Goal: Information Seeking & Learning: Check status

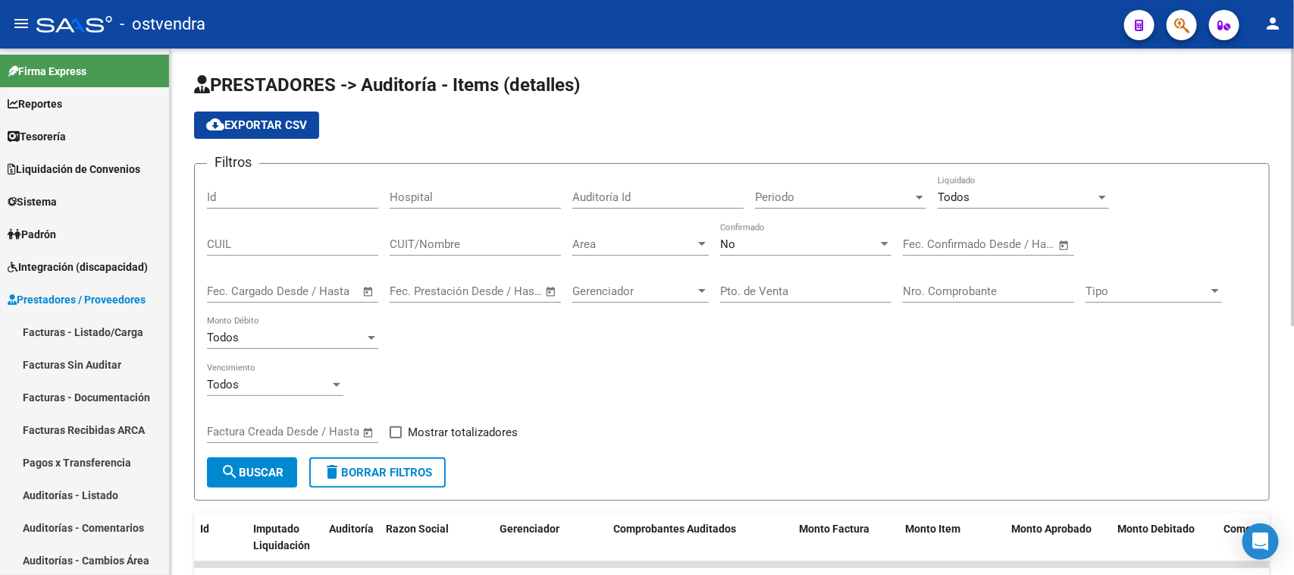
click at [547, 368] on div "Todos Vencimiento" at bounding box center [732, 386] width 1050 height 47
click at [119, 297] on span "Prestadores / Proveedores" at bounding box center [77, 299] width 138 height 17
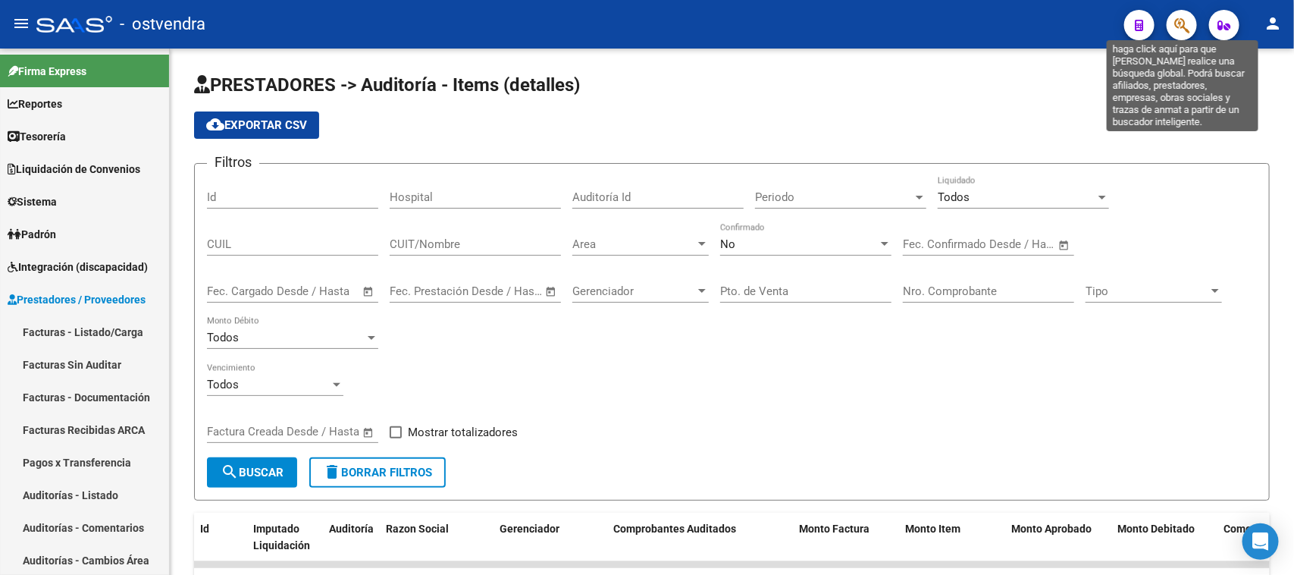
drag, startPoint x: 1179, startPoint y: 27, endPoint x: 1177, endPoint y: 36, distance: 10.0
click at [1180, 27] on icon "button" at bounding box center [1181, 25] width 15 height 17
click at [1179, 27] on icon "button" at bounding box center [1181, 25] width 15 height 17
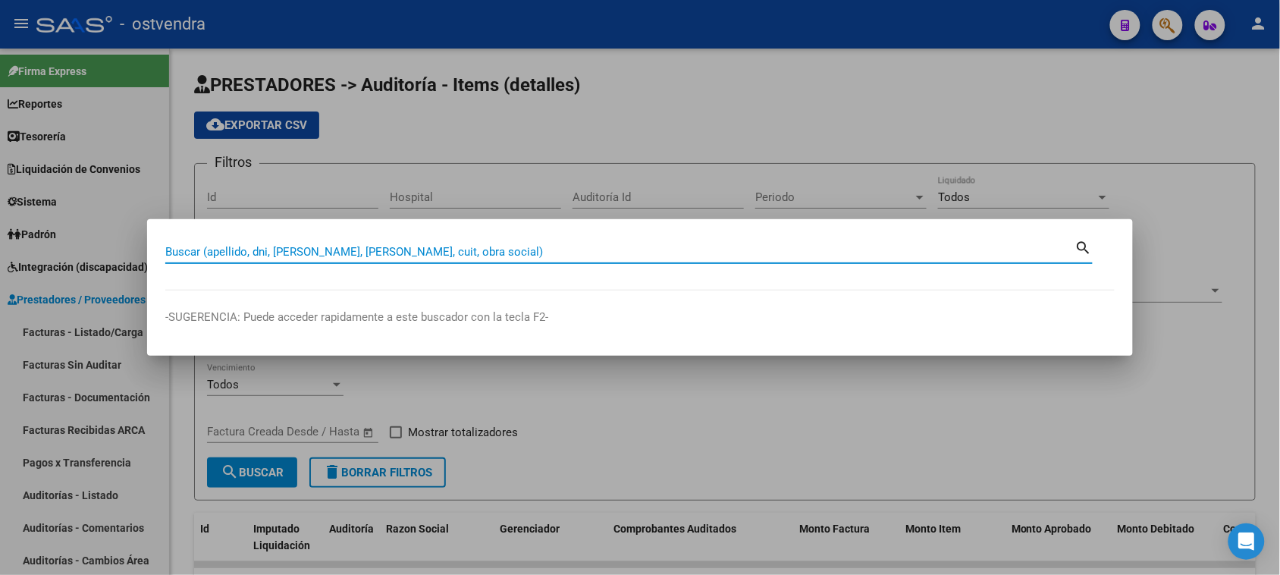
paste input "57021259"
type input "57021259"
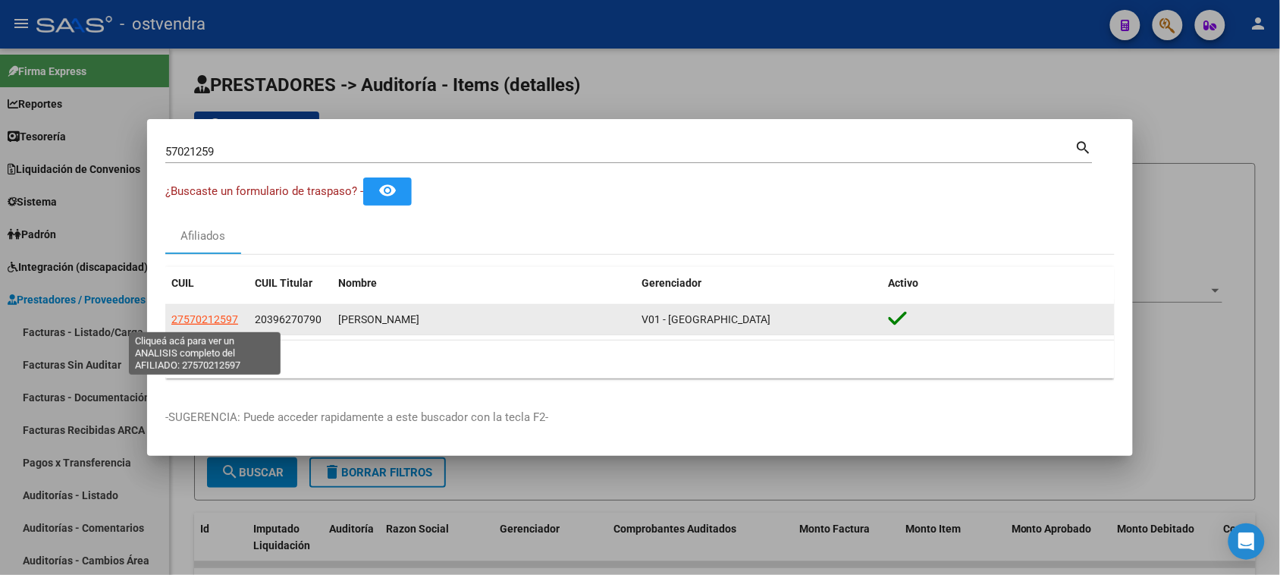
click at [221, 315] on span "27570212597" at bounding box center [204, 319] width 67 height 12
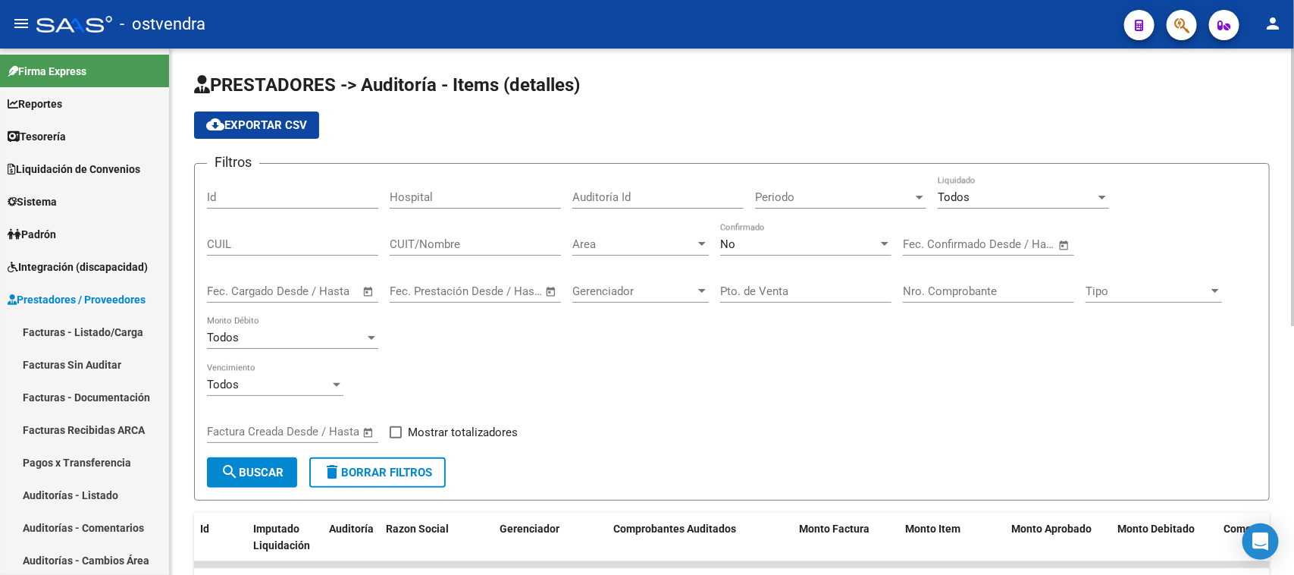
click at [663, 380] on div "Todos Vencimiento" at bounding box center [732, 386] width 1050 height 47
click at [704, 368] on div "Todos Vencimiento" at bounding box center [732, 386] width 1050 height 47
drag, startPoint x: 1097, startPoint y: 324, endPoint x: 383, endPoint y: 493, distance: 733.9
click at [380, 502] on div "PRESTADORES -> Auditoría - Items (detalles) cloud_download Exportar CSV Filtros…" at bounding box center [732, 531] width 1076 height 917
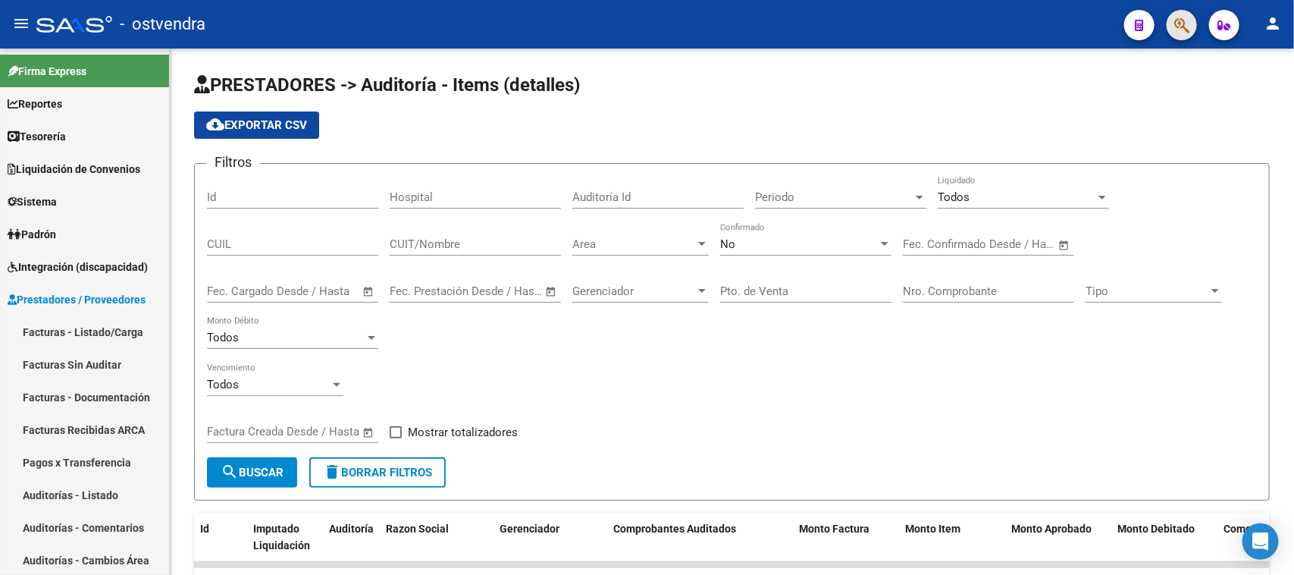
click at [1170, 24] on button "button" at bounding box center [1182, 25] width 30 height 30
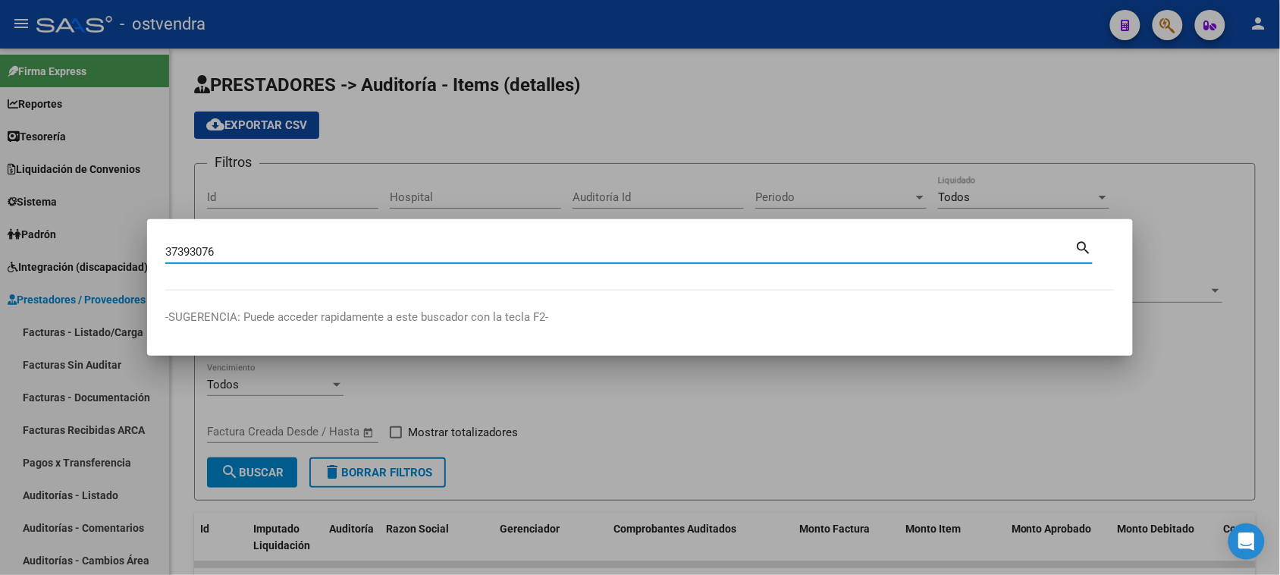
type input "37393076"
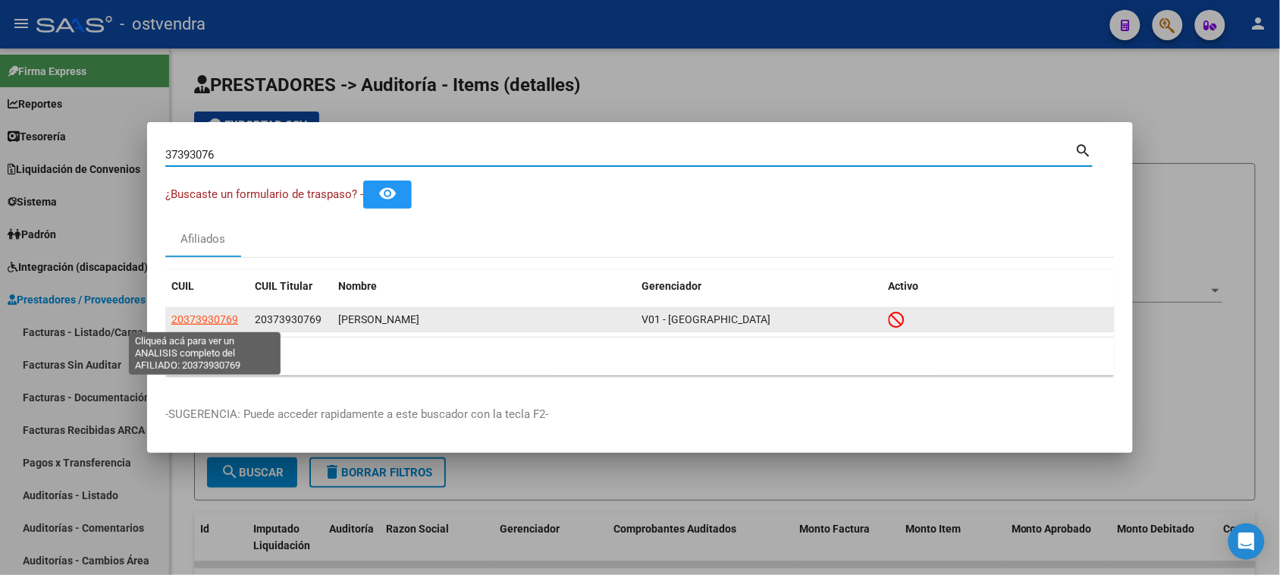
click at [214, 317] on span "20373930769" at bounding box center [204, 319] width 67 height 12
type textarea "20373930769"
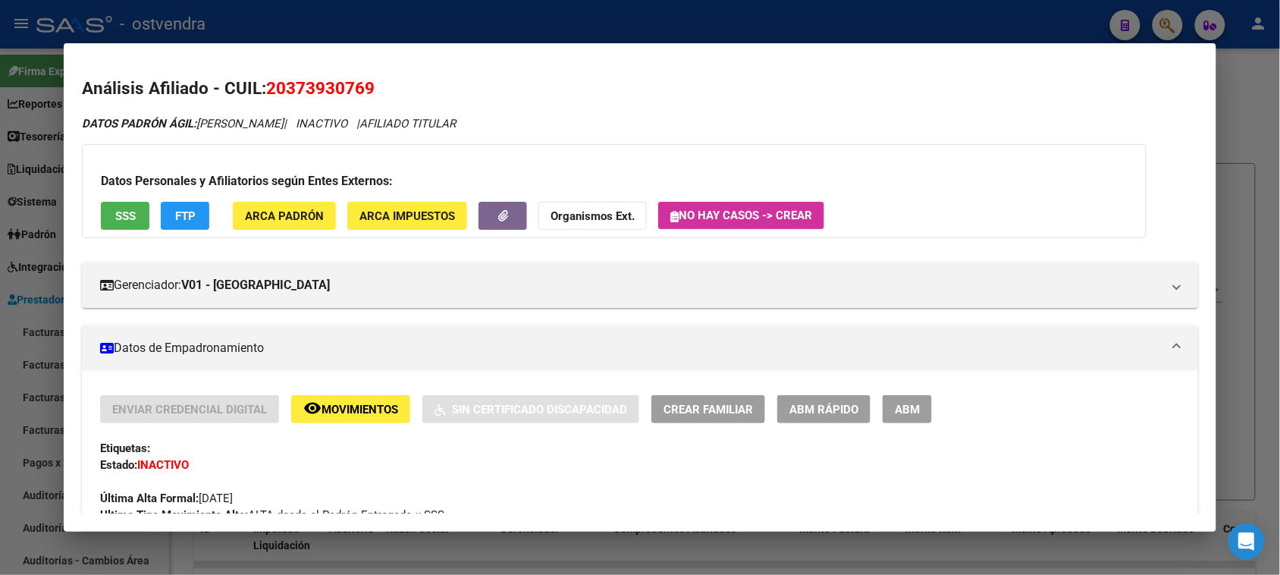
click at [130, 210] on span "SSS" at bounding box center [125, 216] width 20 height 14
click at [123, 210] on span "SSS" at bounding box center [125, 216] width 20 height 14
click at [112, 205] on button "SSS" at bounding box center [125, 216] width 49 height 28
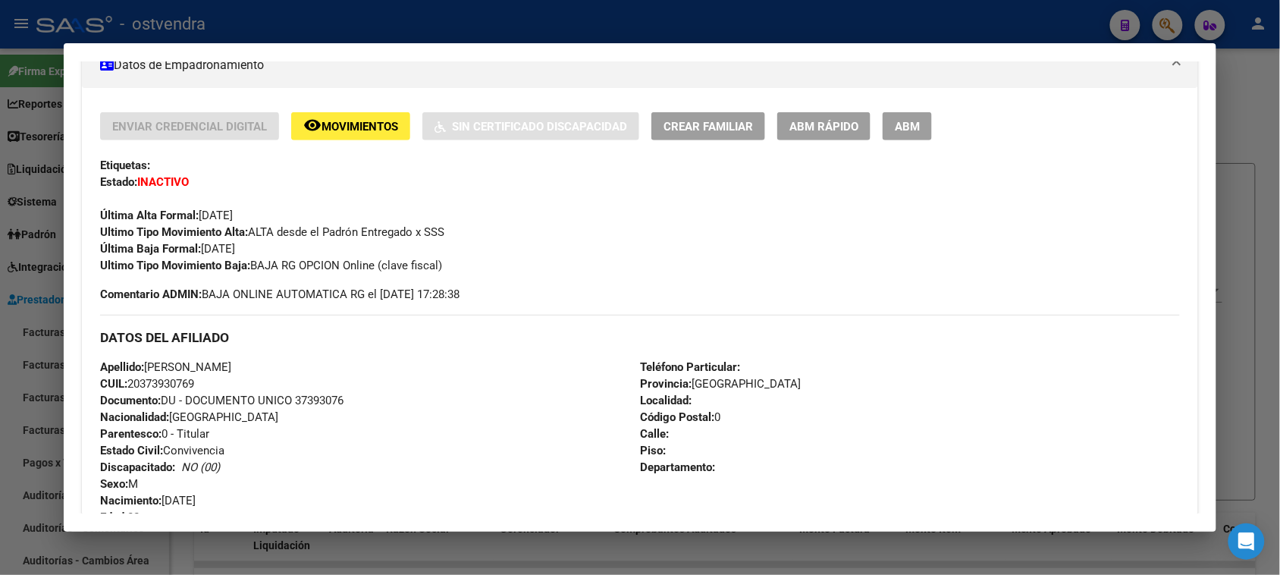
scroll to position [657, 0]
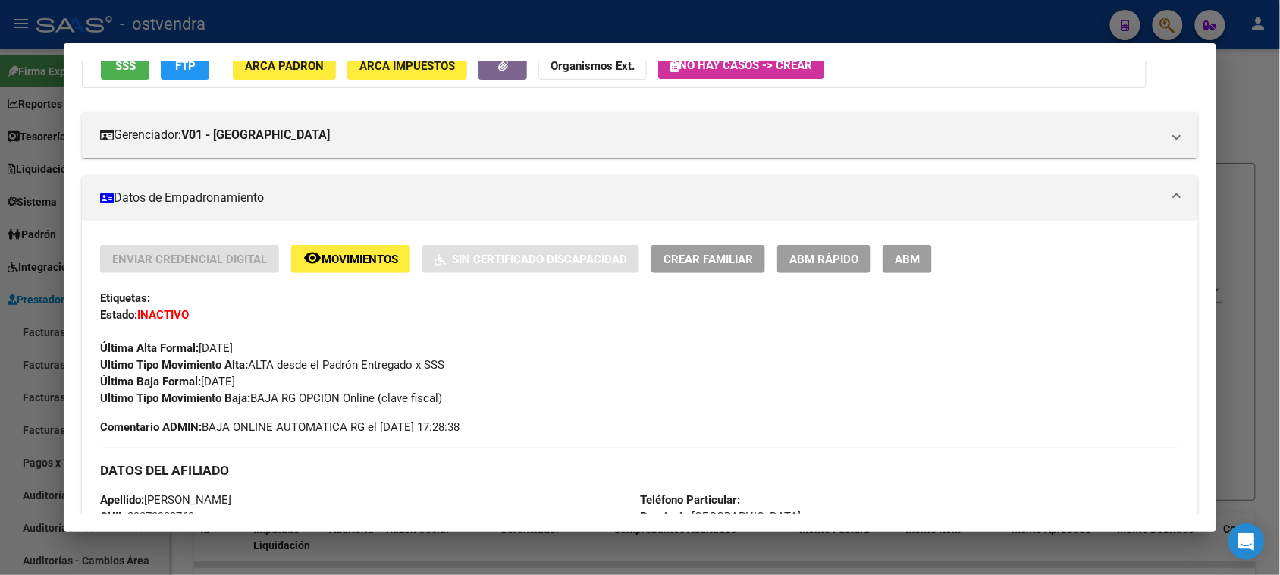
click at [1198, 138] on mat-dialog-content "Análisis Afiliado - CUIL: 20373930769 DATOS PADRÓN ÁGIL: ROJAS RAMON ANTONIO | …" at bounding box center [640, 287] width 1152 height 452
click at [1196, 133] on mat-dialog-content "Análisis Afiliado - CUIL: 20373930769 DATOS PADRÓN ÁGIL: ROJAS RAMON ANTONIO | …" at bounding box center [640, 287] width 1152 height 452
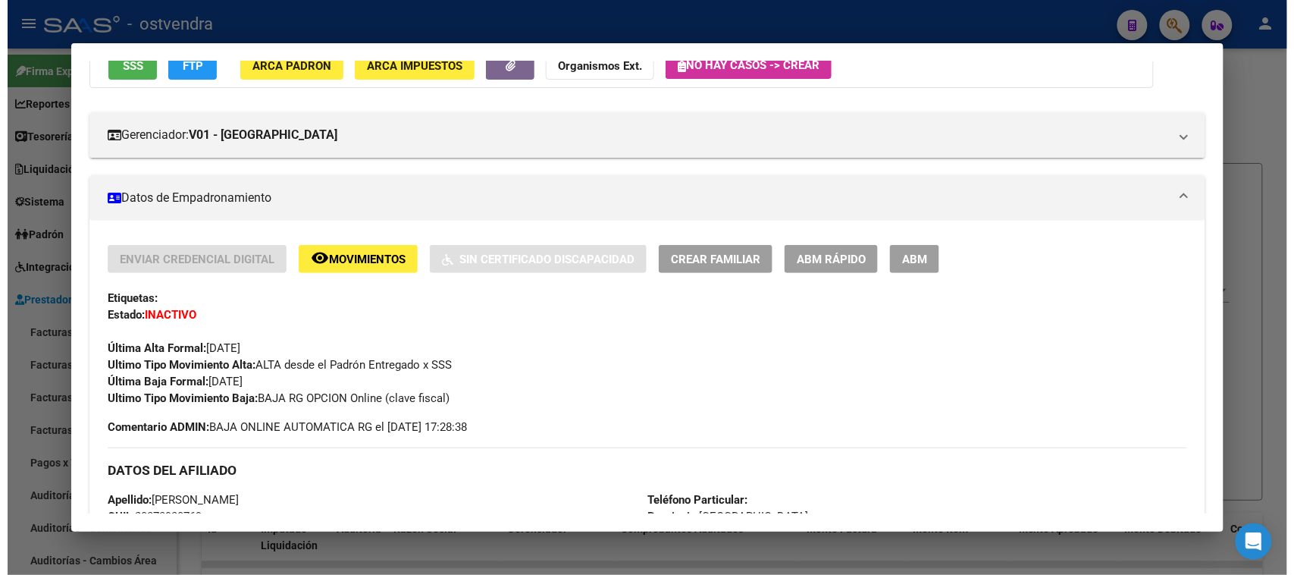
scroll to position [73, 0]
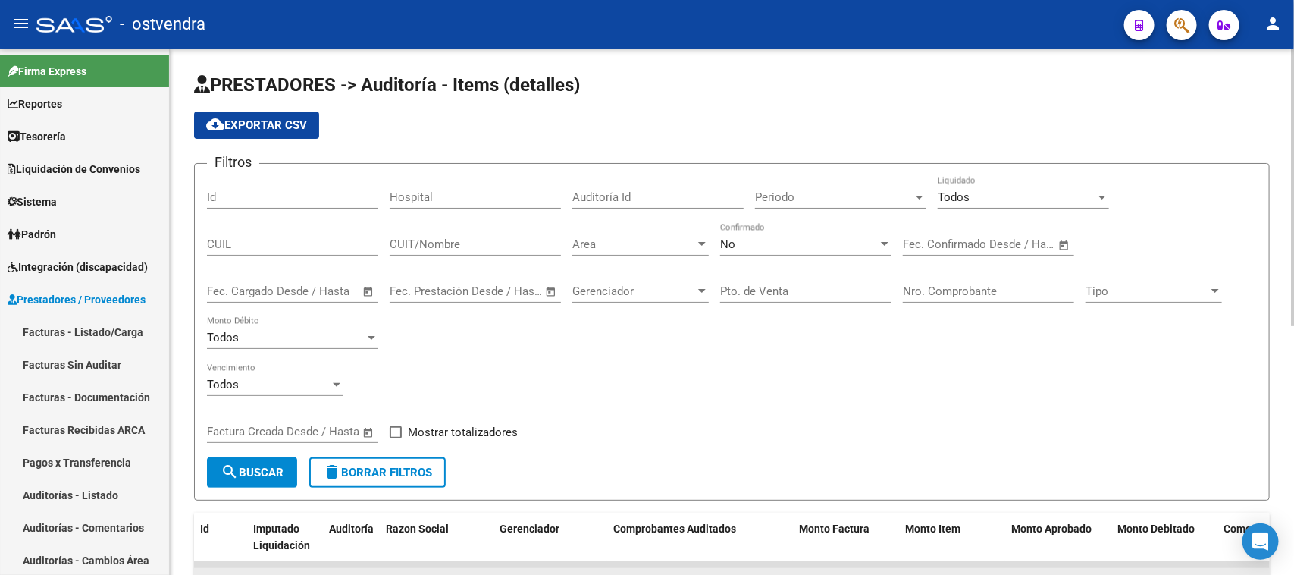
drag, startPoint x: 609, startPoint y: 566, endPoint x: 336, endPoint y: 504, distance: 279.8
click at [330, 503] on div "PRESTADORES -> Auditoría - Items (detalles) cloud_download Exportar CSV Filtros…" at bounding box center [732, 531] width 1076 height 917
click at [230, 495] on form "Filtros Id Hospital Auditoría Id Periodo Periodo Todos Liquidado CUIL CUIT/Nomb…" at bounding box center [732, 331] width 1076 height 337
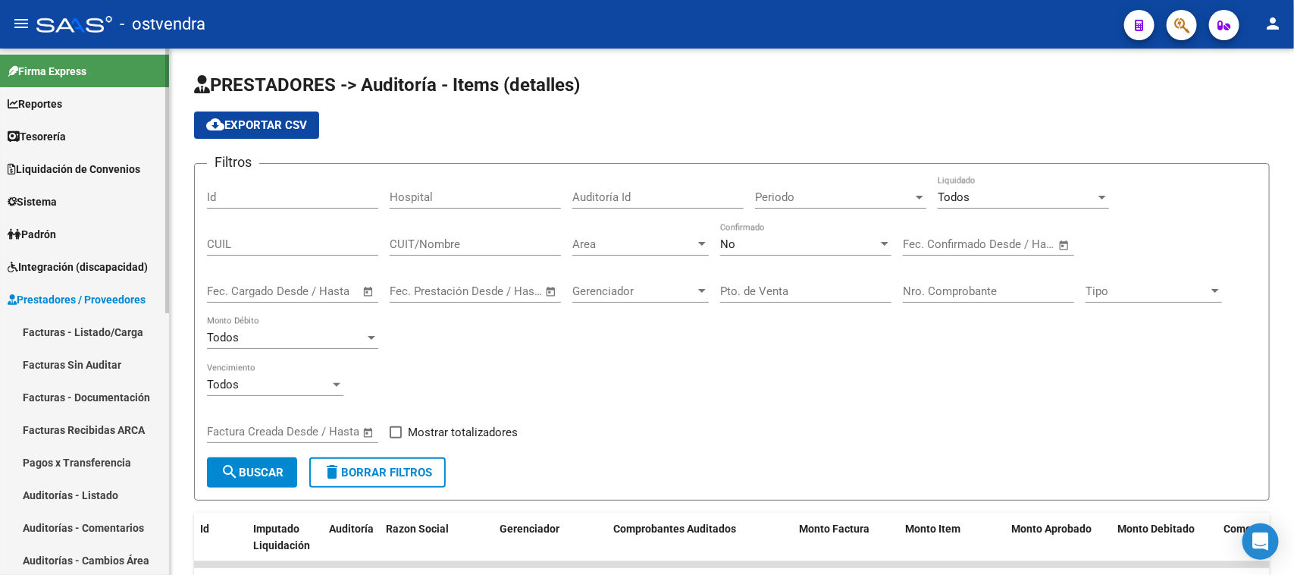
click at [127, 296] on span "Prestadores / Proveedores" at bounding box center [77, 299] width 138 height 17
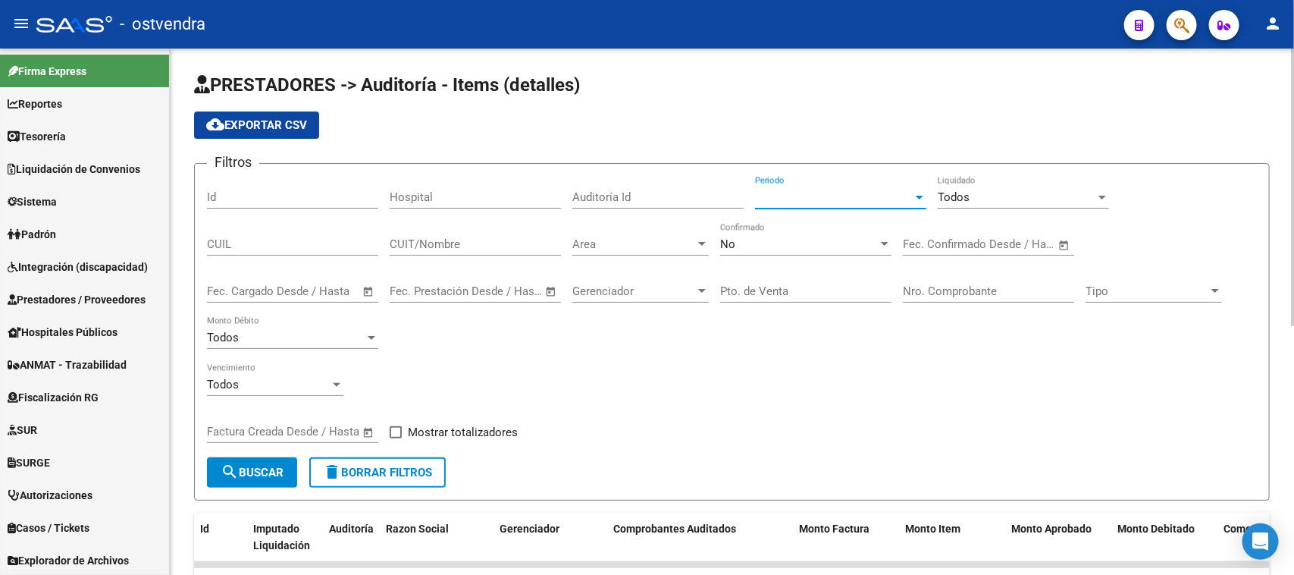
click at [806, 190] on span "Periodo" at bounding box center [834, 197] width 158 height 14
click at [638, 452] on div "Filtros Id Hospital Auditoría Id Periodo Periodo Todos Liquidado CUIL CUIT/Nomb…" at bounding box center [732, 316] width 1050 height 281
click at [949, 284] on input "Nro. Comprobante" at bounding box center [988, 291] width 171 height 14
paste input "160525"
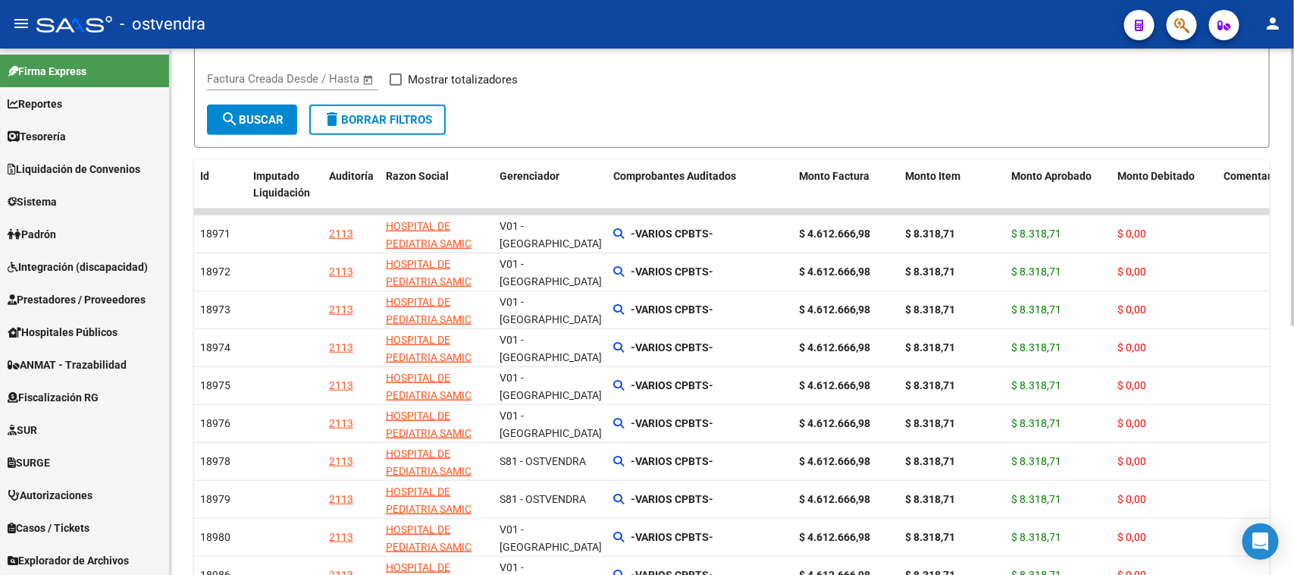
scroll to position [379, 0]
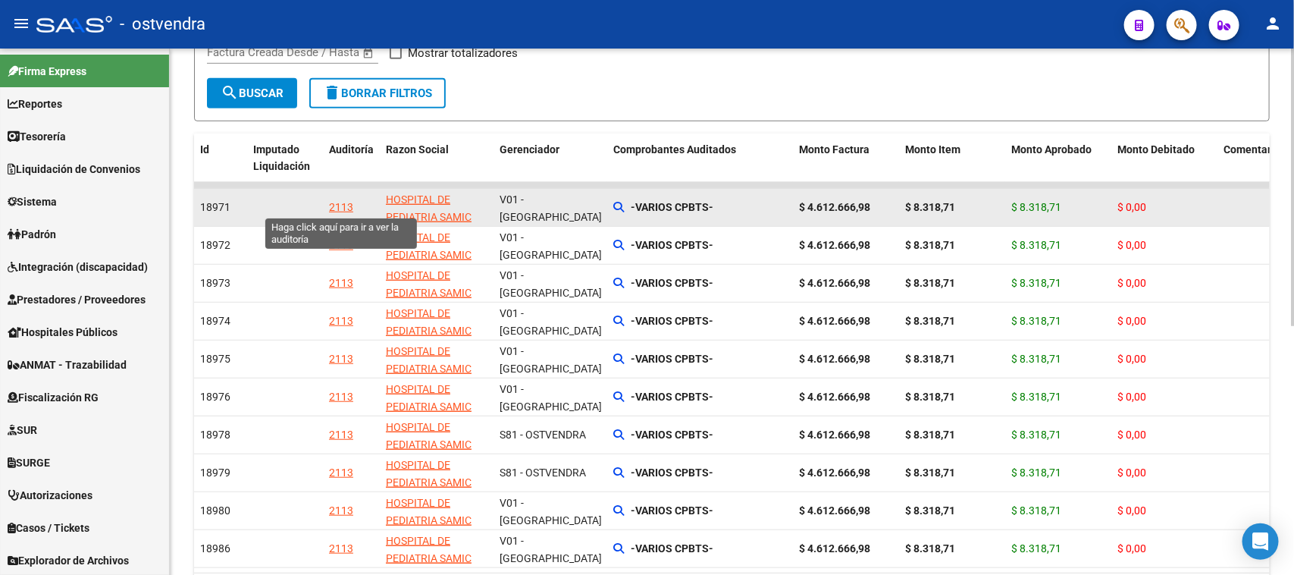
type input "160525"
click at [336, 205] on div "2113" at bounding box center [341, 207] width 24 height 17
click at [336, 205] on mat-sidenav-content "PRESTADORES -> Auditoría - Items (detalles) cloud_download Exportar CSV Filtros…" at bounding box center [732, 312] width 1124 height 526
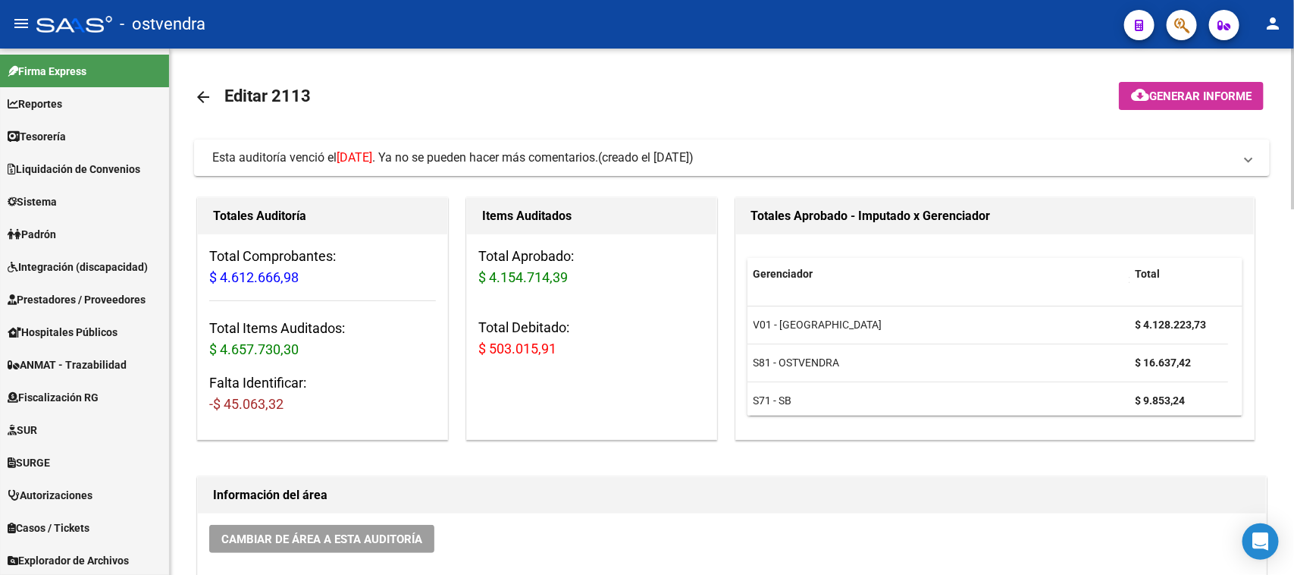
drag, startPoint x: 574, startPoint y: 351, endPoint x: 488, endPoint y: 350, distance: 86.4
click at [488, 350] on h3 "Total Debitado: $ 503.015,91" at bounding box center [591, 338] width 227 height 42
click at [488, 350] on span "$ 503.015,91" at bounding box center [517, 348] width 78 height 16
click at [506, 357] on h3 "Total Debitado: $ 503.015,91" at bounding box center [591, 338] width 227 height 42
drag, startPoint x: 573, startPoint y: 349, endPoint x: 493, endPoint y: 351, distance: 80.4
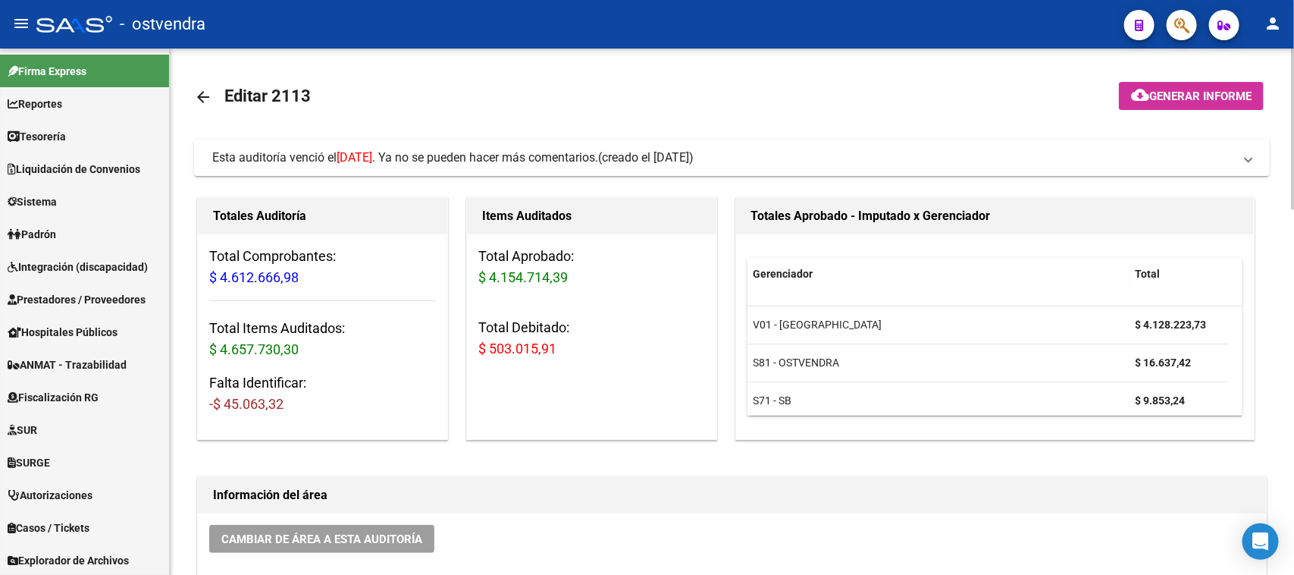
click at [493, 351] on h3 "Total Debitado: $ 503.015,91" at bounding box center [591, 338] width 227 height 42
copy span "503.015,91"
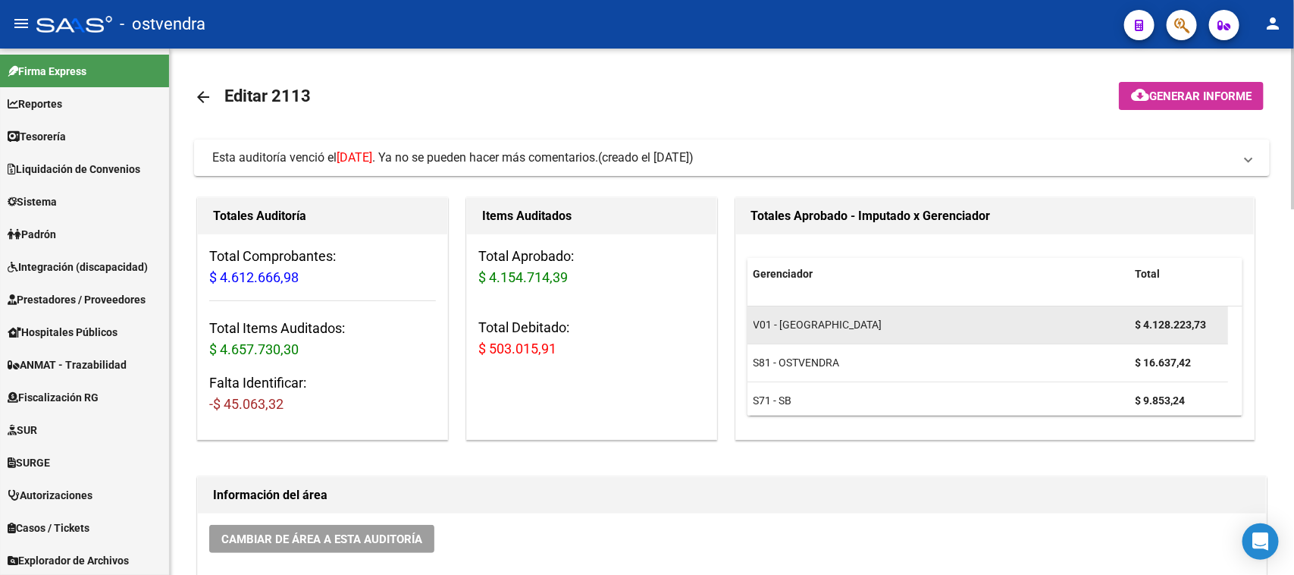
drag, startPoint x: 1143, startPoint y: 324, endPoint x: 1218, endPoint y: 324, distance: 74.3
click at [1218, 324] on div "$ 4.128.223,73" at bounding box center [1179, 324] width 86 height 17
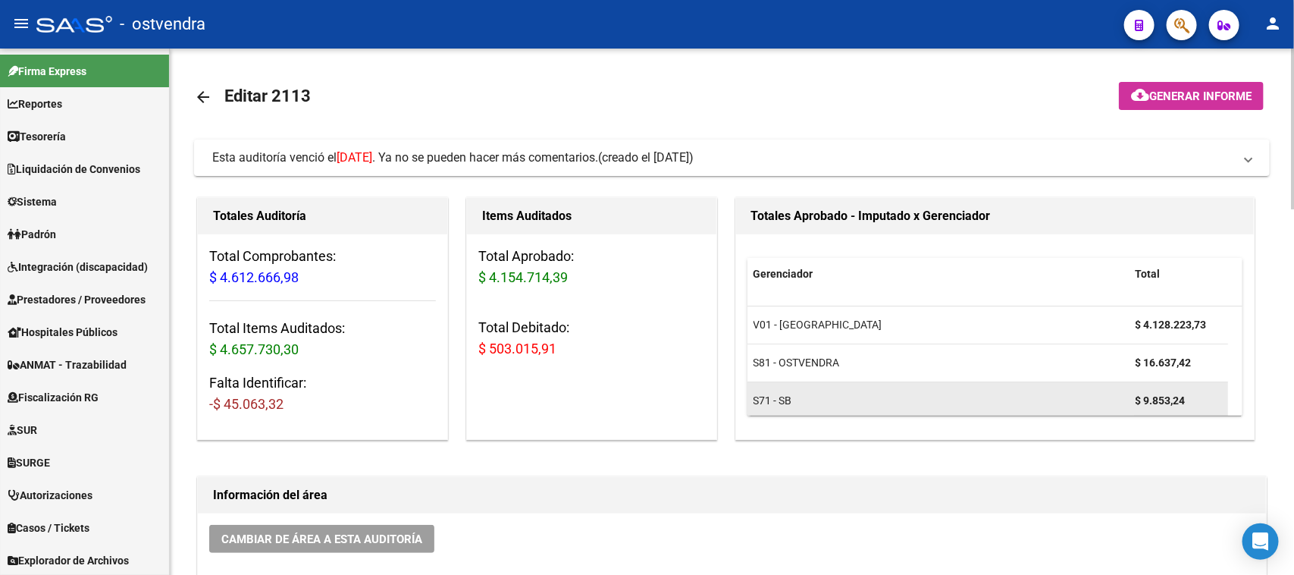
copy strong "4.128.223,73"
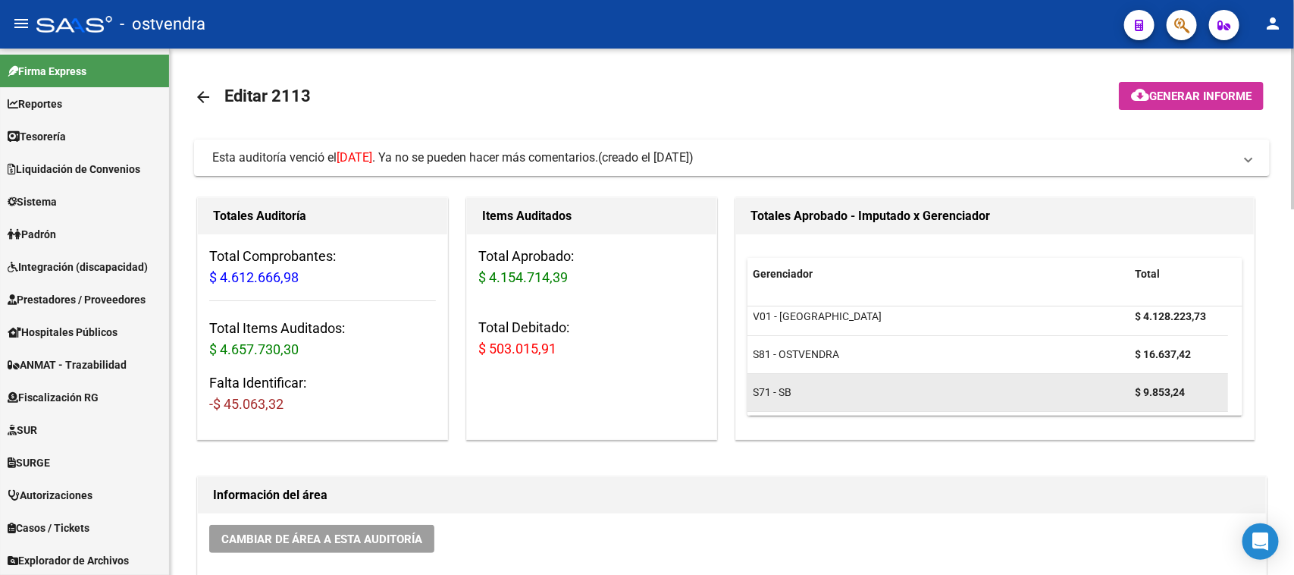
scroll to position [10, 0]
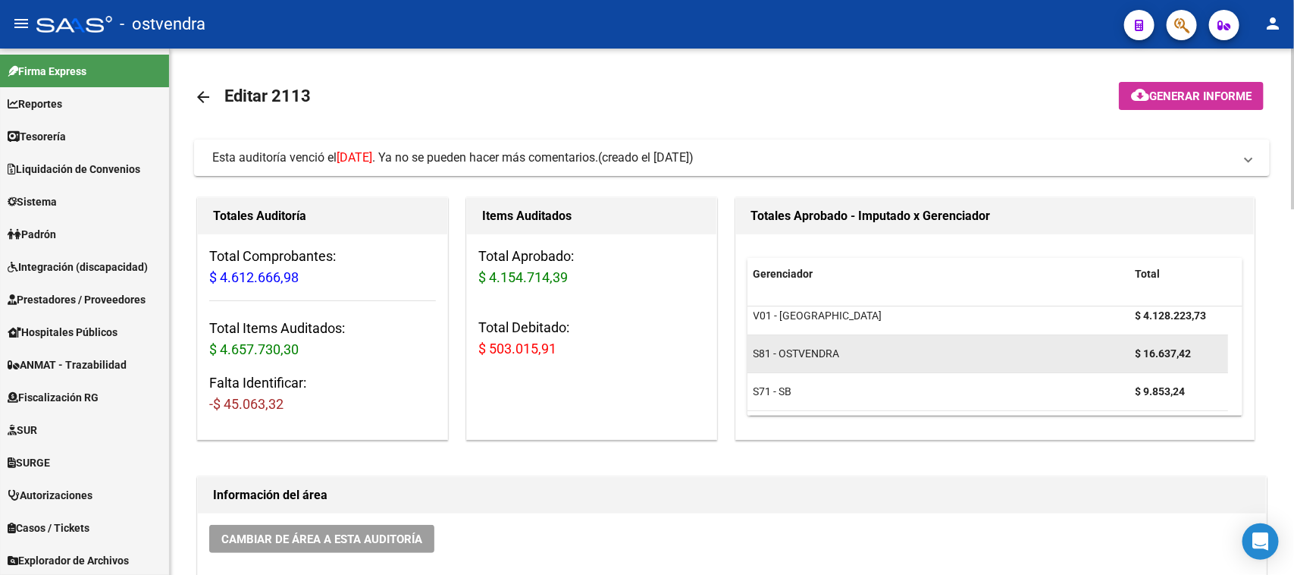
click at [1196, 351] on div "$ 16.637,42" at bounding box center [1179, 353] width 86 height 17
click at [1153, 353] on div "$ 16.637,42" at bounding box center [1179, 353] width 86 height 17
click at [1150, 353] on strong "$ 16.637,42" at bounding box center [1164, 353] width 56 height 12
click at [1146, 353] on strong "$ 16.637,42" at bounding box center [1164, 353] width 56 height 12
copy strong "16.637,42"
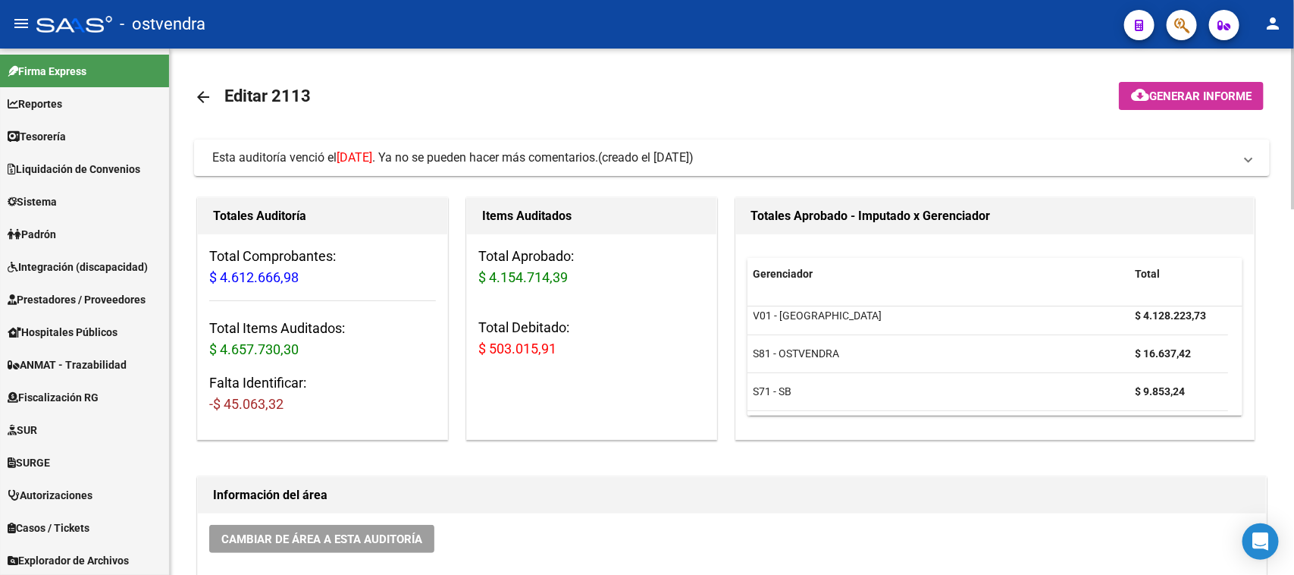
click at [359, 506] on h1 "Información del área" at bounding box center [732, 495] width 1038 height 24
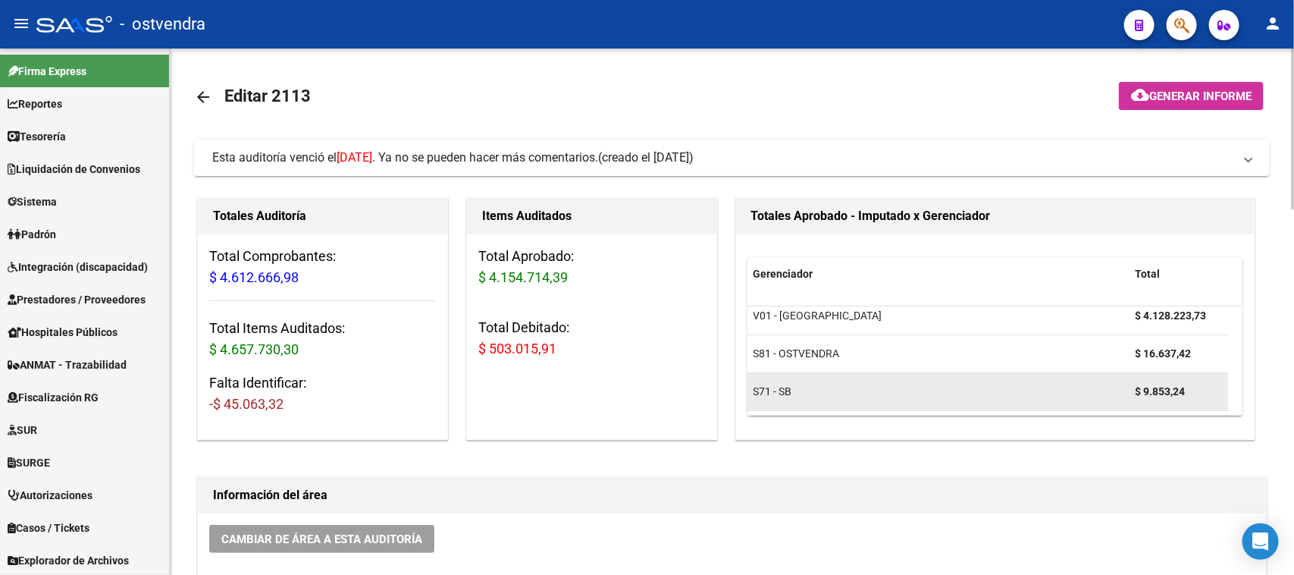
drag, startPoint x: 1188, startPoint y: 391, endPoint x: 1143, endPoint y: 393, distance: 44.8
click at [1143, 393] on div "$ 9.853,24" at bounding box center [1179, 391] width 86 height 17
copy strong "9.853,24"
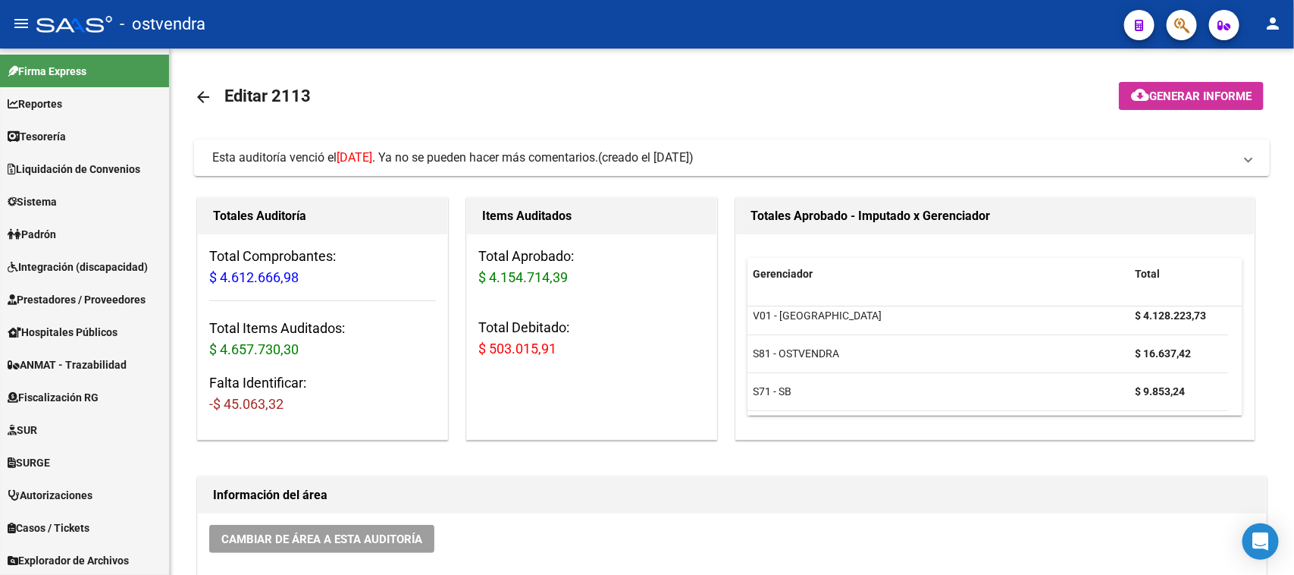
click at [513, 574] on html "menu - ostvendra person Firma Express Reportes Tablero de Control Ingresos Perc…" at bounding box center [647, 287] width 1294 height 575
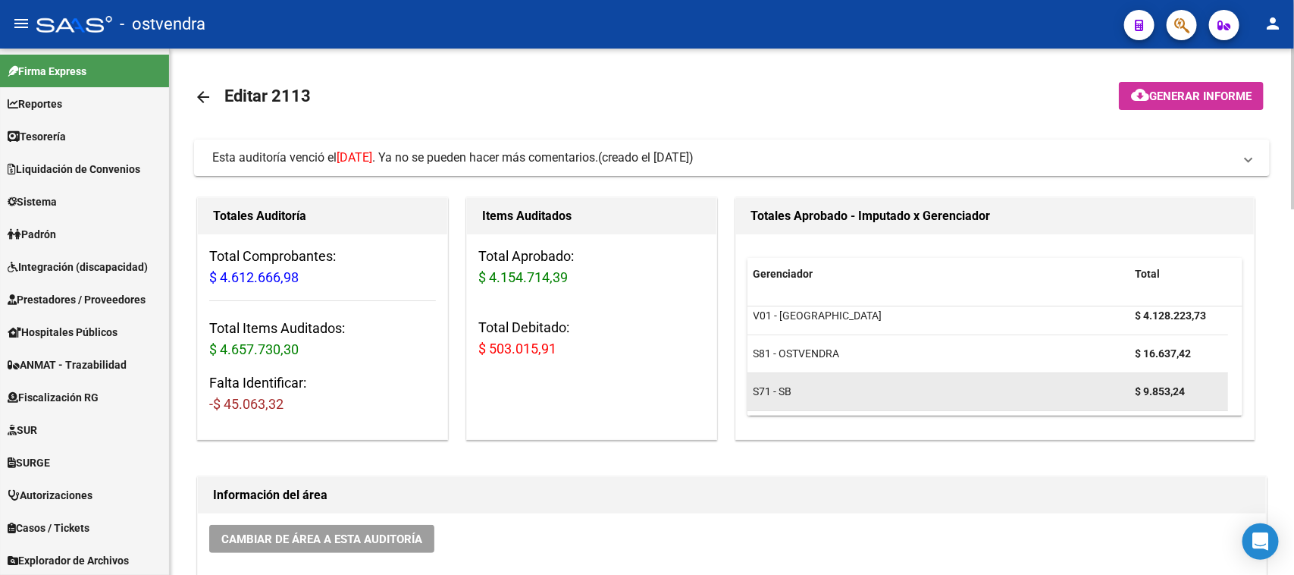
drag, startPoint x: 1143, startPoint y: 387, endPoint x: 1188, endPoint y: 387, distance: 45.5
click at [1188, 387] on div "$ 9.853,24" at bounding box center [1179, 391] width 86 height 17
copy strong "9.853,24"
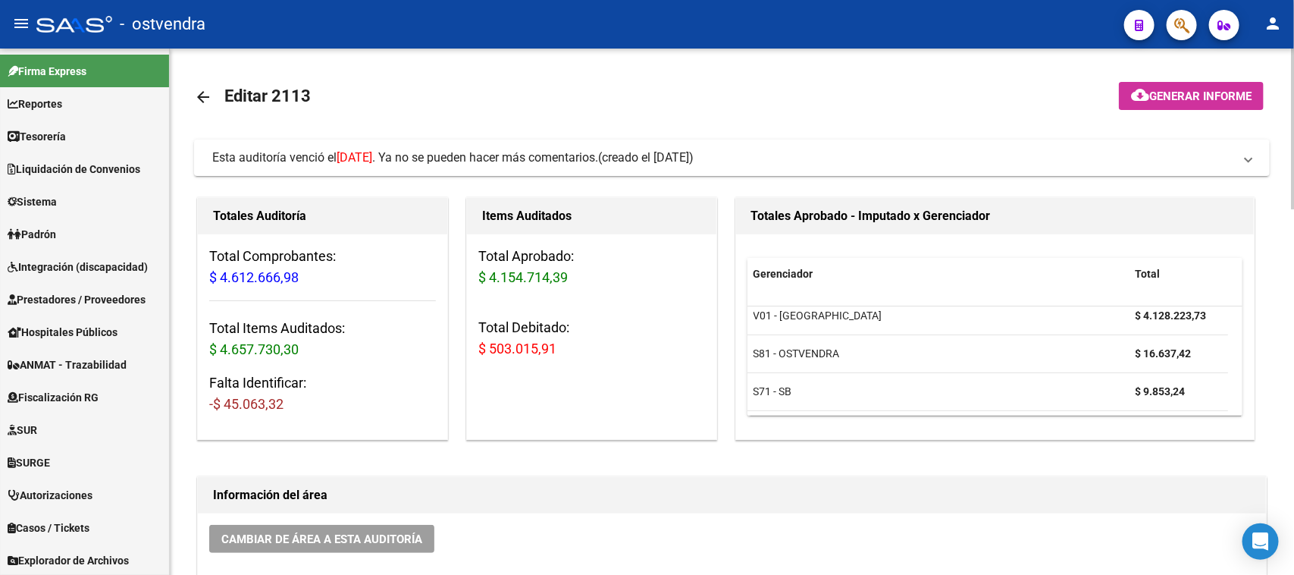
click at [313, 506] on h1 "Información del área" at bounding box center [732, 495] width 1038 height 24
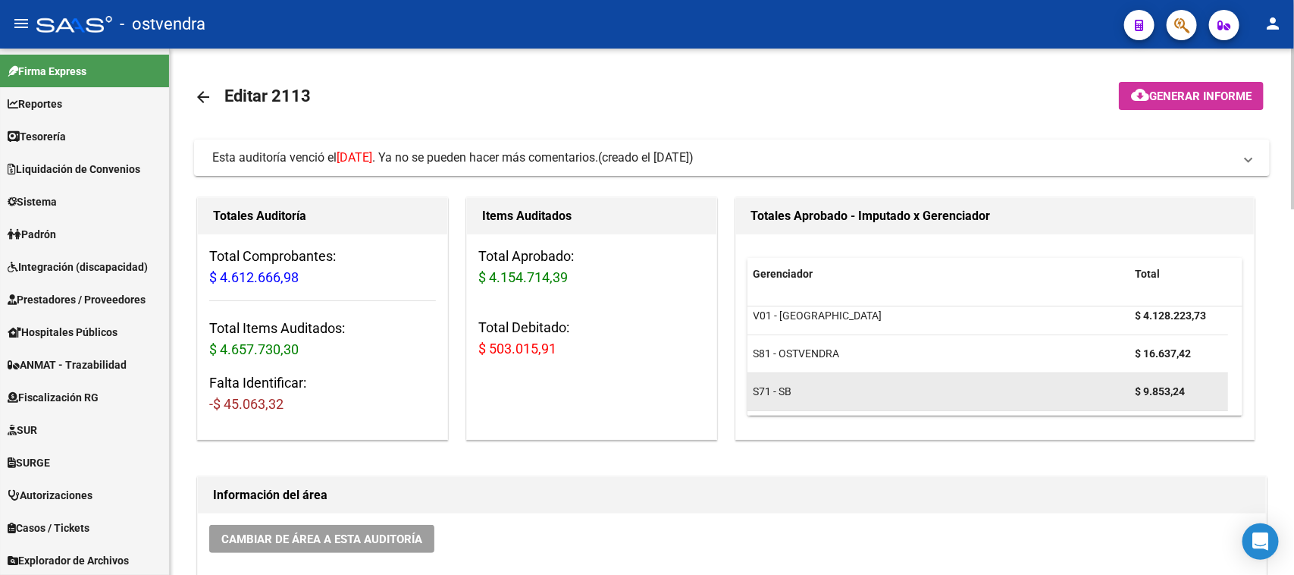
click at [1142, 387] on strong "$ 9.853,24" at bounding box center [1161, 391] width 50 height 12
click at [1141, 385] on strong "$ 9.853,24" at bounding box center [1161, 391] width 50 height 12
click at [1162, 389] on strong "$ 9.853,24" at bounding box center [1161, 391] width 50 height 12
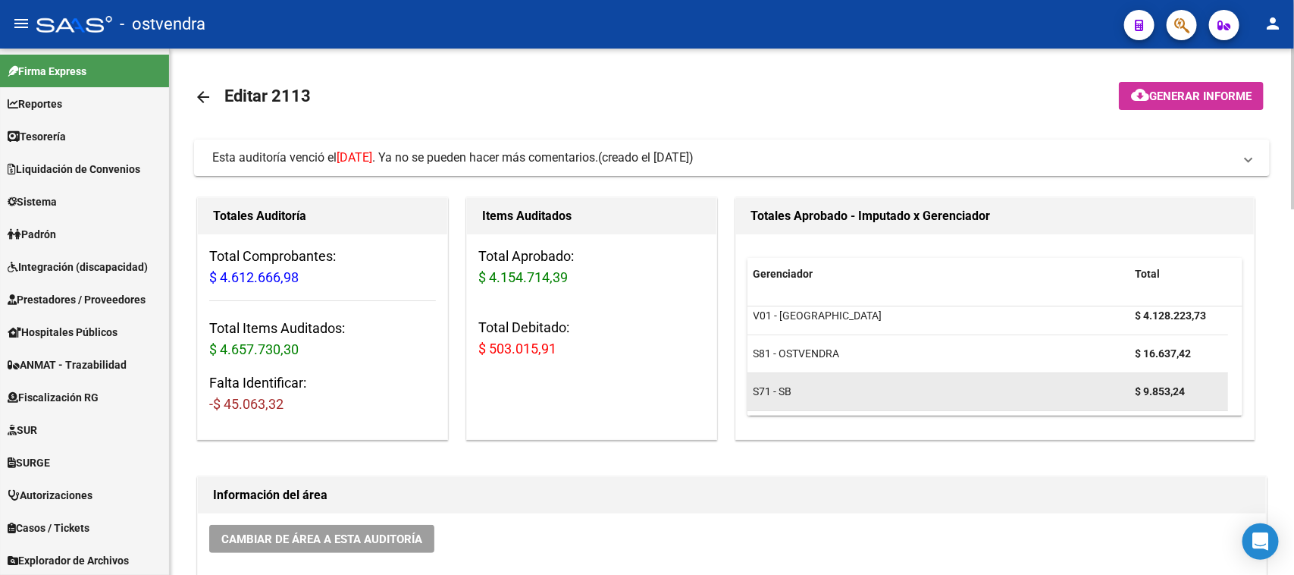
click at [1162, 389] on strong "$ 9.853,24" at bounding box center [1161, 391] width 50 height 12
copy strong "9.853,24"
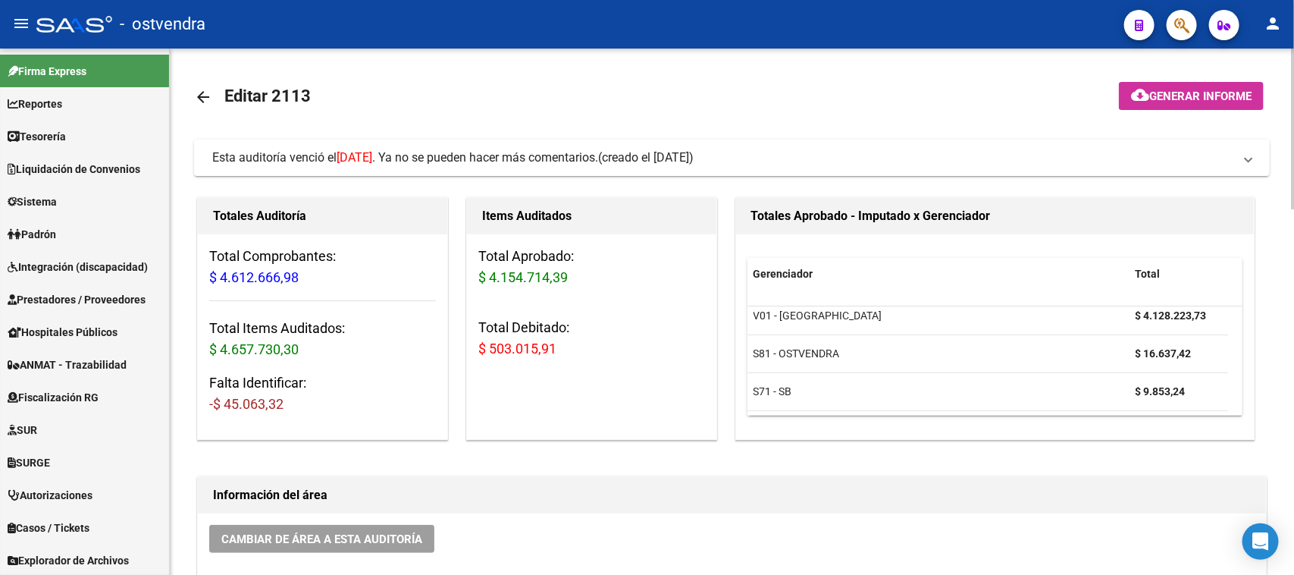
drag, startPoint x: 645, startPoint y: 572, endPoint x: 278, endPoint y: 525, distance: 370.0
click at [278, 525] on button "Cambiar de área a esta auditoría" at bounding box center [321, 539] width 225 height 28
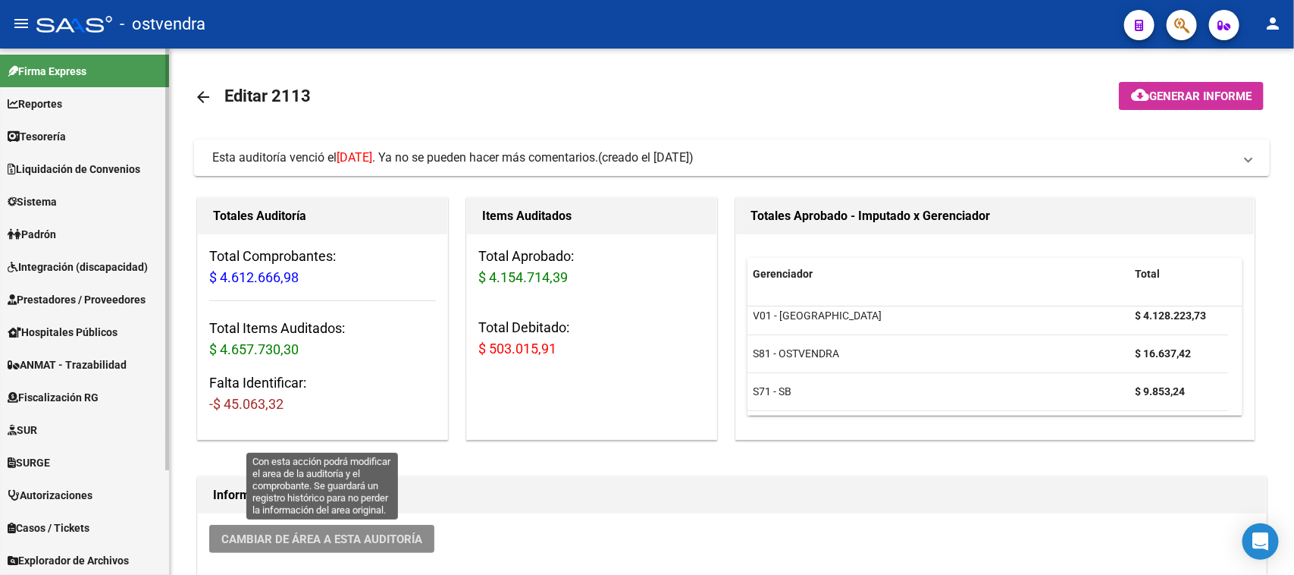
scroll to position [130, 0]
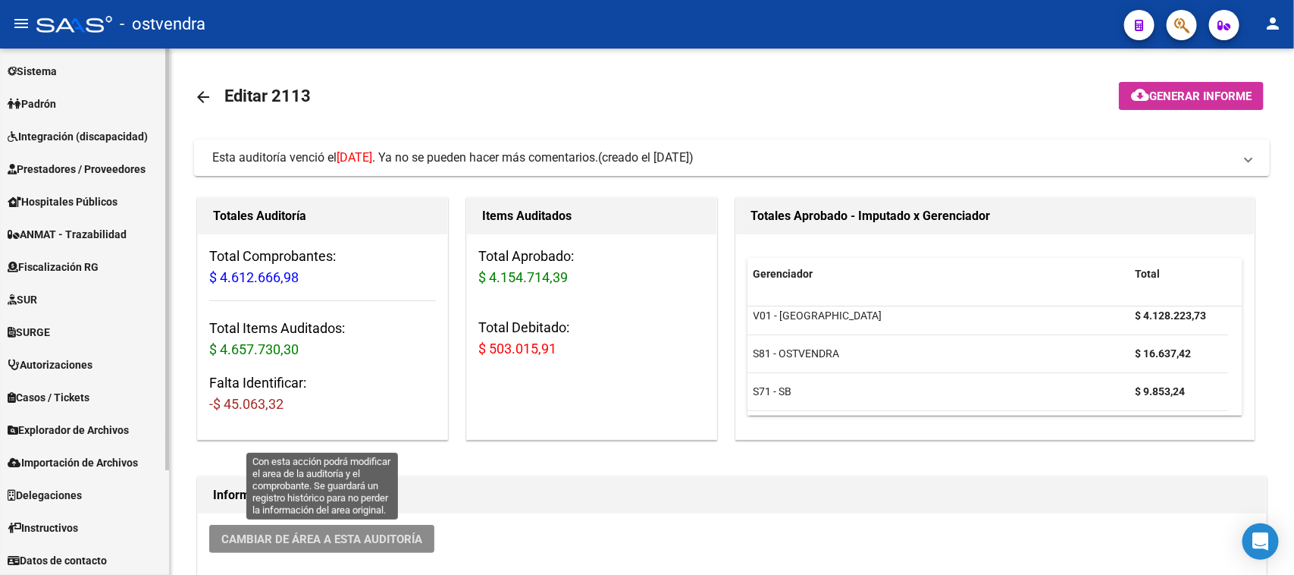
click at [93, 165] on span "Prestadores / Proveedores" at bounding box center [77, 169] width 138 height 17
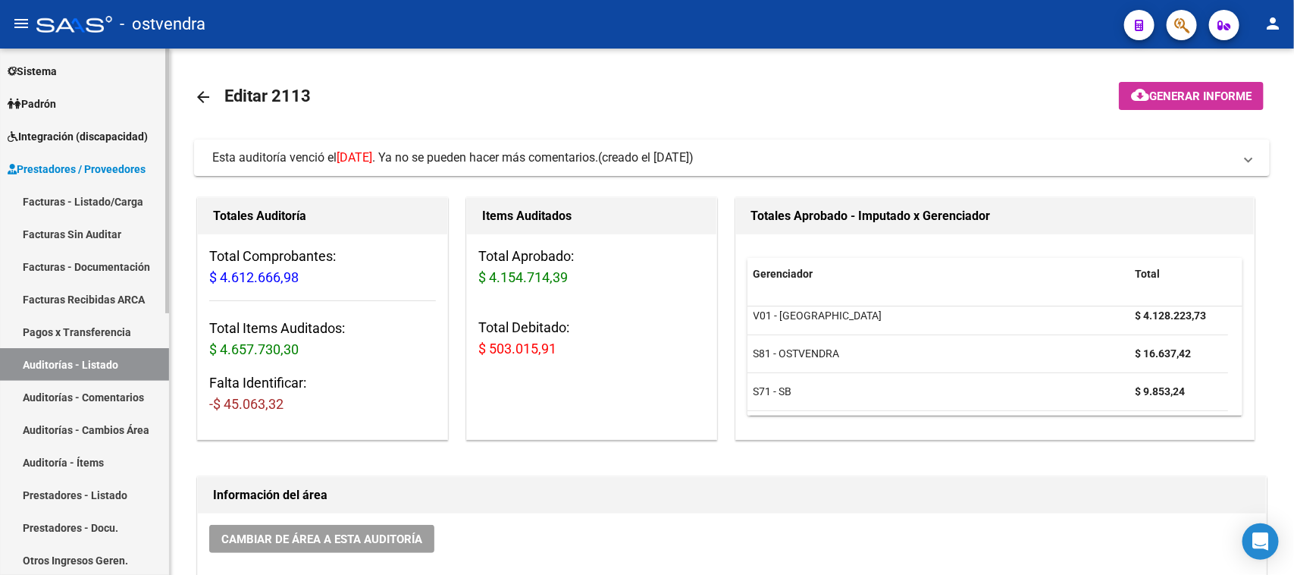
click at [99, 193] on link "Facturas - Listado/Carga" at bounding box center [84, 201] width 169 height 33
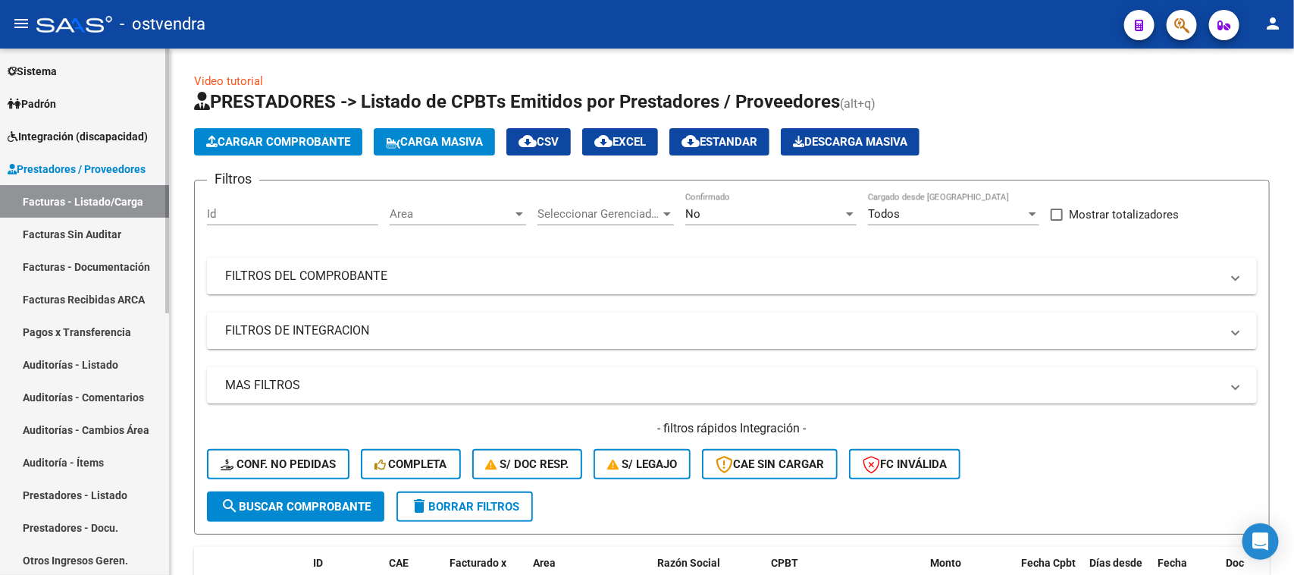
click at [99, 228] on link "Facturas Sin Auditar" at bounding box center [84, 234] width 169 height 33
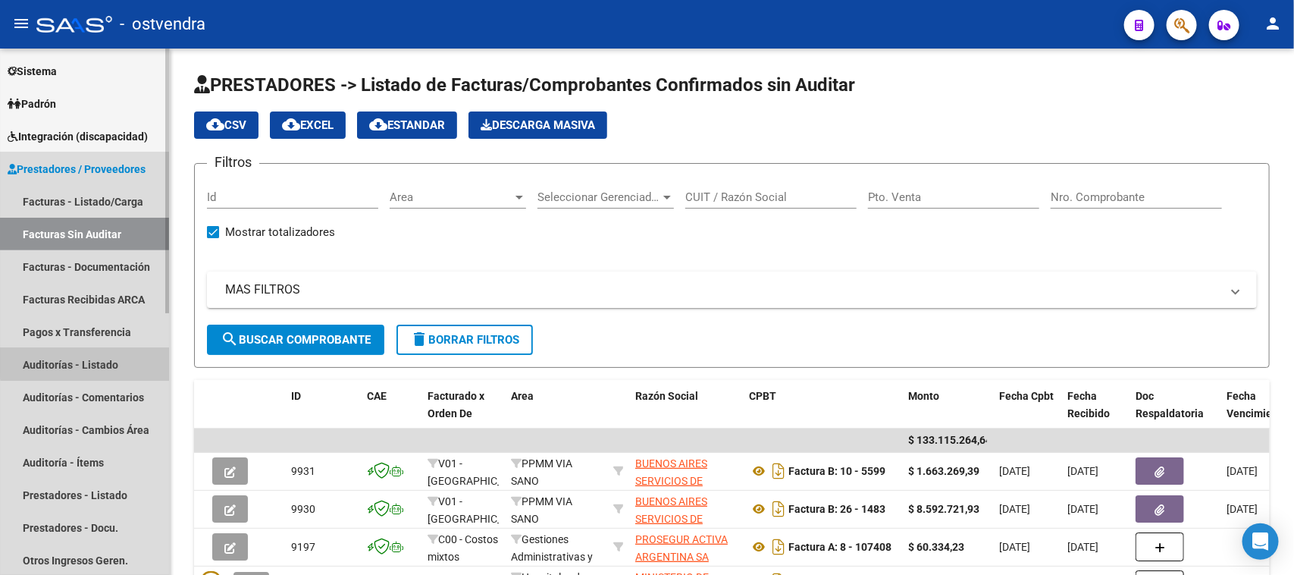
click at [103, 361] on link "Auditorías - Listado" at bounding box center [84, 364] width 169 height 33
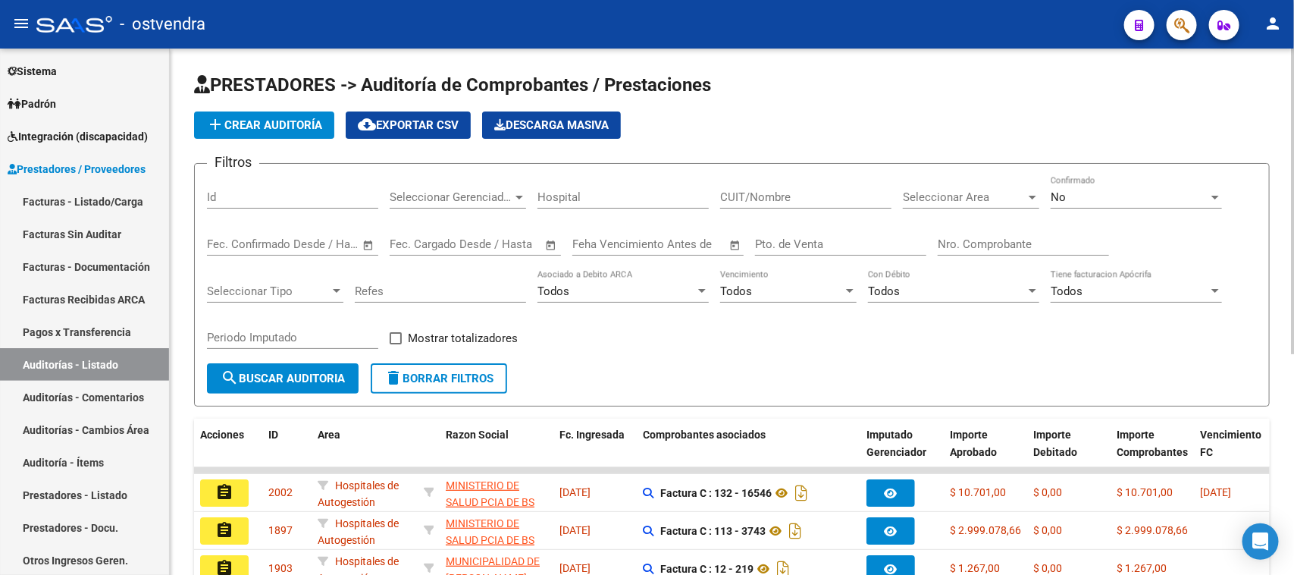
click at [986, 248] on input "Nro. Comprobante" at bounding box center [1023, 244] width 171 height 14
paste input "160952"
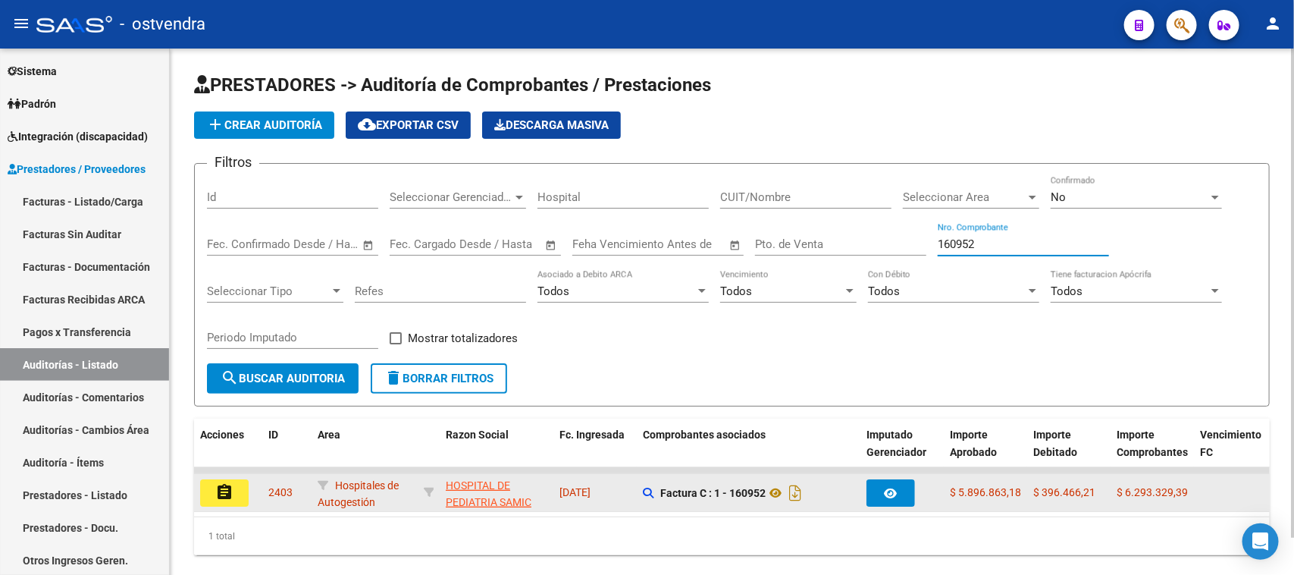
type input "160952"
click at [224, 489] on mat-icon "assignment" at bounding box center [224, 492] width 18 height 18
click at [224, 489] on mat-sidenav-content "PRESTADORES -> Auditoría de Comprobantes / Prestaciones add Crear Auditoría clo…" at bounding box center [732, 312] width 1124 height 526
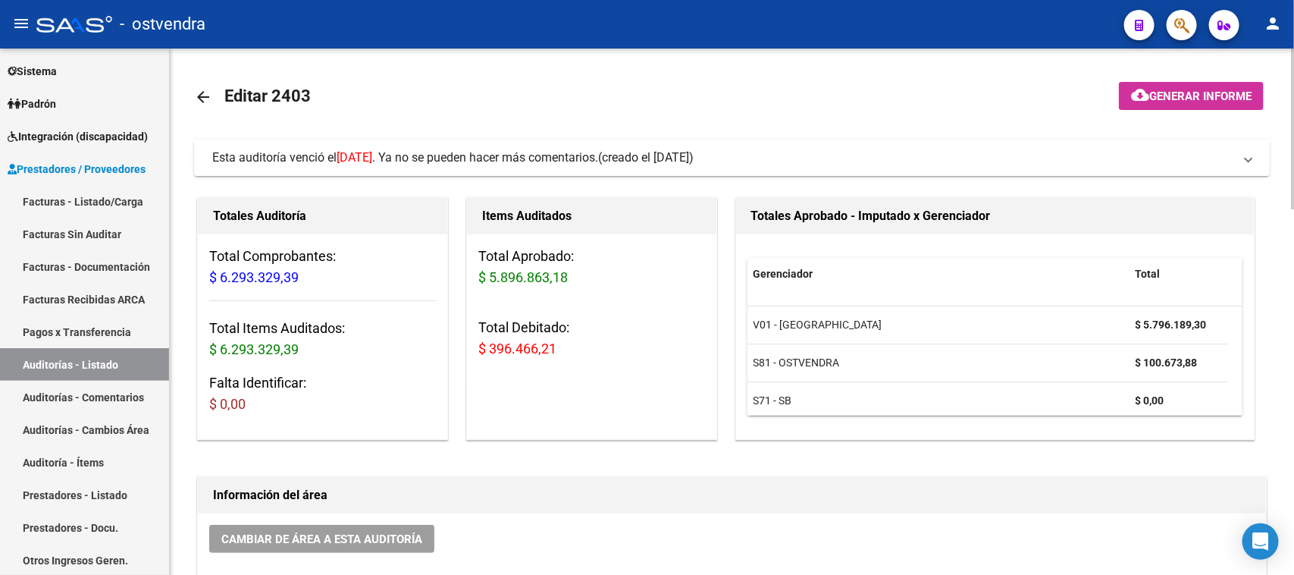
click at [479, 158] on span "Esta auditoría venció el 25/07/2025 . Ya no se pueden hacer más comentarios." at bounding box center [405, 157] width 386 height 14
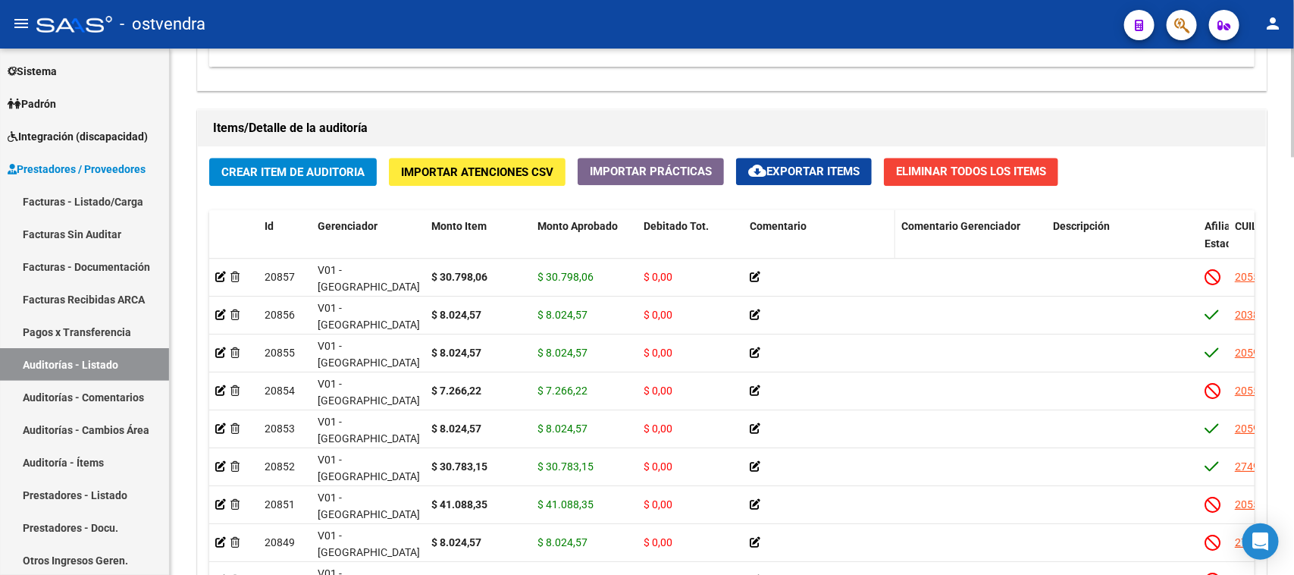
scroll to position [1836, 0]
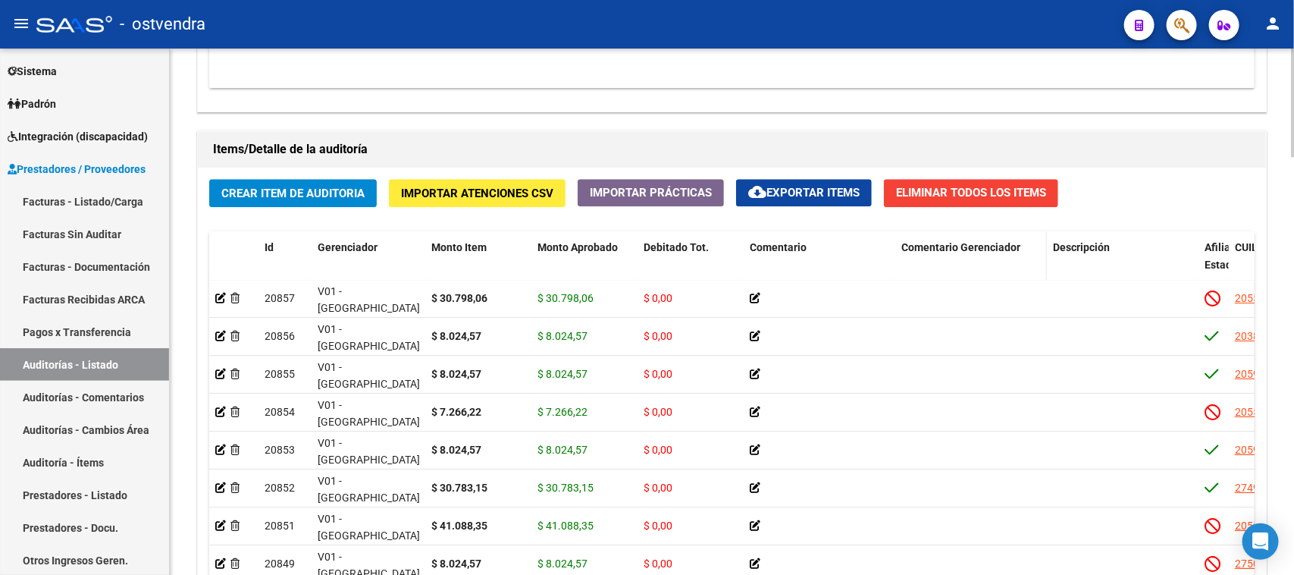
click at [953, 248] on span "Comentario Gerenciador" at bounding box center [960, 247] width 119 height 12
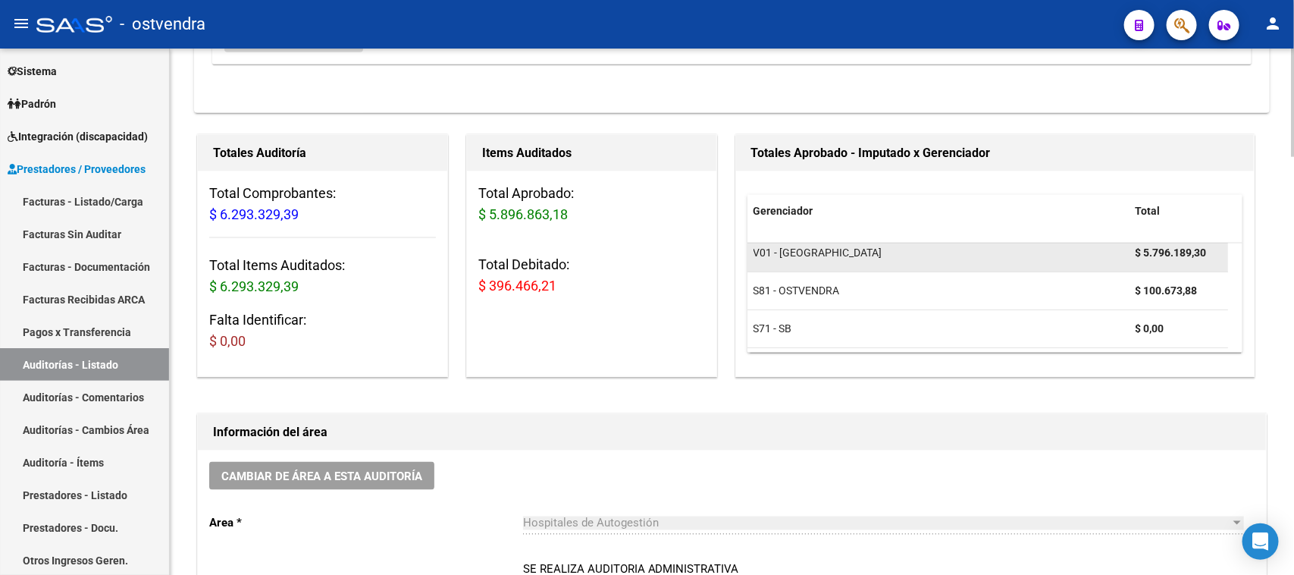
scroll to position [0, 0]
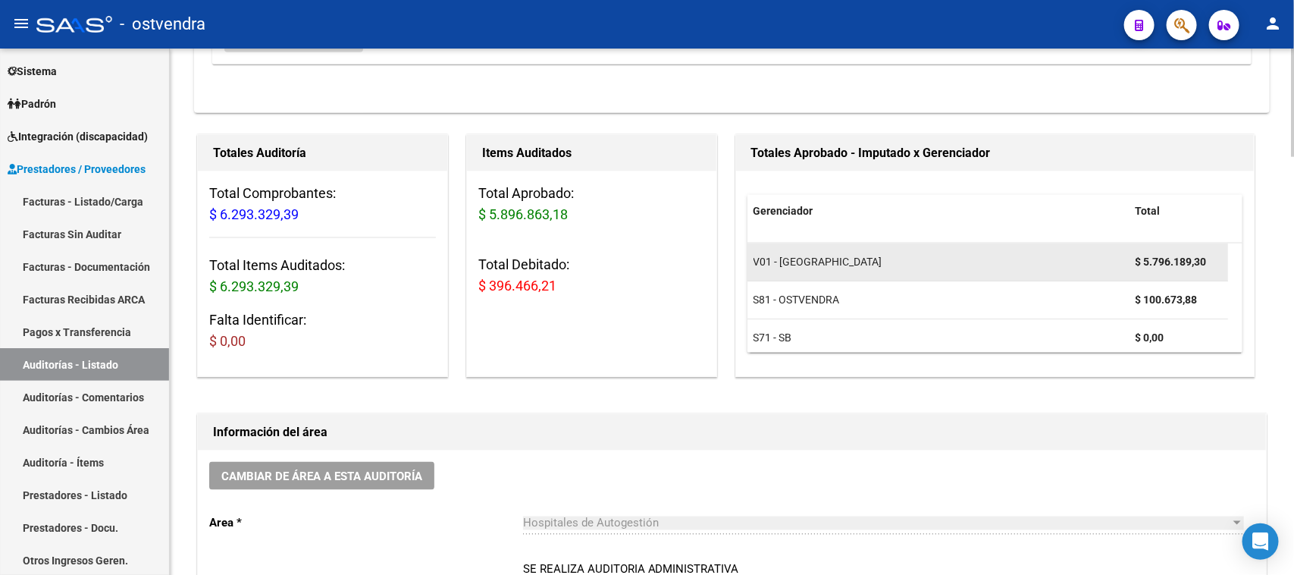
drag, startPoint x: 1143, startPoint y: 250, endPoint x: 1209, endPoint y: 254, distance: 66.8
click at [1209, 254] on div "$ 5.796.189,30" at bounding box center [1179, 261] width 86 height 17
click at [1183, 264] on strong "$ 5.796.189,30" at bounding box center [1171, 262] width 71 height 12
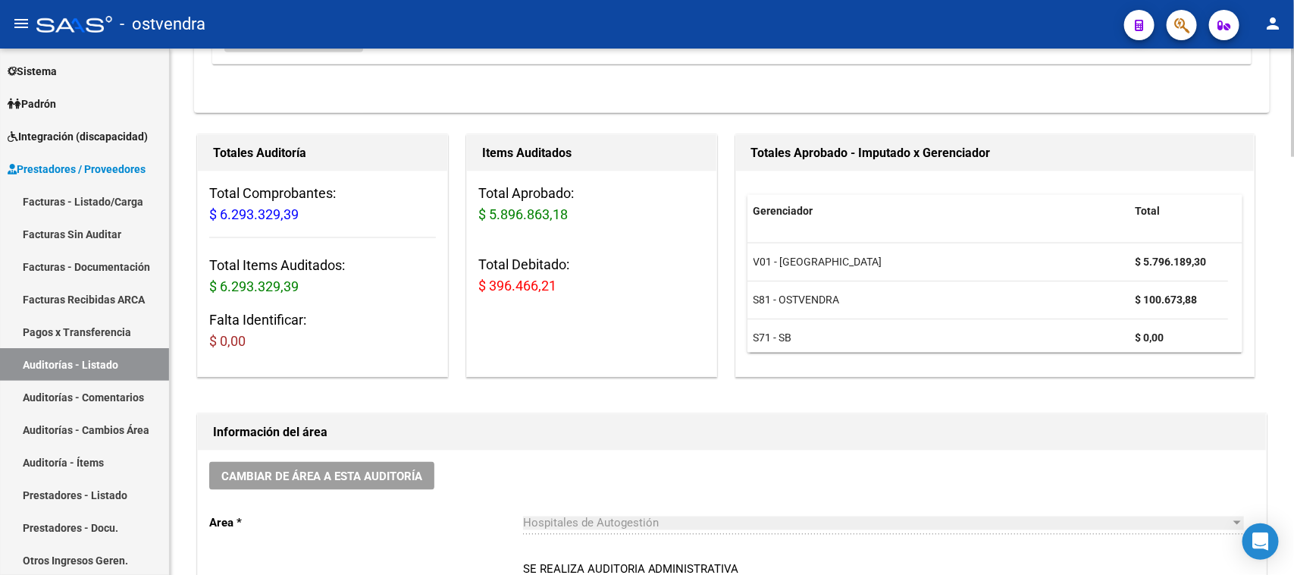
click at [1042, 419] on div "Información del área" at bounding box center [732, 432] width 1068 height 36
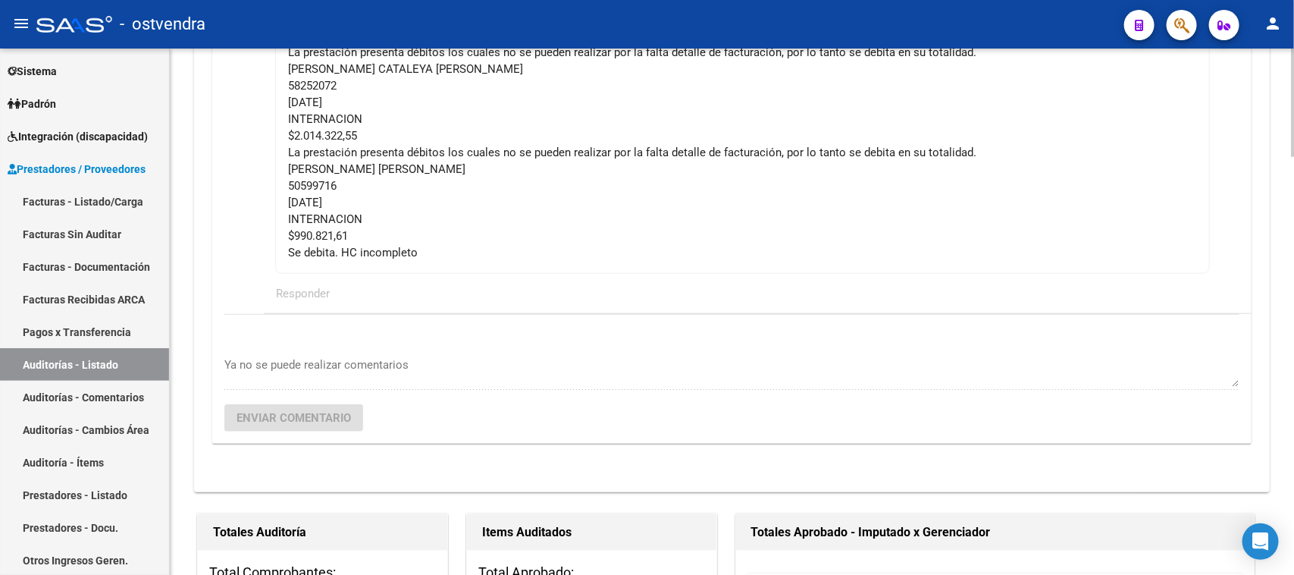
scroll to position [320, 0]
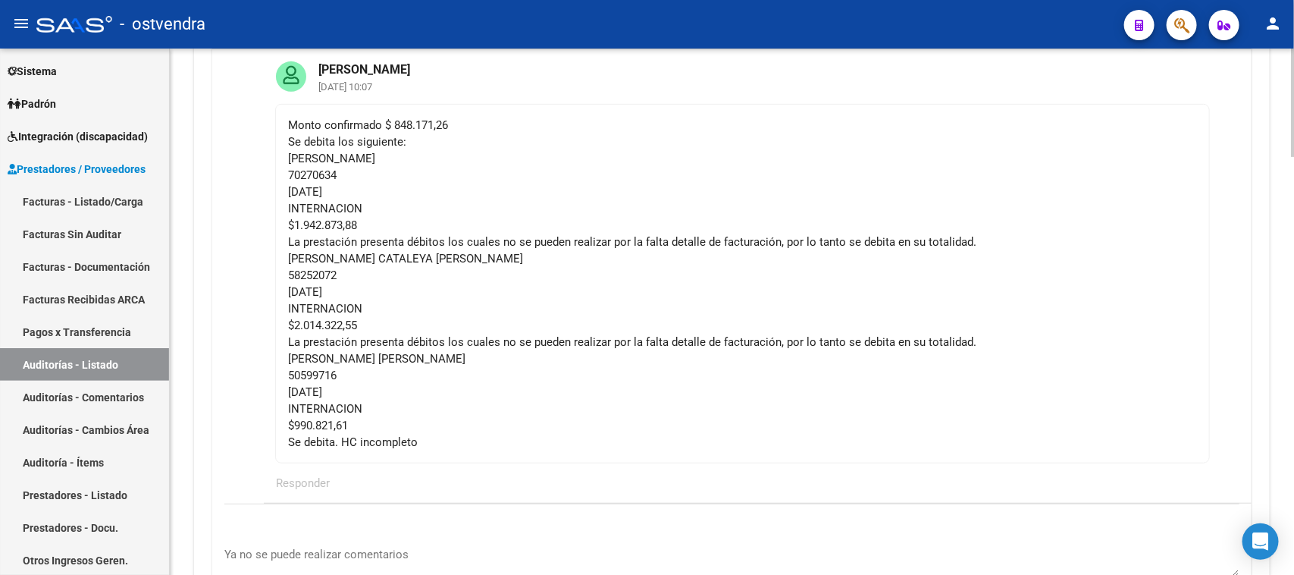
drag, startPoint x: 535, startPoint y: 523, endPoint x: 663, endPoint y: 540, distance: 129.2
click at [663, 540] on div "Ya no se puede realizar comentarios" at bounding box center [731, 556] width 1015 height 46
click at [562, 380] on div "Monto confirmado $ 848.171,26 Se debita los siguiente: GOMEZ LUCA 70270634 15/5…" at bounding box center [742, 284] width 909 height 334
click at [866, 415] on div "Monto confirmado $ 848.171,26 Se debita los siguiente: GOMEZ LUCA 70270634 15/5…" at bounding box center [742, 284] width 909 height 334
click at [849, 395] on div "Monto confirmado $ 848.171,26 Se debita los siguiente: GOMEZ LUCA 70270634 15/5…" at bounding box center [742, 284] width 909 height 334
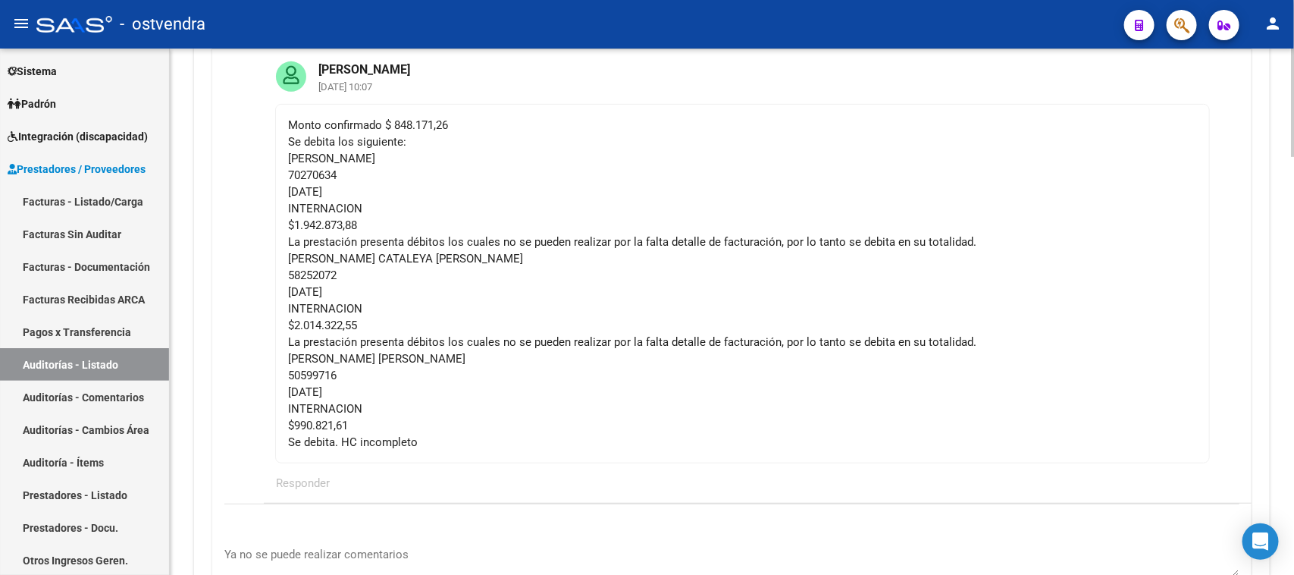
drag, startPoint x: 434, startPoint y: 438, endPoint x: 293, endPoint y: 120, distance: 348.0
click at [293, 120] on div "Monto confirmado $ 848.171,26 Se debita los siguiente: GOMEZ LUCA 70270634 15/5…" at bounding box center [742, 284] width 909 height 334
click at [483, 343] on div "Monto confirmado $ 848.171,26 Se debita los siguiente: GOMEZ LUCA 70270634 15/5…" at bounding box center [742, 284] width 909 height 334
drag, startPoint x: 290, startPoint y: 124, endPoint x: 300, endPoint y: 133, distance: 13.4
click at [292, 123] on div "Monto confirmado $ 848.171,26 Se debita los siguiente: GOMEZ LUCA 70270634 15/5…" at bounding box center [742, 284] width 909 height 334
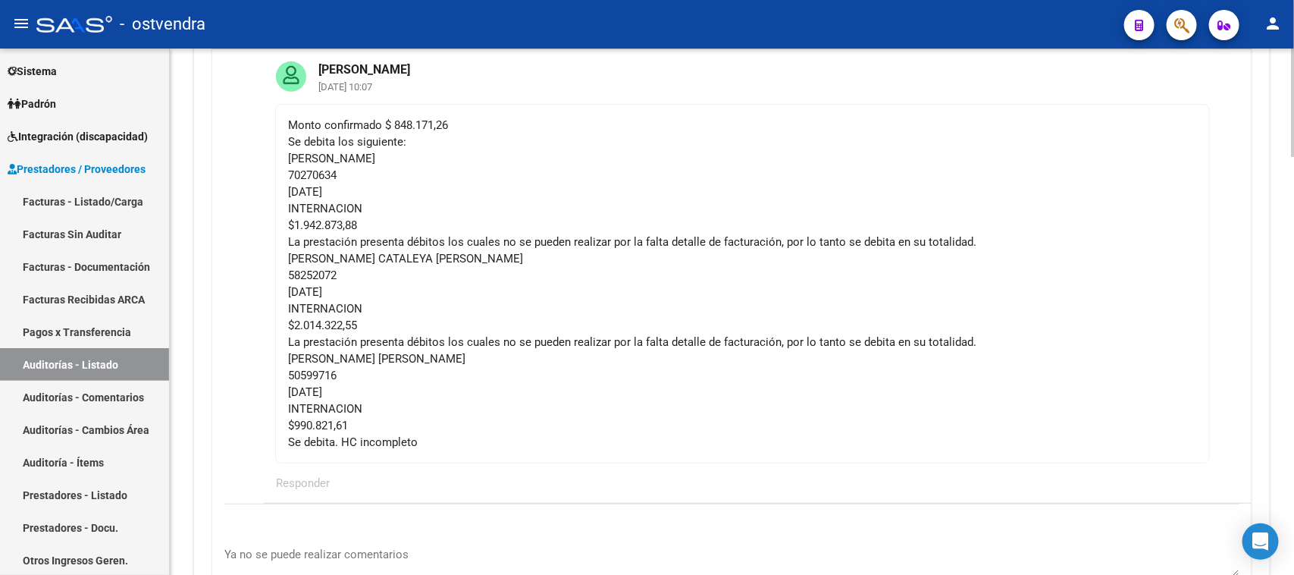
drag, startPoint x: 300, startPoint y: 133, endPoint x: 355, endPoint y: 309, distance: 184.2
click at [351, 299] on div "Monto confirmado $ 848.171,26 Se debita los siguiente: GOMEZ LUCA 70270634 15/5…" at bounding box center [742, 284] width 909 height 334
drag, startPoint x: 358, startPoint y: 316, endPoint x: 419, endPoint y: 409, distance: 111.2
click at [417, 408] on div "Monto confirmado $ 848.171,26 Se debita los siguiente: GOMEZ LUCA 70270634 15/5…" at bounding box center [742, 284] width 909 height 334
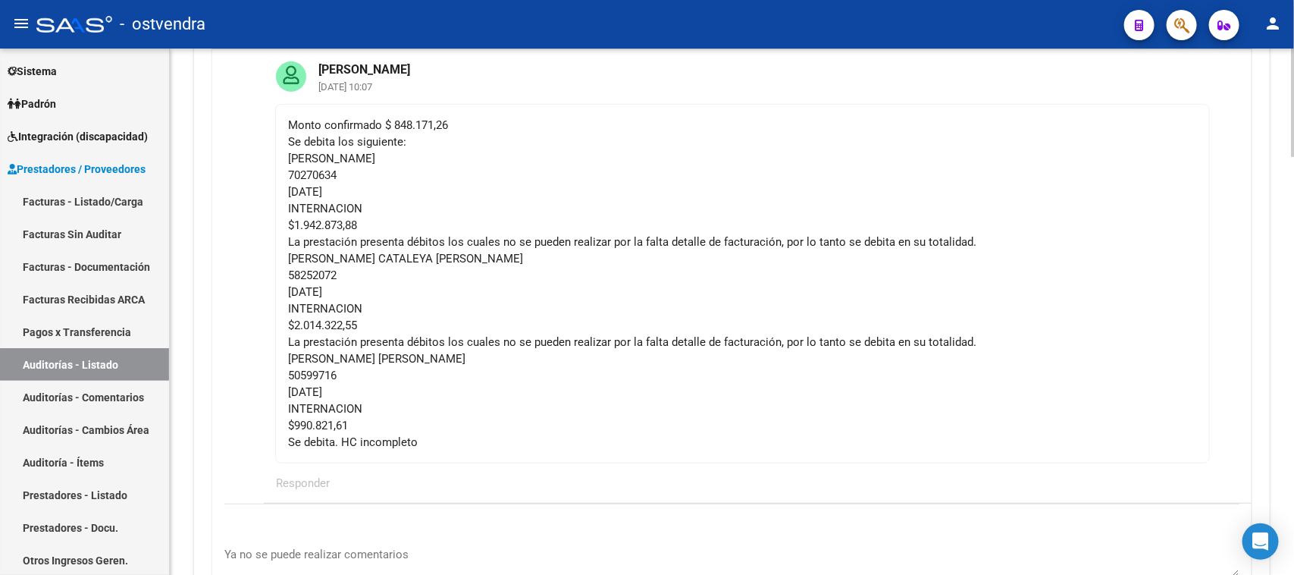
click at [428, 433] on div "Monto confirmado $ 848.171,26 Se debita los siguiente: GOMEZ LUCA 70270634 15/5…" at bounding box center [742, 284] width 909 height 334
drag, startPoint x: 426, startPoint y: 440, endPoint x: 251, endPoint y: 144, distance: 343.7
click at [251, 146] on app-comments-tree "Mauricio Russell 21/07/2025 16:09 Se solicita un dia mas para terminar con la a…" at bounding box center [731, 273] width 1039 height 720
click at [471, 161] on div "Monto confirmado $ 848.171,26 Se debita los siguiente: GOMEZ LUCA 70270634 15/5…" at bounding box center [742, 284] width 909 height 334
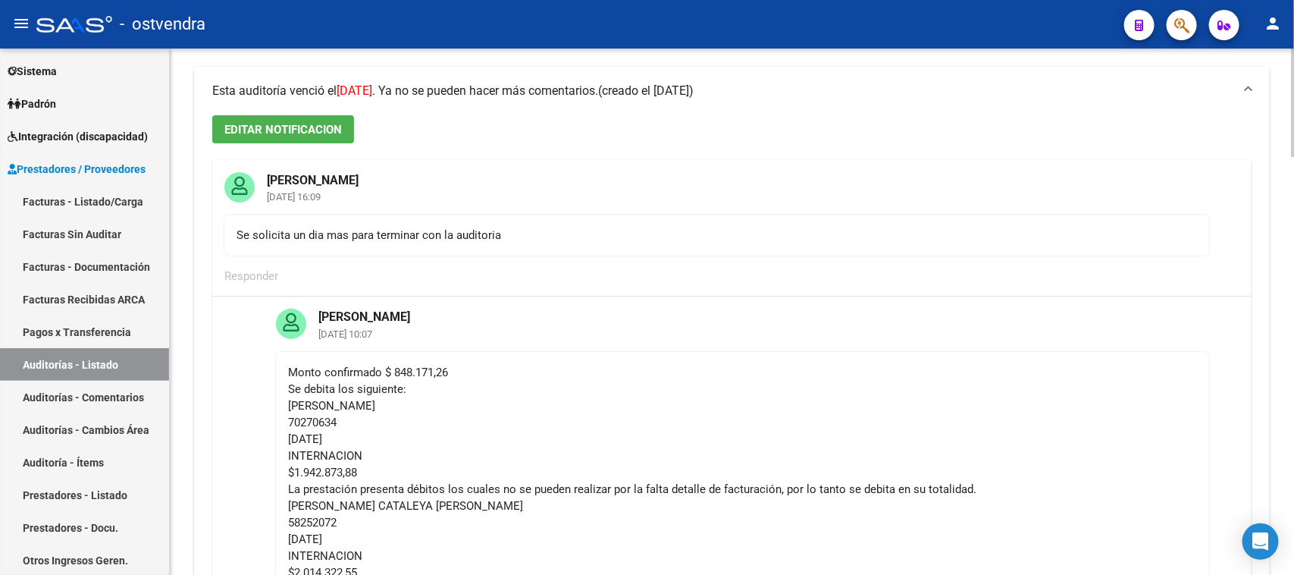
scroll to position [0, 0]
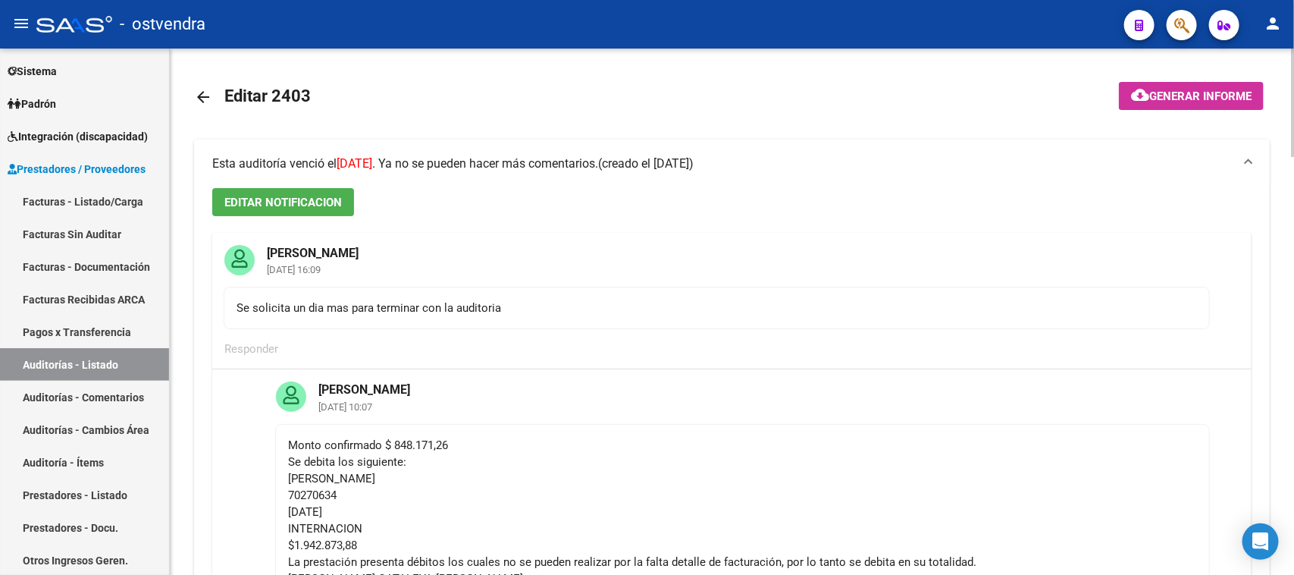
click at [516, 165] on span "Esta auditoría venció el 25/07/2025 . Ya no se pueden hacer más comentarios." at bounding box center [405, 163] width 386 height 14
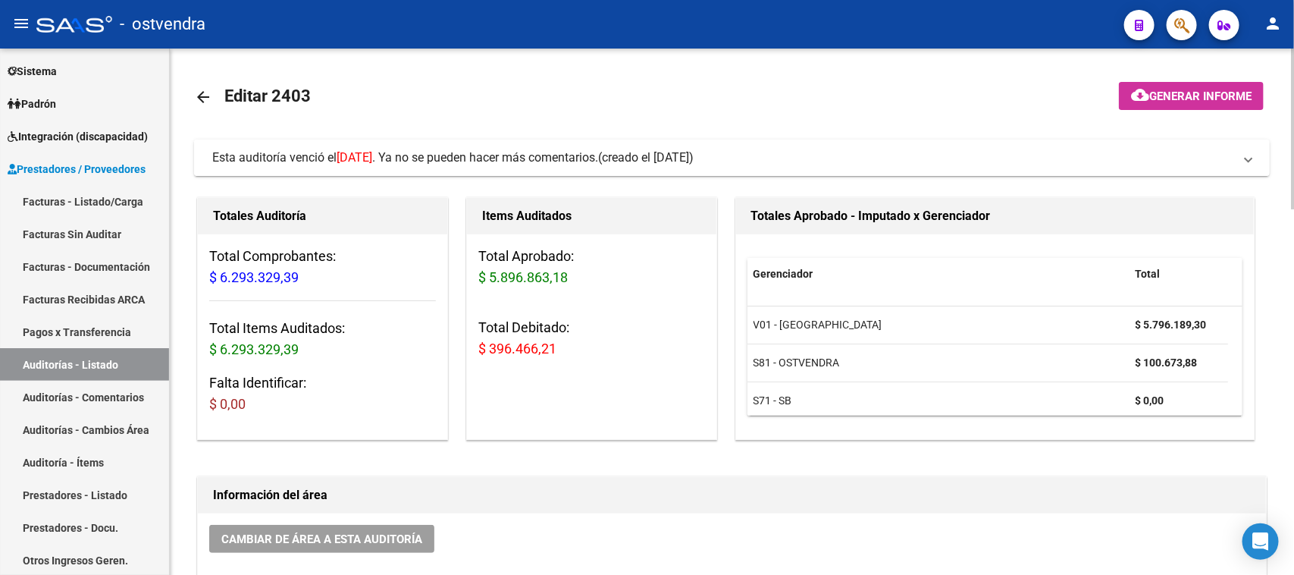
click at [516, 165] on div "Esta auditoría venció el 25/07/2025 . Ya no se pueden hacer más comentarios." at bounding box center [405, 157] width 386 height 17
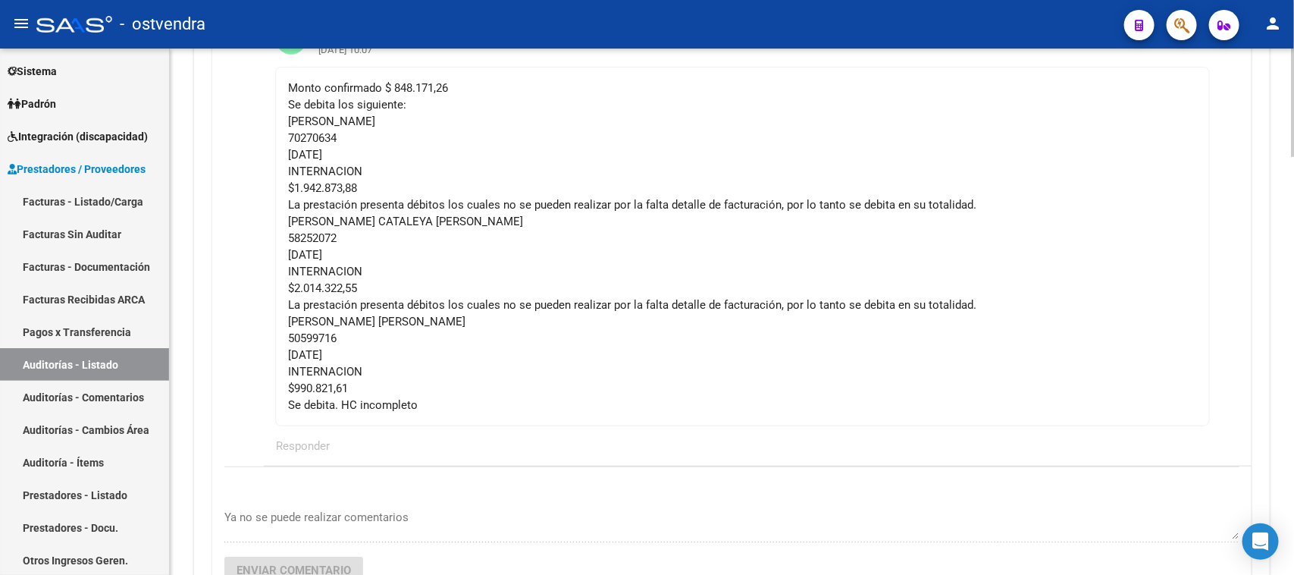
scroll to position [379, 0]
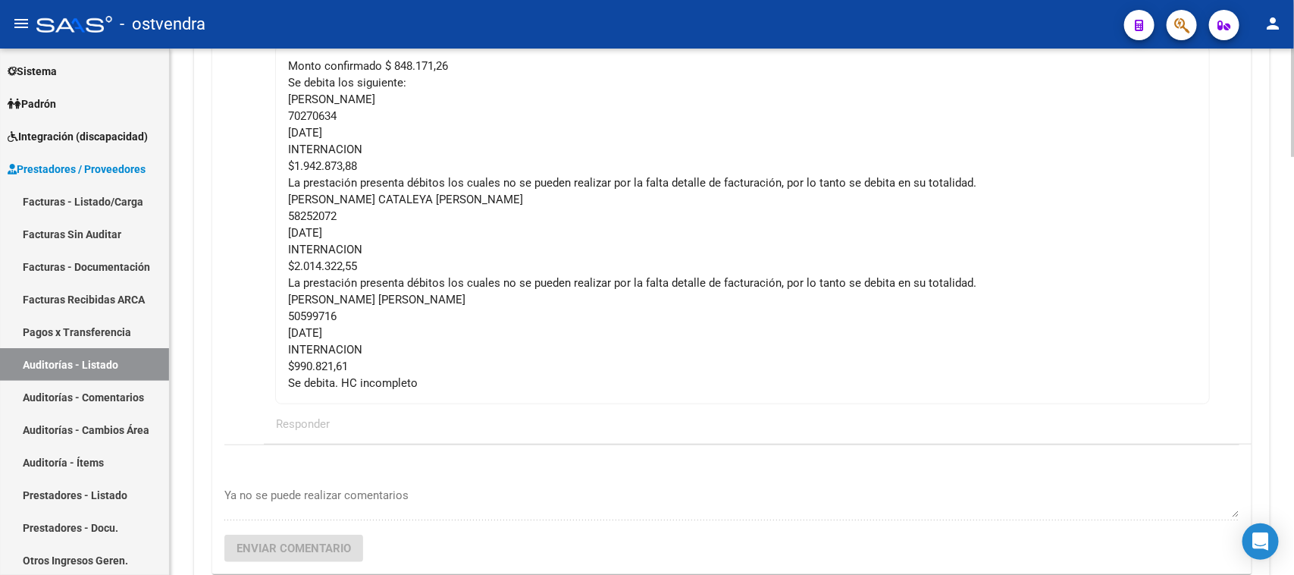
click at [563, 340] on div "Monto confirmado $ 848.171,26 Se debita los siguiente: GOMEZ LUCA 70270634 15/5…" at bounding box center [742, 225] width 909 height 334
click at [428, 390] on div "Monto confirmado $ 848.171,26 Se debita los siguiente: GOMEZ LUCA 70270634 15/5…" at bounding box center [742, 225] width 909 height 334
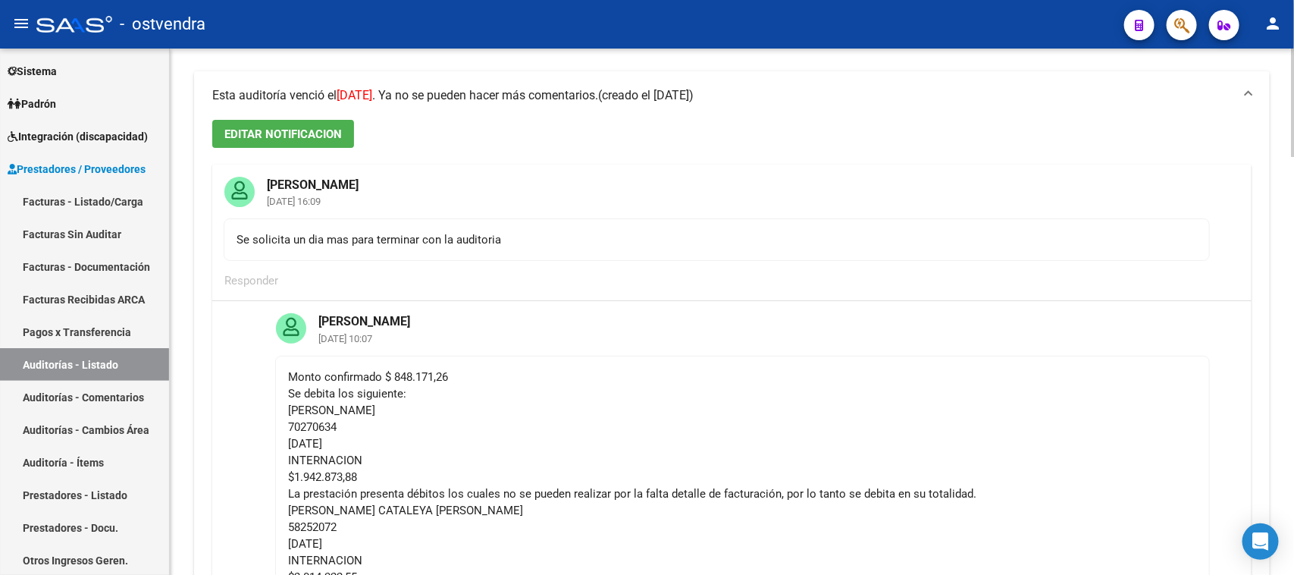
scroll to position [64, 0]
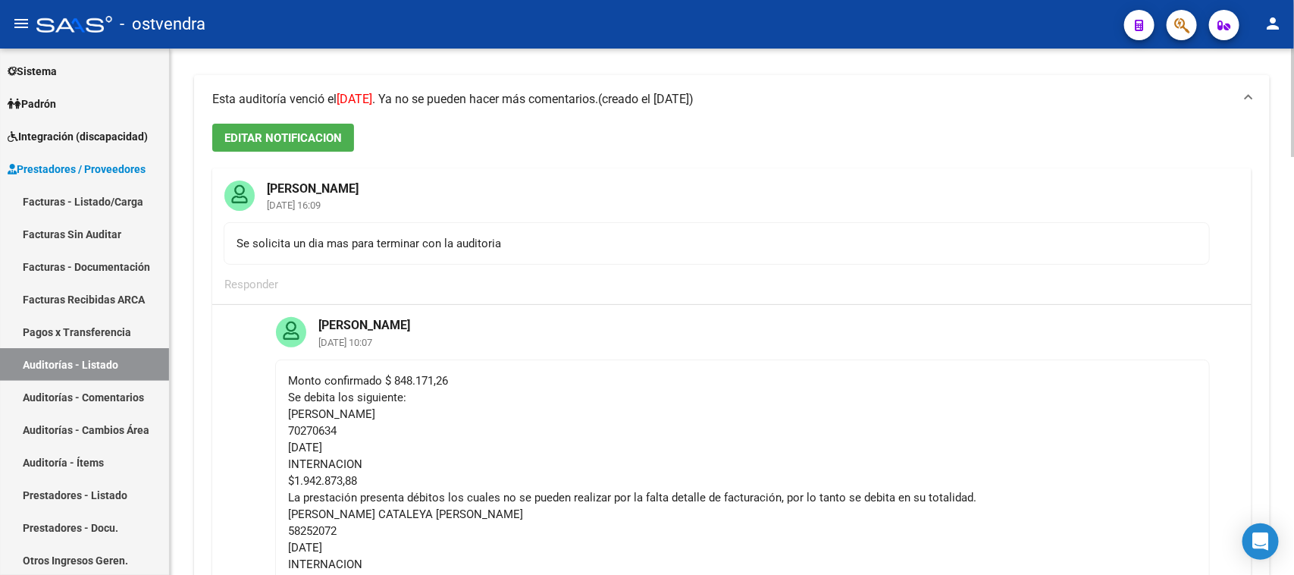
drag, startPoint x: 428, startPoint y: 390, endPoint x: 277, endPoint y: 372, distance: 152.0
click at [277, 372] on mat-card-content "Monto confirmado $ 848.171,26 Se debita los siguiente: GOMEZ LUCA 70270634 15/5…" at bounding box center [742, 538] width 935 height 359
click at [510, 415] on div "Monto confirmado $ 848.171,26 Se debita los siguiente: GOMEZ LUCA 70270634 15/5…" at bounding box center [742, 539] width 909 height 334
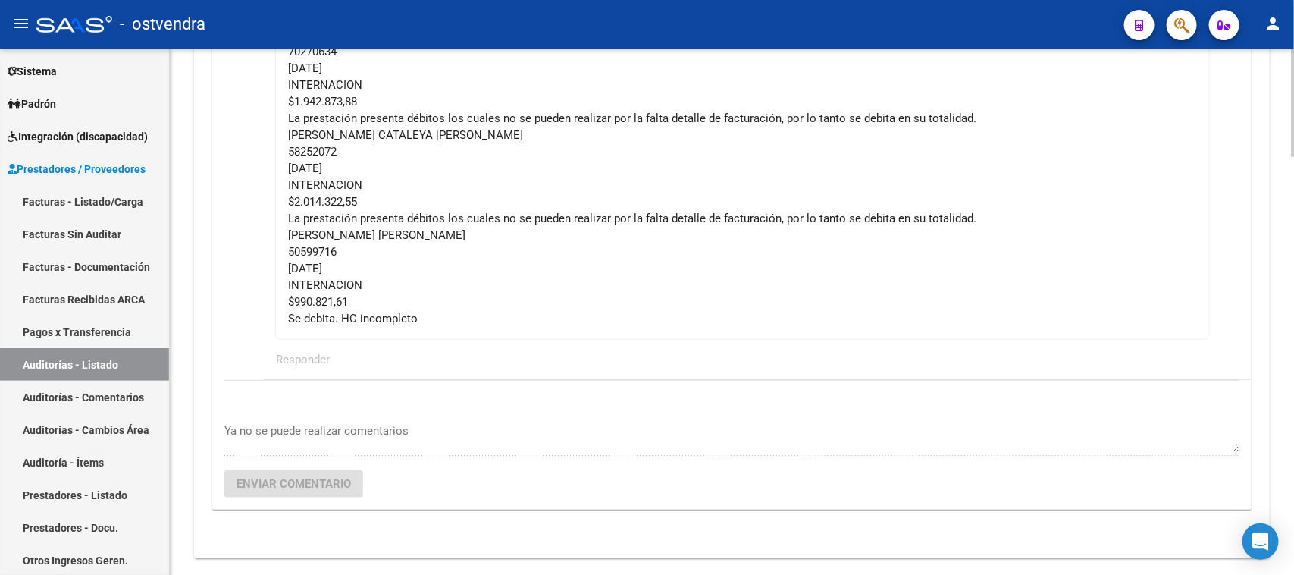
scroll to position [538, 0]
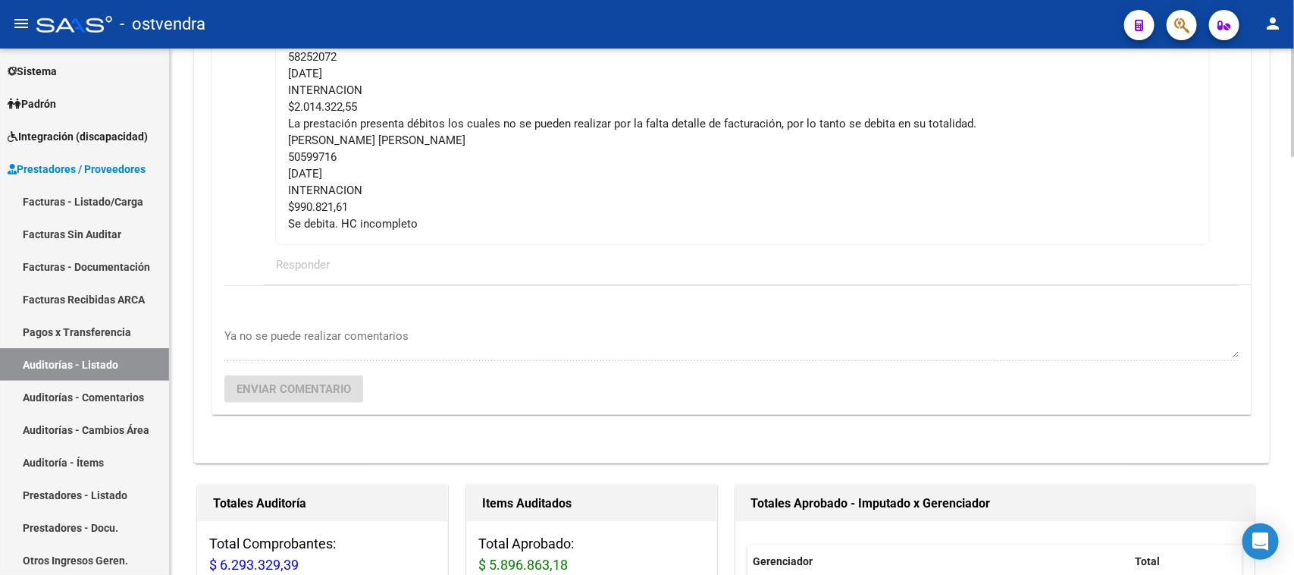
click at [582, 519] on div "Items Auditados" at bounding box center [591, 503] width 249 height 36
click at [111, 369] on link "Auditorías - Listado" at bounding box center [84, 364] width 169 height 33
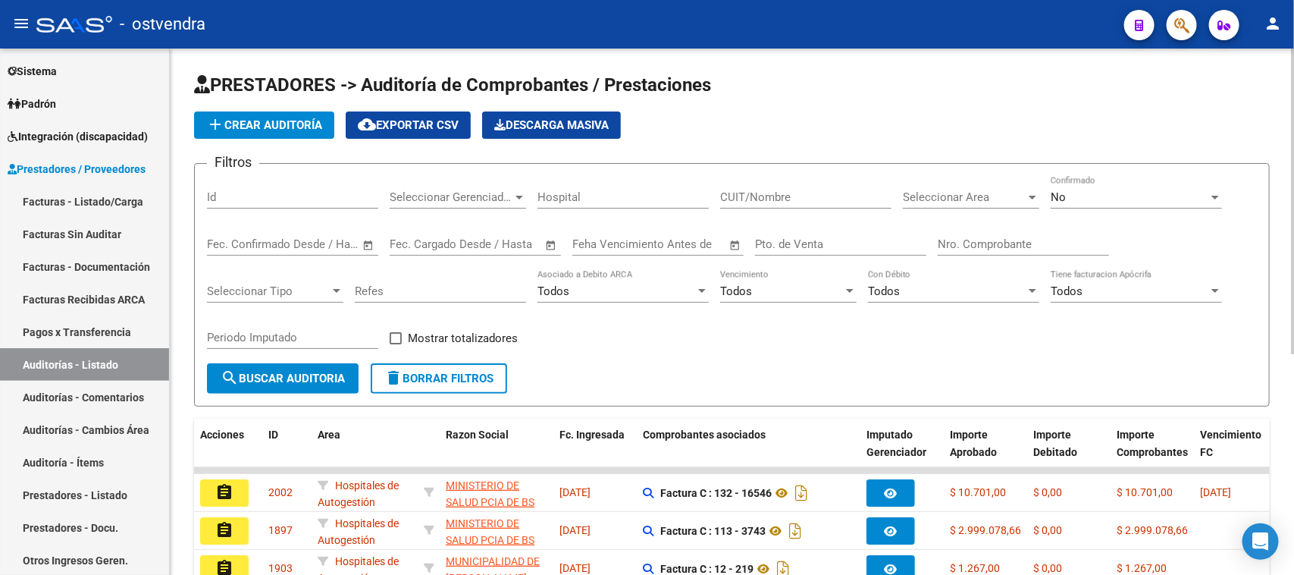
click at [999, 237] on input "Nro. Comprobante" at bounding box center [1023, 244] width 171 height 14
paste input "161328"
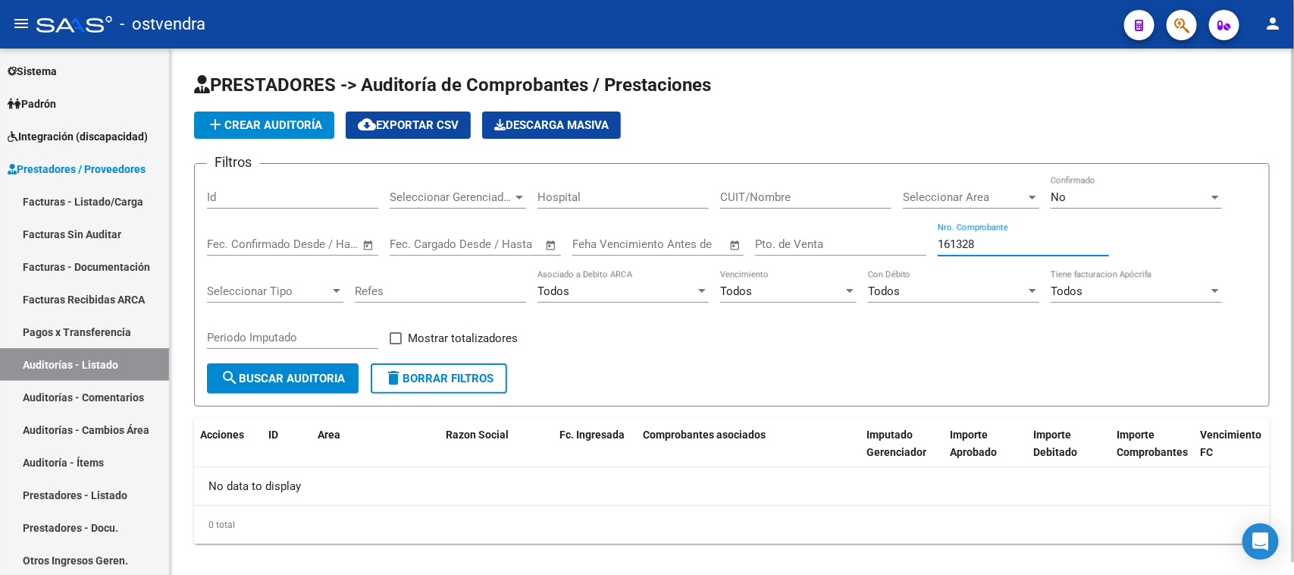
click at [1094, 202] on div "No" at bounding box center [1130, 197] width 158 height 14
click at [1078, 190] on div "No" at bounding box center [1130, 197] width 158 height 14
click at [516, 528] on div "0 total" at bounding box center [732, 525] width 1076 height 38
click at [611, 487] on div "No data to display" at bounding box center [732, 486] width 1076 height 38
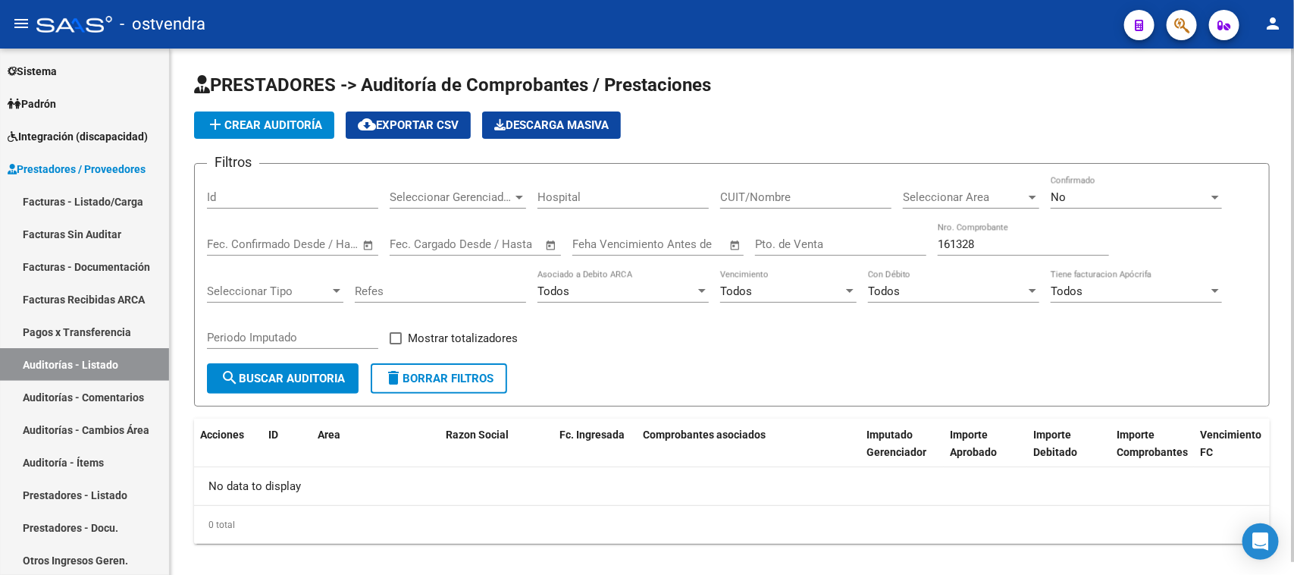
drag, startPoint x: 578, startPoint y: 574, endPoint x: 584, endPoint y: 510, distance: 64.0
click at [622, 516] on div "0 total" at bounding box center [732, 525] width 1076 height 38
click at [525, 475] on div "No data to display" at bounding box center [732, 486] width 1076 height 38
click at [613, 368] on form "Filtros Id Seleccionar Gerenciador Seleccionar Gerenciador Hospital CUIT/Nombre…" at bounding box center [732, 284] width 1076 height 243
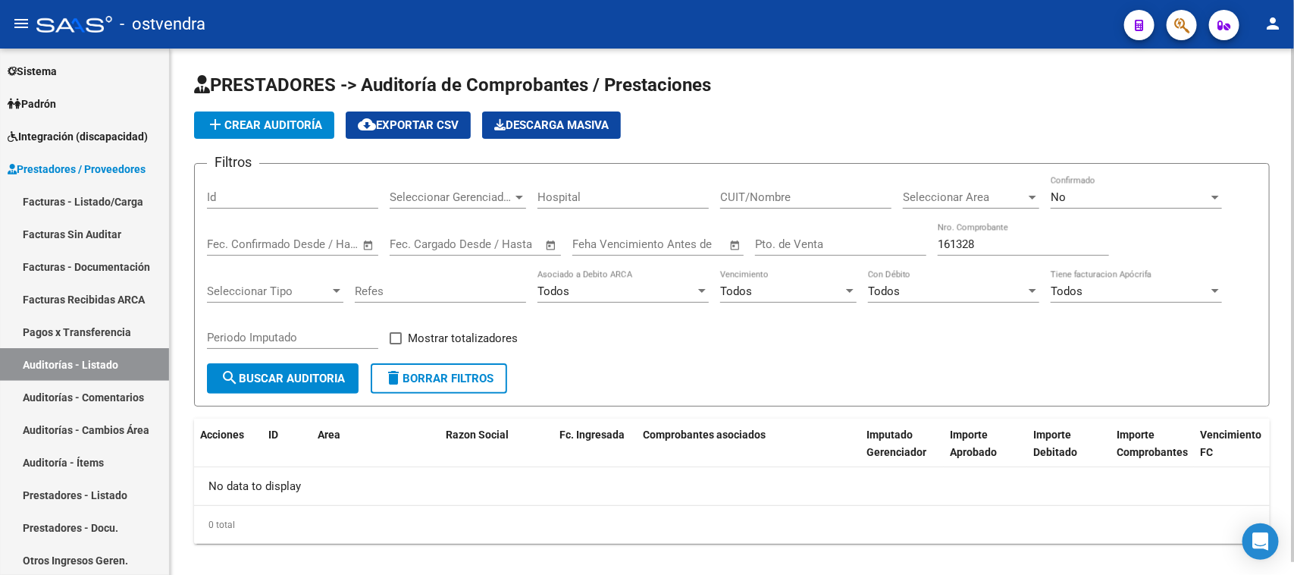
drag, startPoint x: 529, startPoint y: 574, endPoint x: 451, endPoint y: 532, distance: 88.5
click at [451, 532] on div "0 total" at bounding box center [732, 525] width 1076 height 38
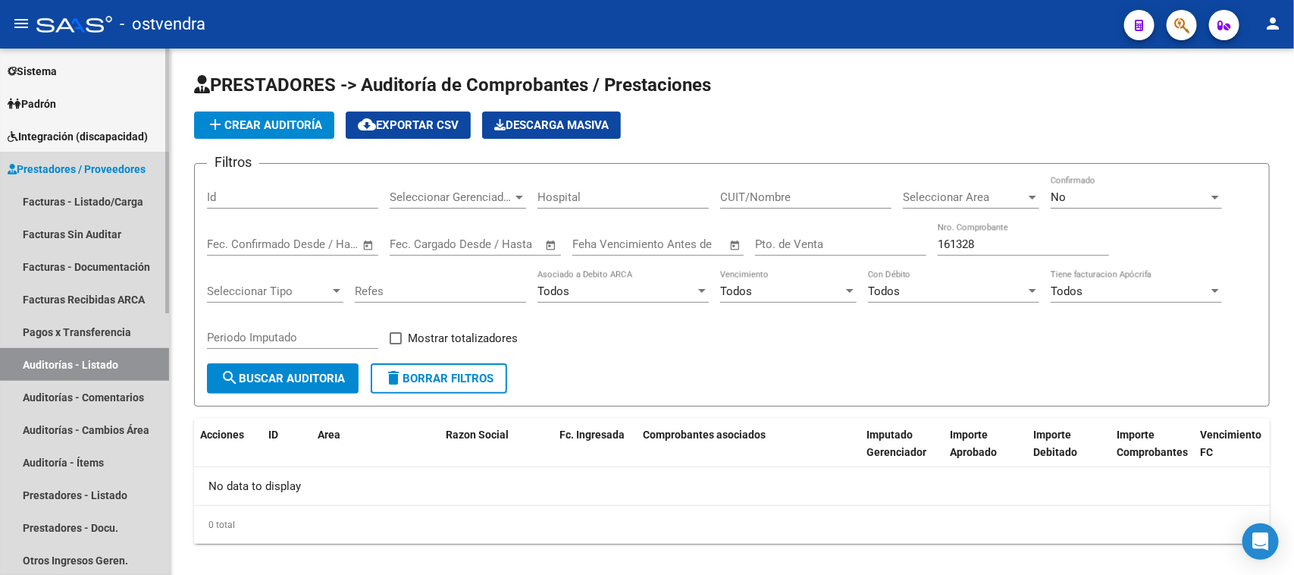
click at [108, 361] on link "Auditorías - Listado" at bounding box center [84, 364] width 169 height 33
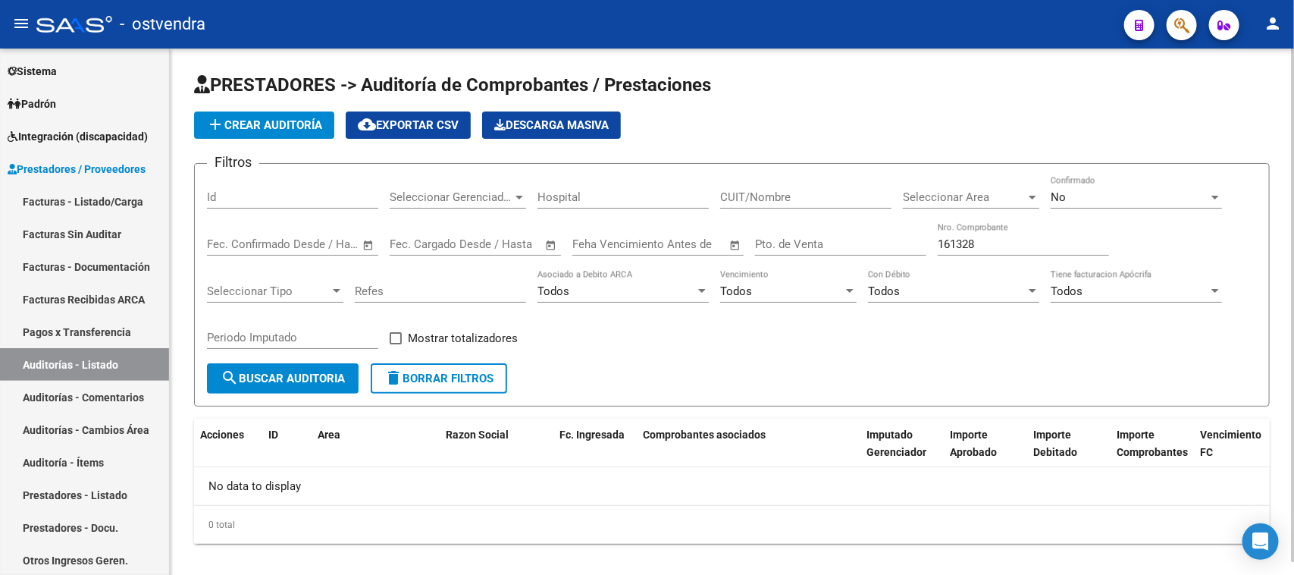
drag, startPoint x: 433, startPoint y: 573, endPoint x: 284, endPoint y: 499, distance: 166.1
click at [249, 487] on div "No data to display" at bounding box center [732, 486] width 1076 height 38
click at [296, 510] on div "0 total" at bounding box center [732, 525] width 1076 height 38
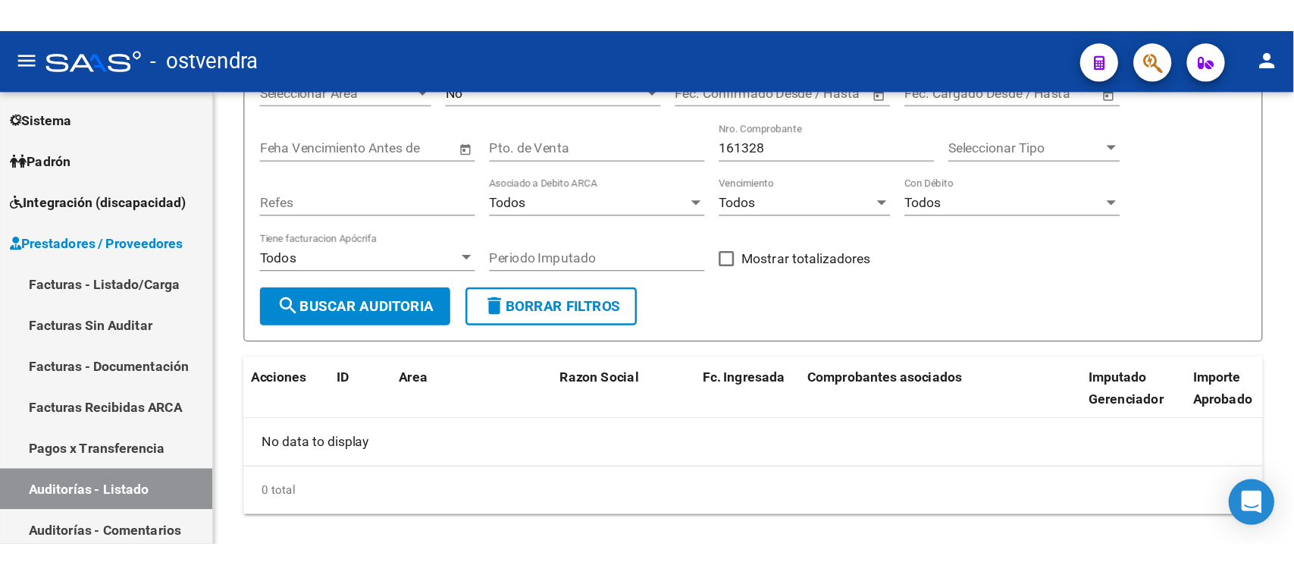
scroll to position [14, 0]
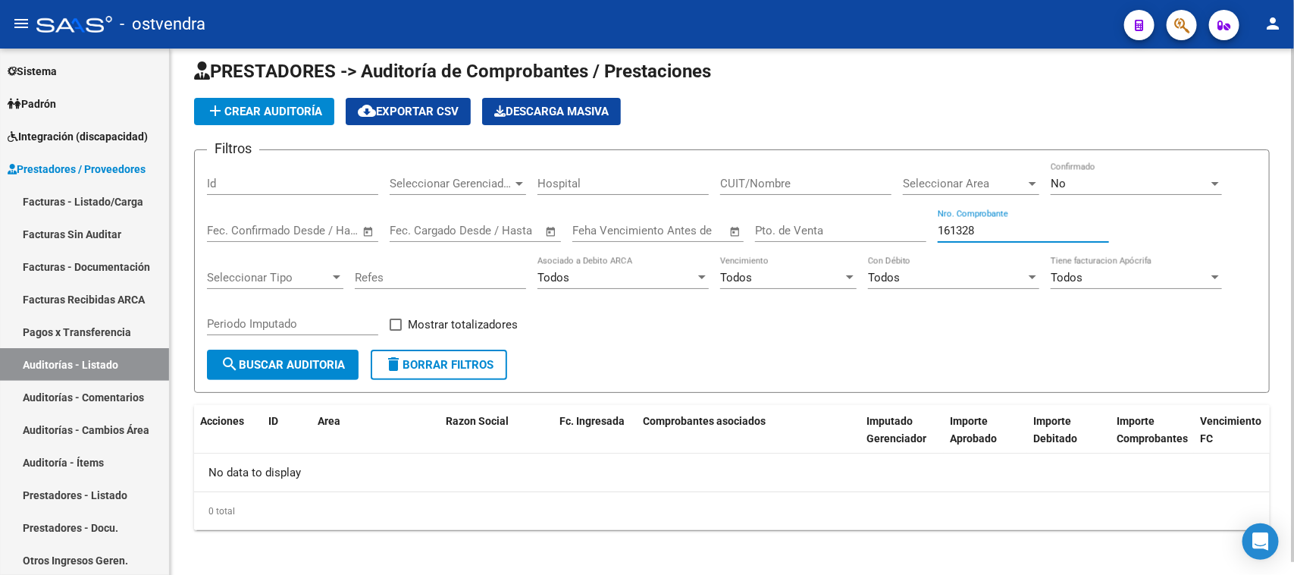
drag, startPoint x: 1018, startPoint y: 234, endPoint x: 908, endPoint y: 230, distance: 110.8
click at [908, 230] on div "Filtros Id Seleccionar Gerenciador Seleccionar Gerenciador Hospital CUIT/Nombre…" at bounding box center [732, 255] width 1050 height 187
paste input "0952"
type input "160952"
click at [286, 369] on button "search Buscar Auditoria" at bounding box center [283, 365] width 152 height 30
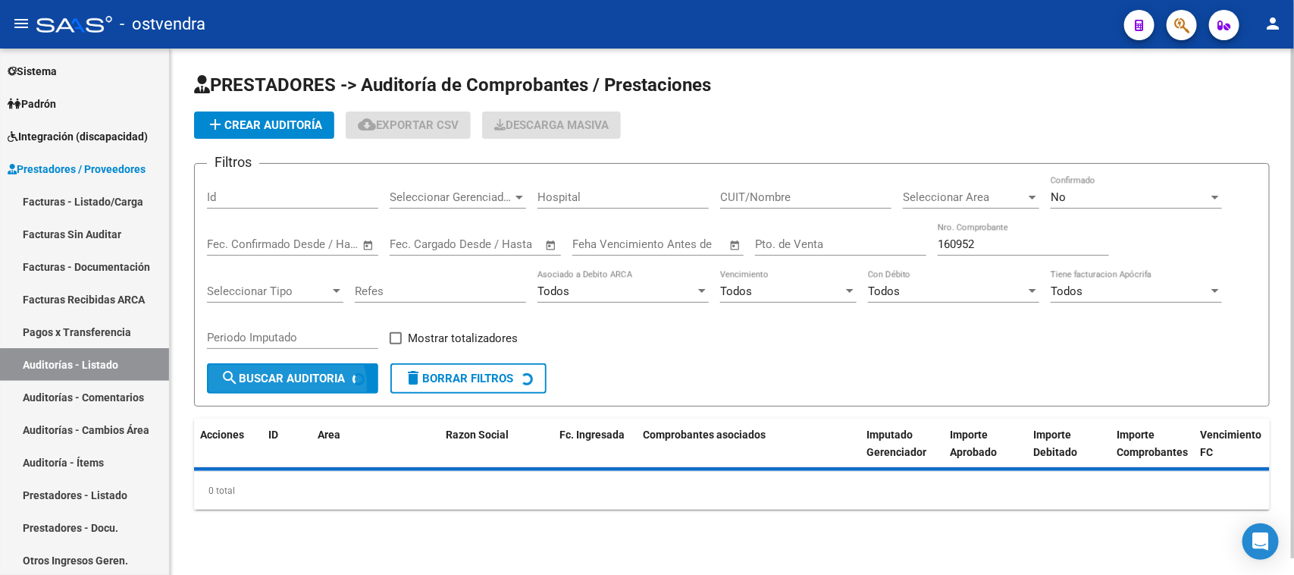
scroll to position [0, 0]
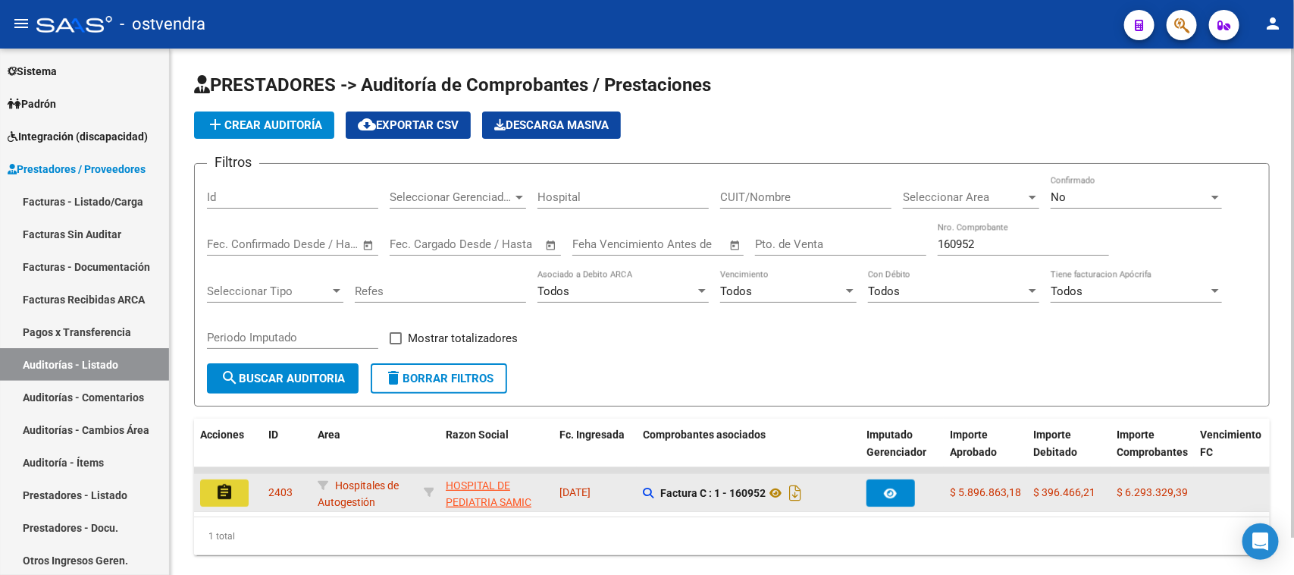
click at [221, 486] on mat-icon "assignment" at bounding box center [224, 492] width 18 height 18
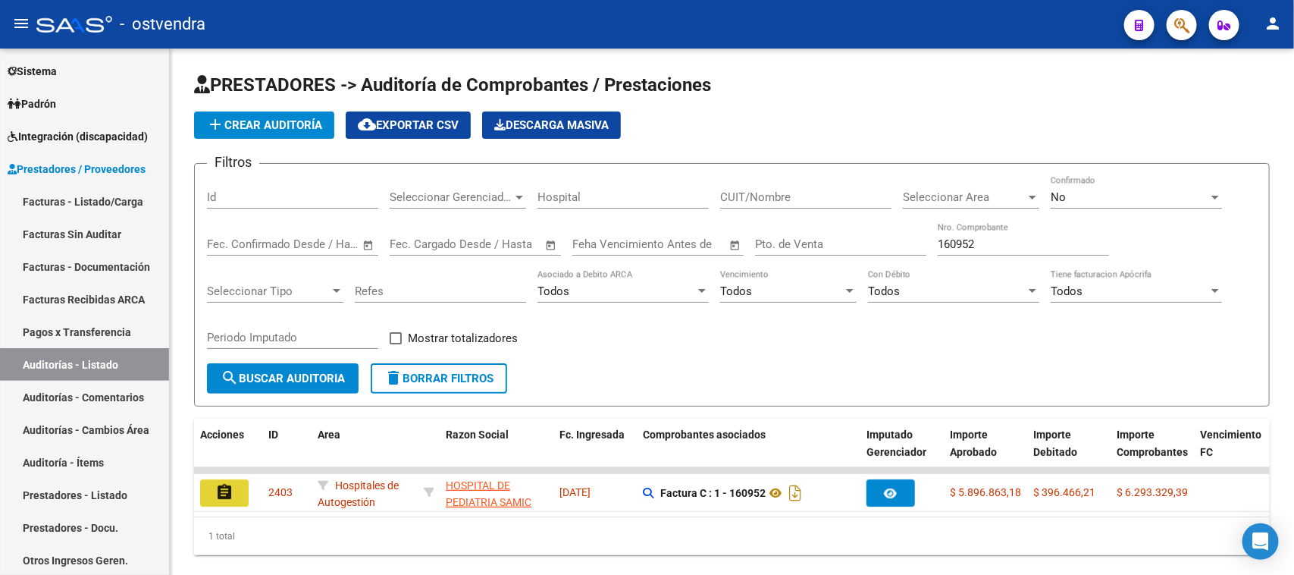
click at [222, 486] on mat-sidenav-content "PRESTADORES -> Auditoría de Comprobantes / Prestaciones add Crear Auditoría clo…" at bounding box center [732, 312] width 1124 height 526
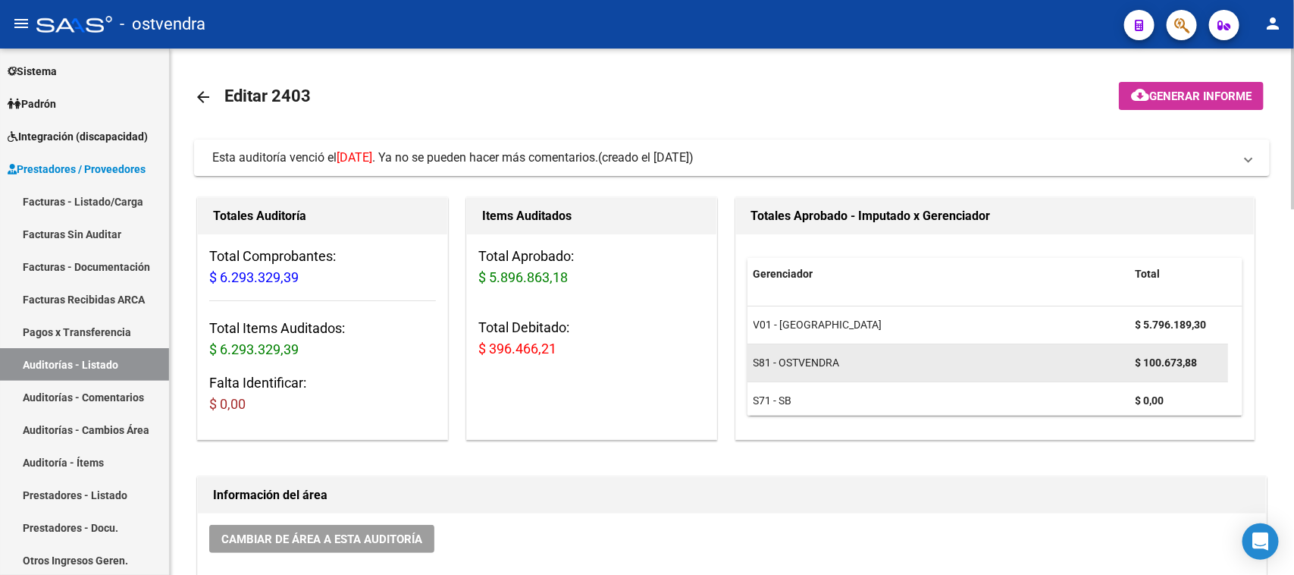
scroll to position [10, 0]
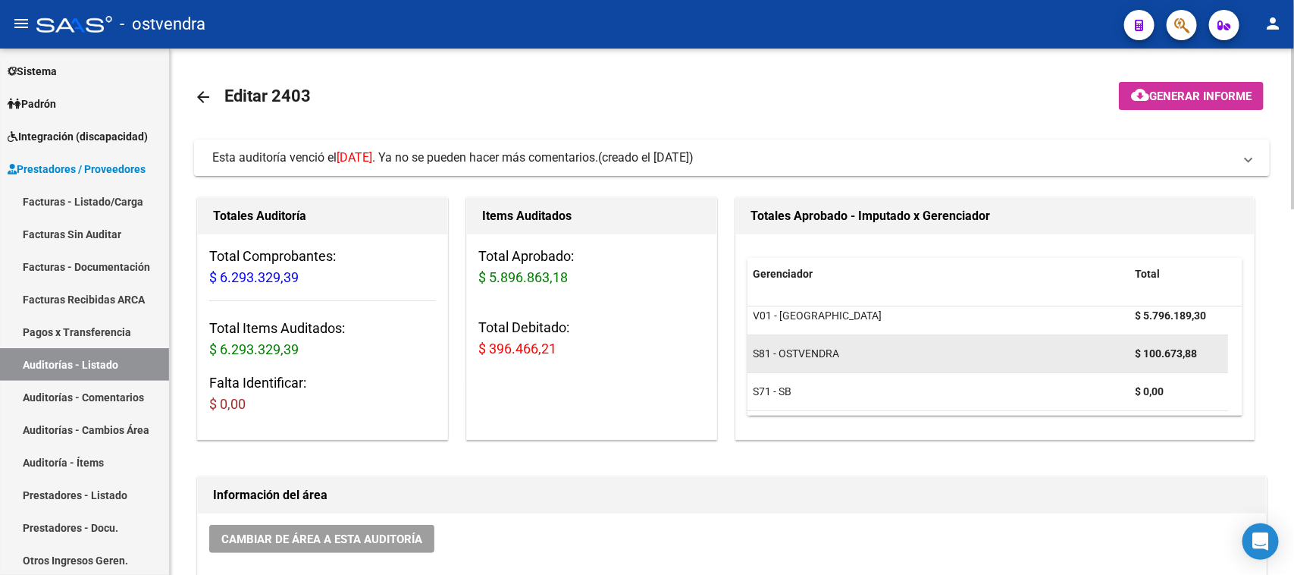
drag, startPoint x: 1149, startPoint y: 350, endPoint x: 1218, endPoint y: 350, distance: 69.0
click at [1218, 350] on div "$ 100.673,88" at bounding box center [1179, 353] width 86 height 17
drag, startPoint x: 1145, startPoint y: 351, endPoint x: 1221, endPoint y: 353, distance: 76.6
click at [1221, 353] on div "$ 100.673,88" at bounding box center [1179, 353] width 86 height 17
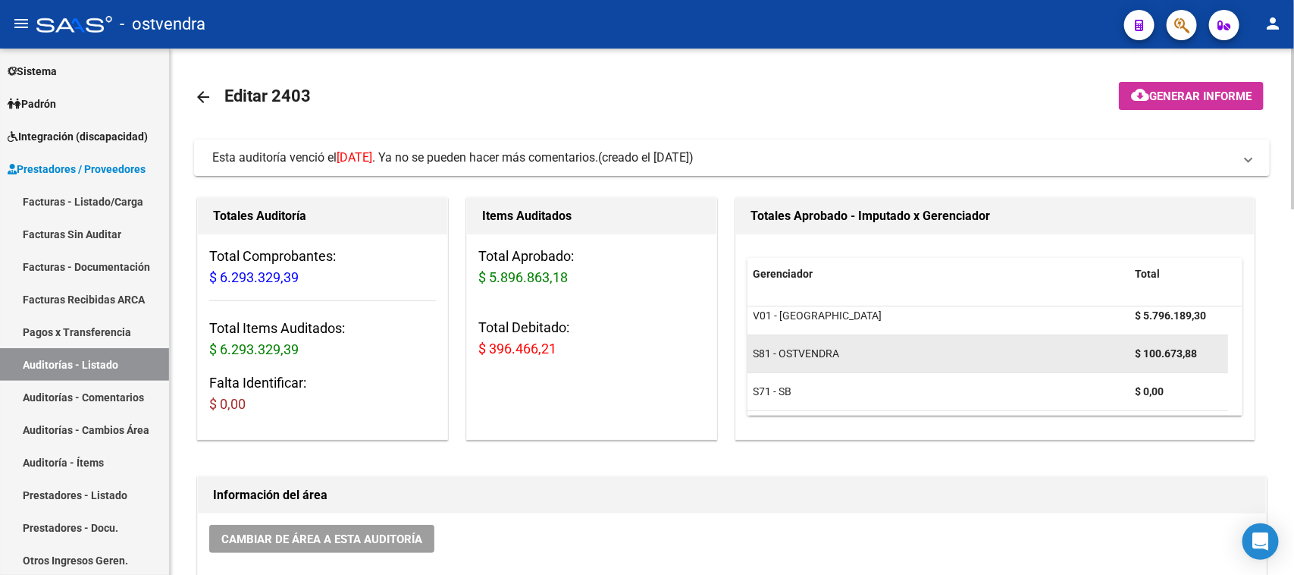
copy strong "100.673,88"
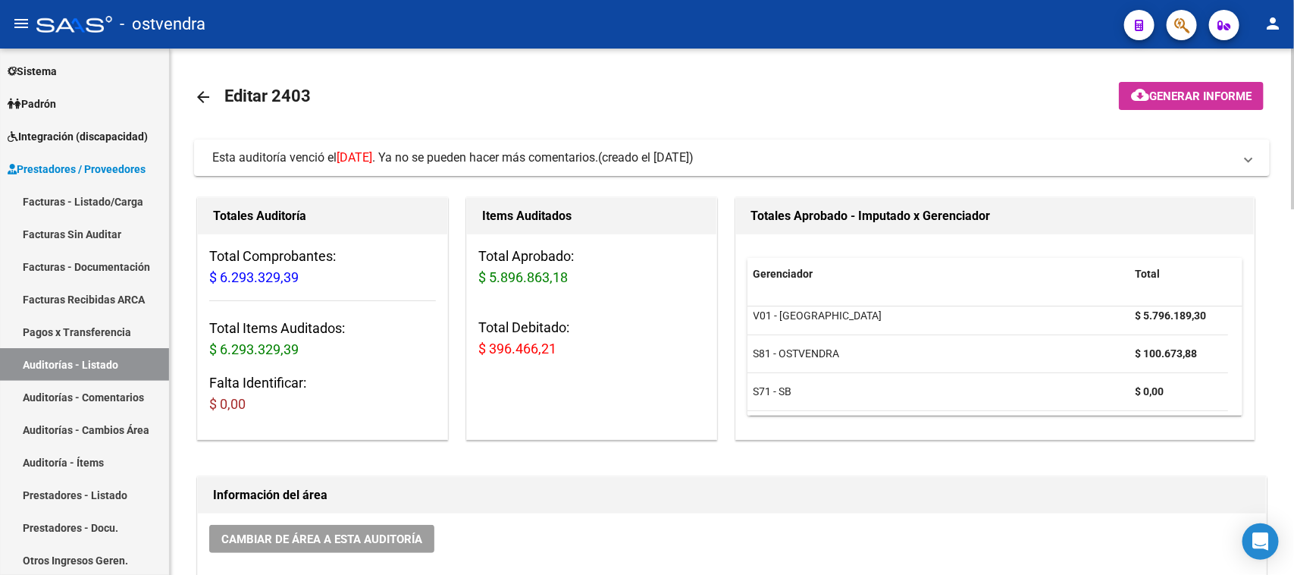
click at [563, 112] on mat-toolbar-row "arrow_back Editar 2403" at bounding box center [613, 97] width 839 height 49
click at [699, 506] on h1 "Información del área" at bounding box center [732, 495] width 1038 height 24
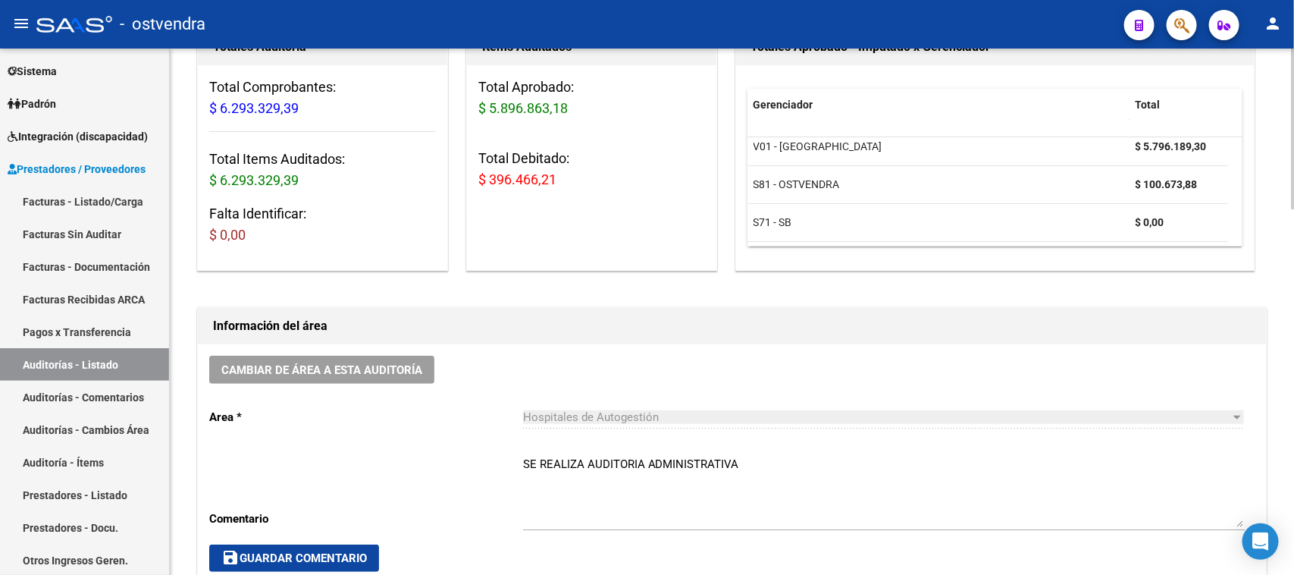
scroll to position [0, 0]
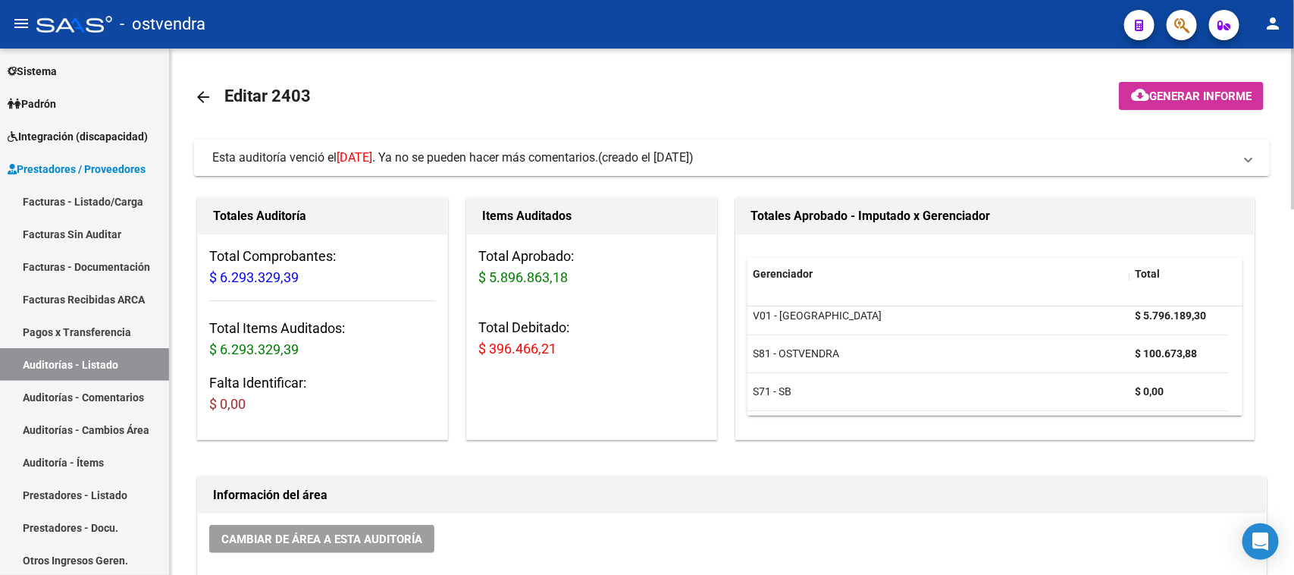
click at [598, 159] on span "Esta auditoría venció el 25/07/2025 . Ya no se pueden hacer más comentarios." at bounding box center [405, 157] width 386 height 14
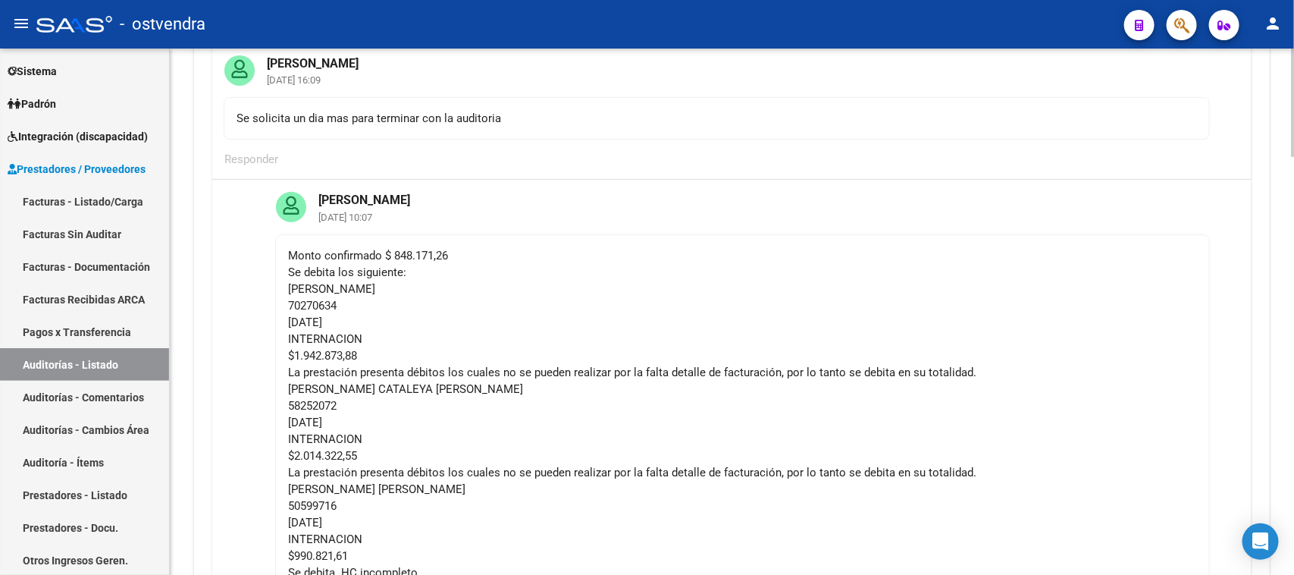
scroll to position [284, 0]
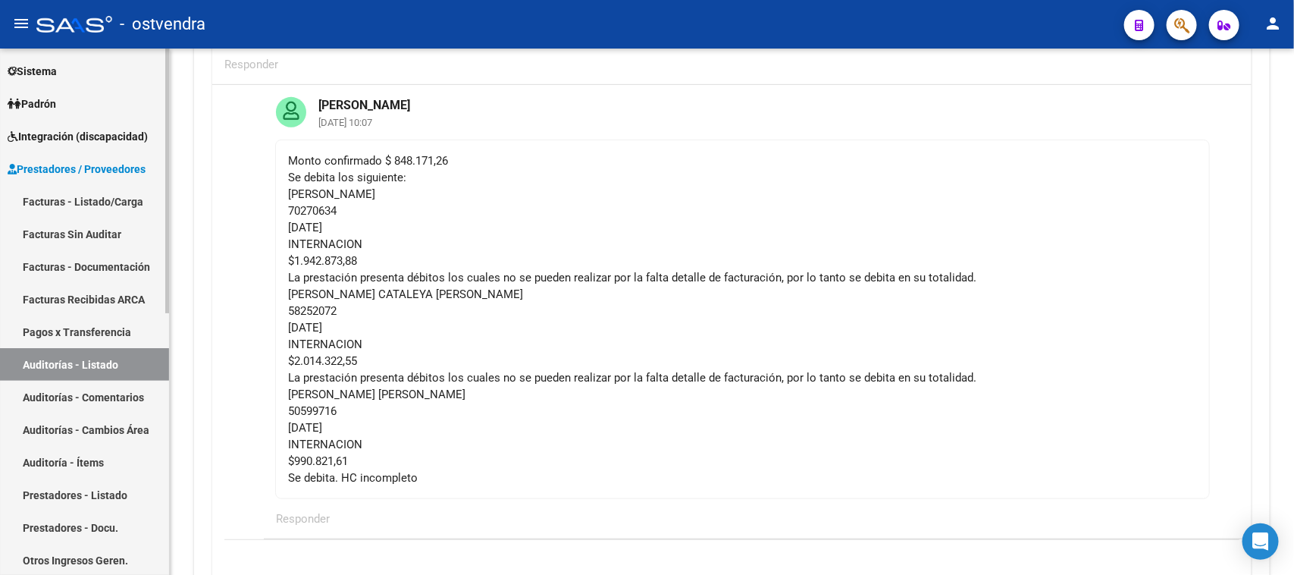
click at [122, 361] on link "Auditorías - Listado" at bounding box center [84, 364] width 169 height 33
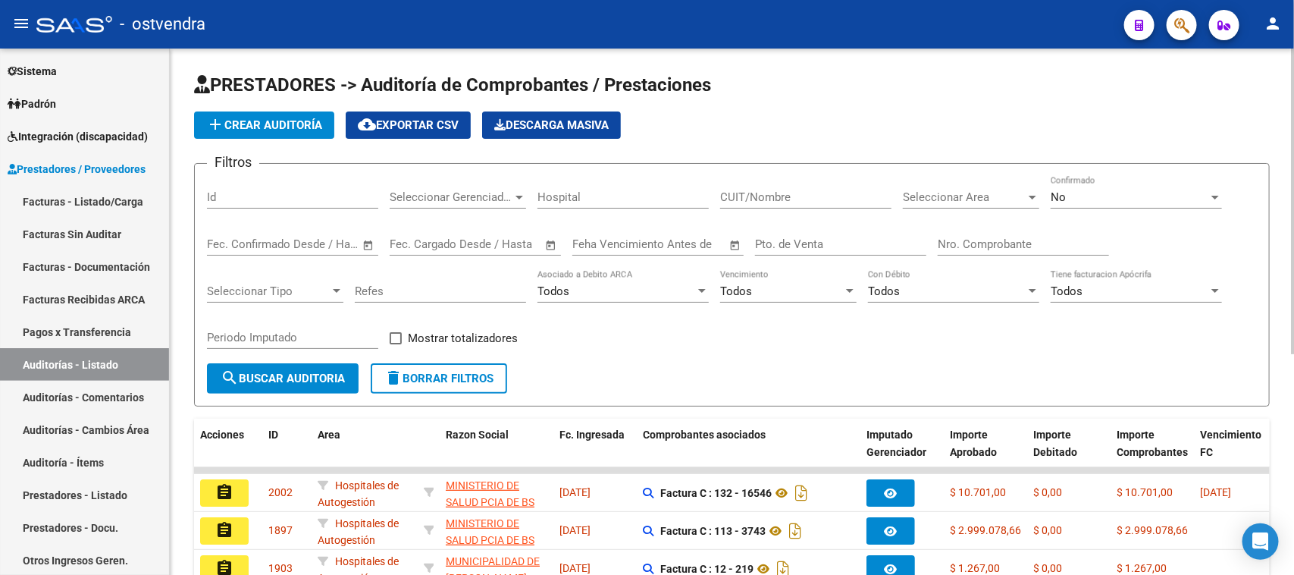
click at [672, 380] on form "Filtros Id Seleccionar Gerenciador Seleccionar Gerenciador Hospital CUIT/Nombre…" at bounding box center [732, 284] width 1076 height 243
click at [641, 358] on div "Filtros Id Seleccionar Gerenciador Seleccionar Gerenciador Hospital CUIT/Nombre…" at bounding box center [732, 269] width 1050 height 187
click at [983, 343] on div "Filtros Id Seleccionar Gerenciador Seleccionar Gerenciador Hospital CUIT/Nombre…" at bounding box center [732, 269] width 1050 height 187
click at [1293, 282] on div at bounding box center [1293, 202] width 4 height 306
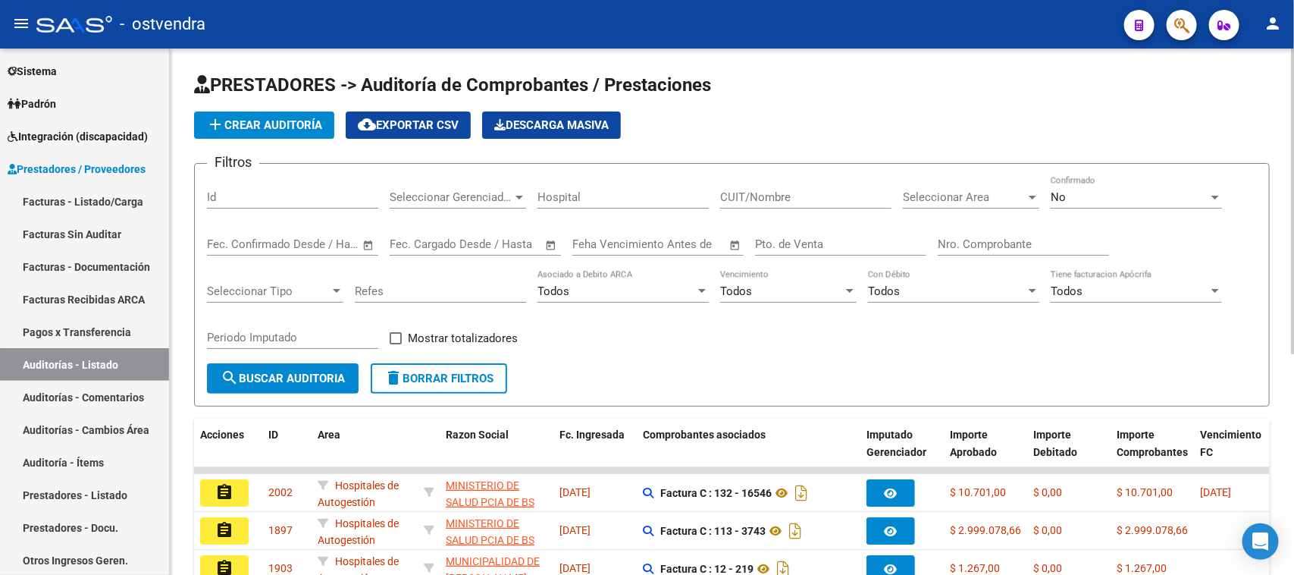
click at [1293, 287] on div at bounding box center [1293, 202] width 4 height 306
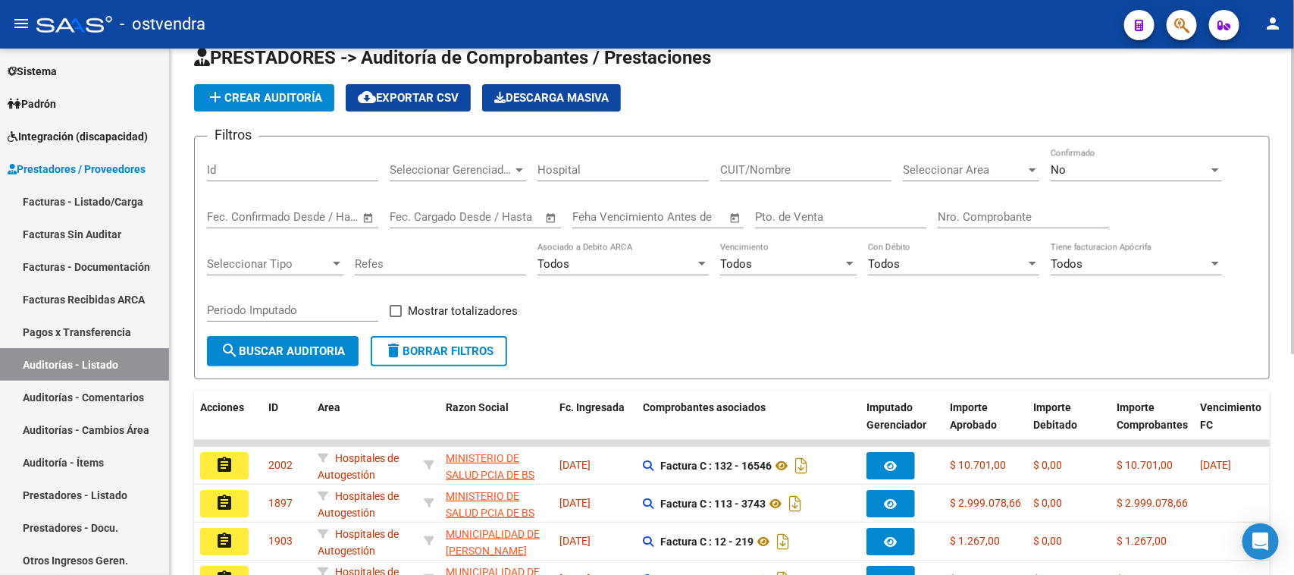
click at [1293, 316] on div at bounding box center [1293, 218] width 4 height 306
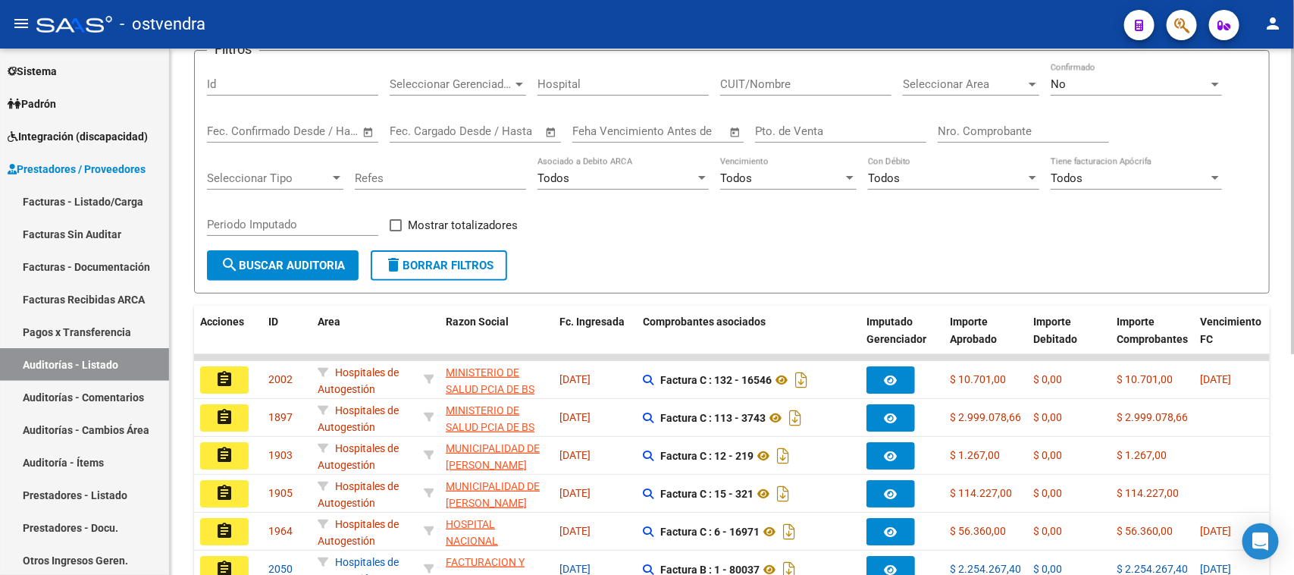
click at [1293, 358] on div at bounding box center [1293, 269] width 4 height 306
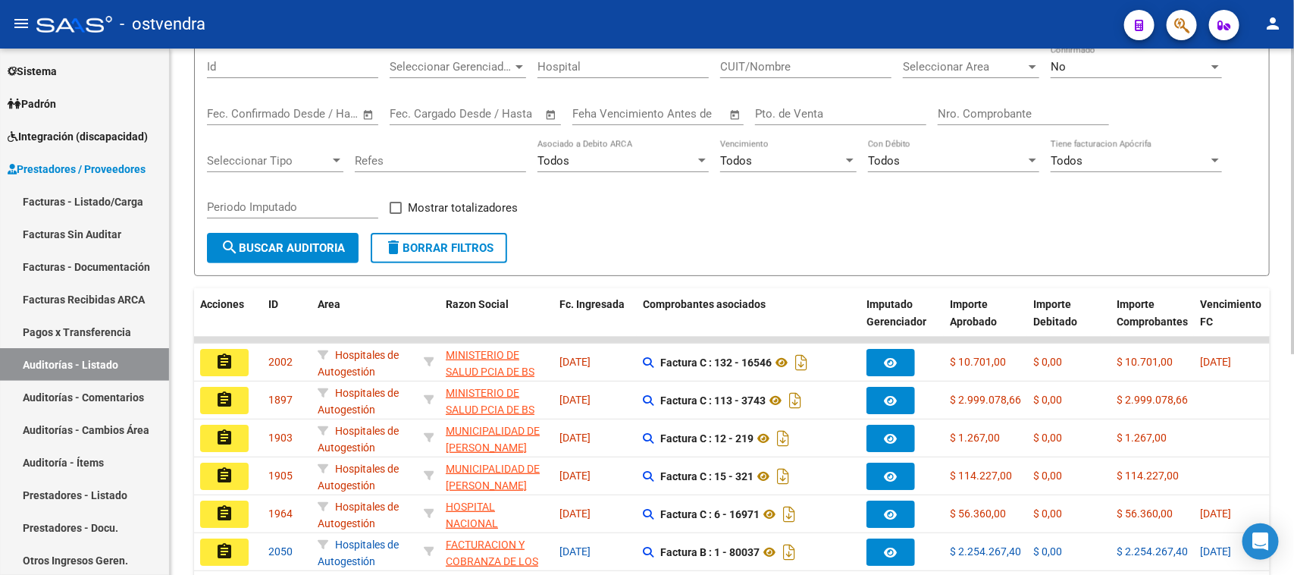
click at [1293, 375] on div at bounding box center [1293, 280] width 4 height 306
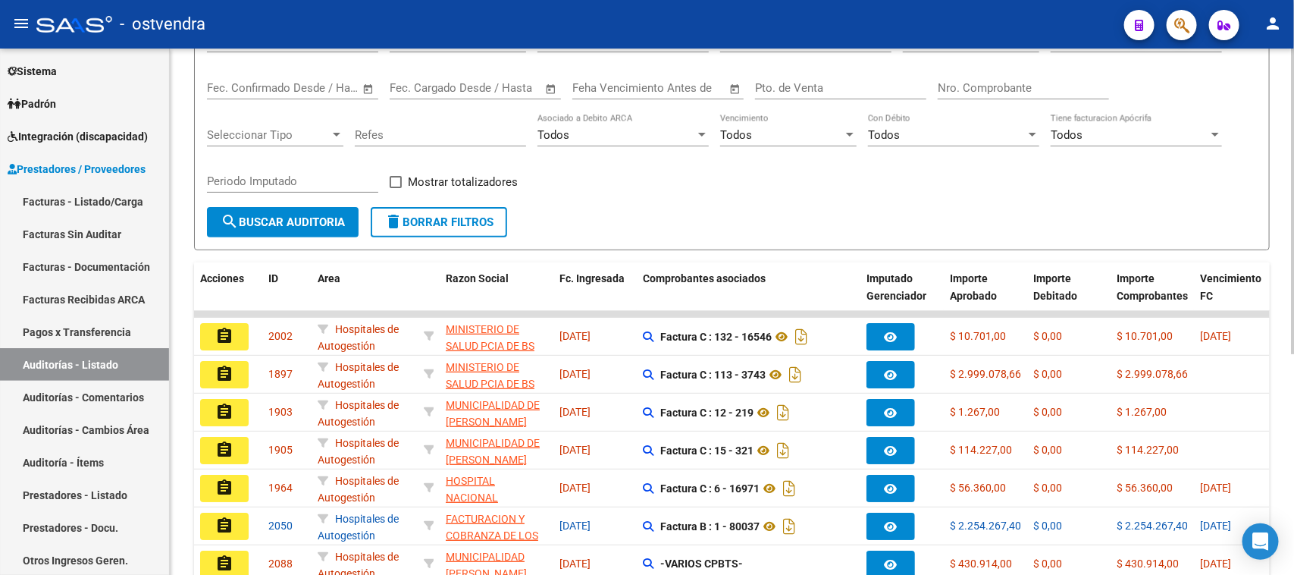
scroll to position [161, 0]
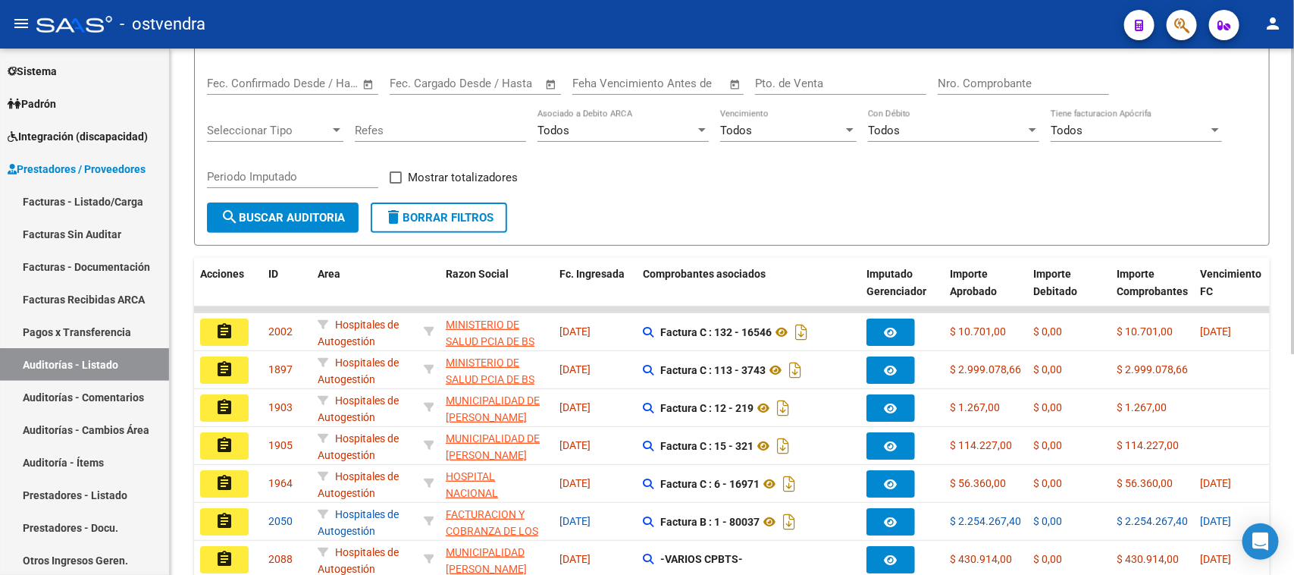
click at [1293, 385] on div at bounding box center [1293, 298] width 4 height 306
click at [887, 178] on div "Filtros Id Seleccionar Gerenciador Seleccionar Gerenciador Hospital CUIT/Nombre…" at bounding box center [732, 108] width 1050 height 187
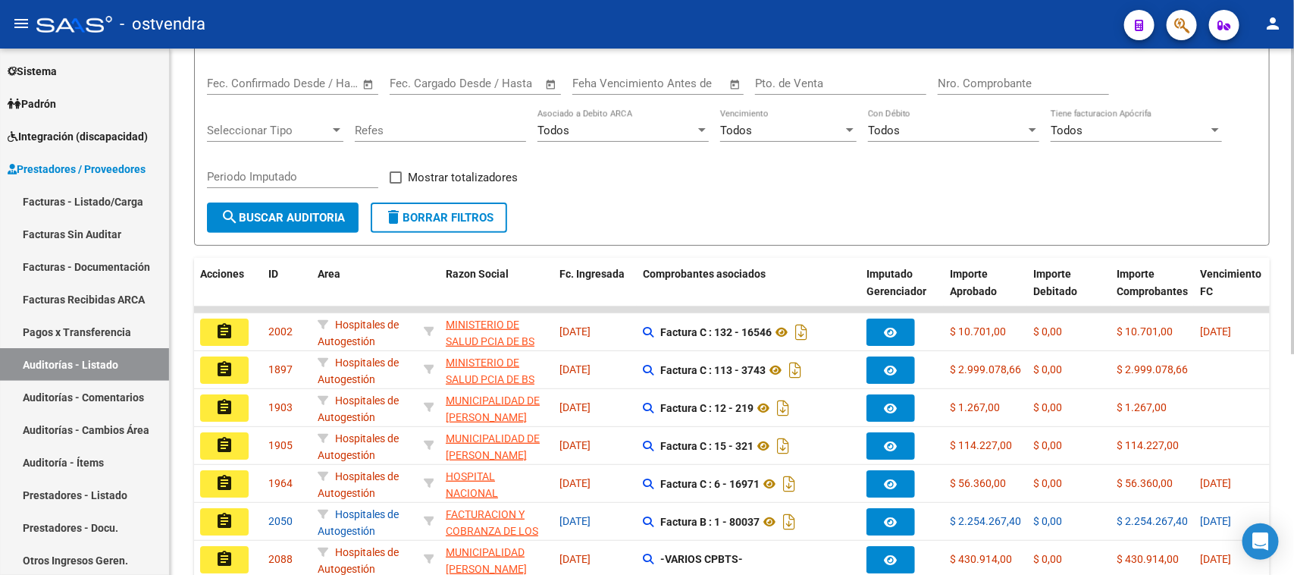
click at [887, 178] on div "Filtros Id Seleccionar Gerenciador Seleccionar Gerenciador Hospital CUIT/Nombre…" at bounding box center [732, 108] width 1050 height 187
click at [926, 171] on div "Filtros Id Seleccionar Gerenciador Seleccionar Gerenciador Hospital CUIT/Nombre…" at bounding box center [732, 108] width 1050 height 187
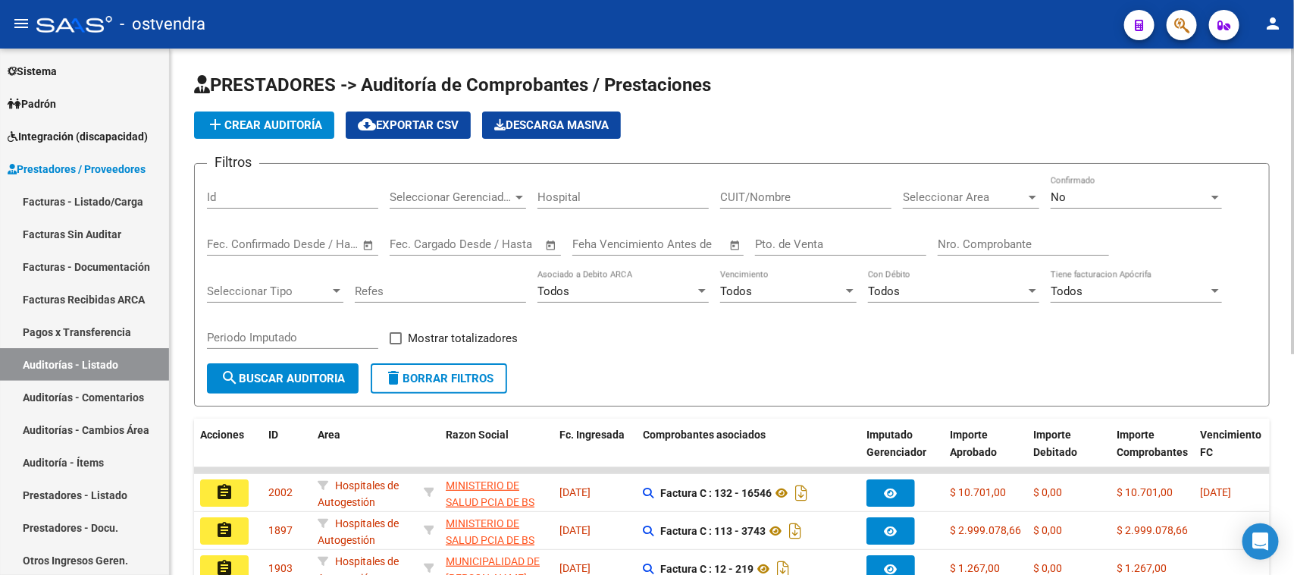
scroll to position [95, 0]
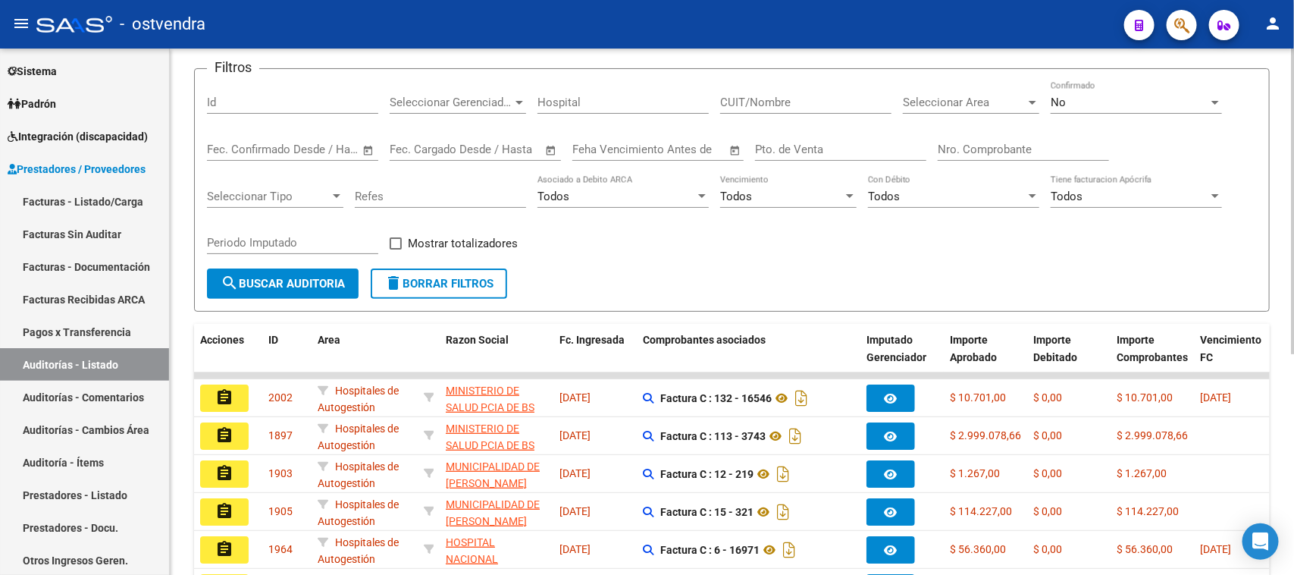
drag, startPoint x: 1290, startPoint y: 251, endPoint x: 1293, endPoint y: 294, distance: 43.3
click at [1293, 294] on div "PRESTADORES -> Auditoría de Comprobantes / Prestaciones add Crear Auditoría clo…" at bounding box center [734, 402] width 1128 height 896
click at [1145, 231] on div "Filtros Id Seleccionar Gerenciador Seleccionar Gerenciador Hospital CUIT/Nombre…" at bounding box center [732, 174] width 1050 height 187
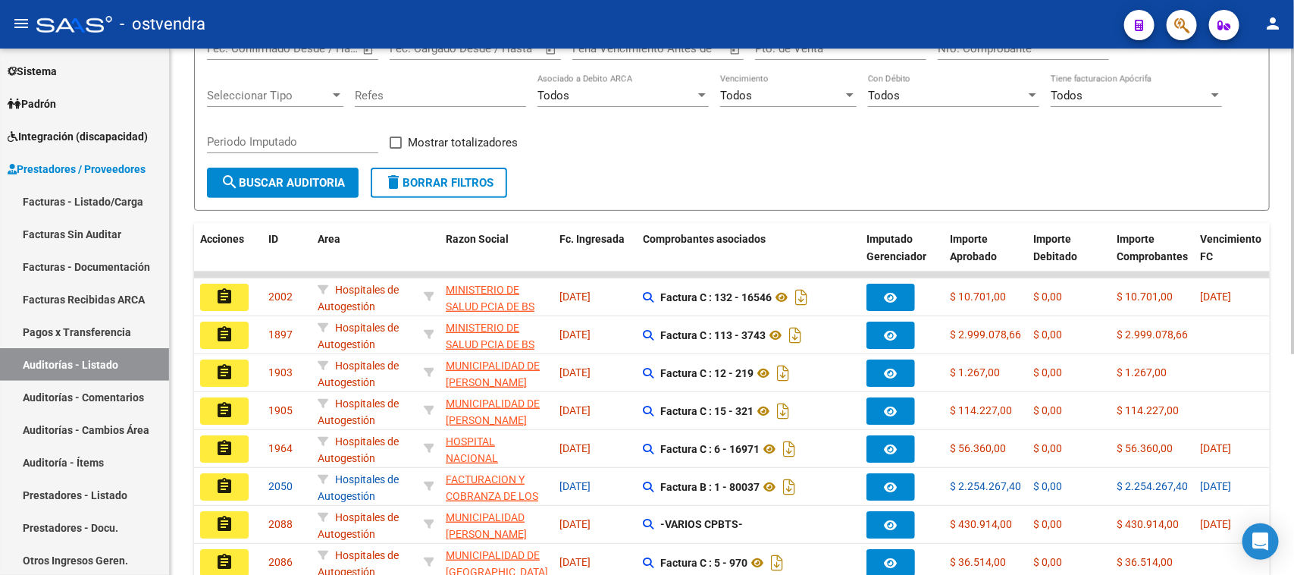
click at [1293, 330] on div at bounding box center [1293, 318] width 4 height 306
click at [1293, 346] on div at bounding box center [1293, 318] width 4 height 306
click at [1293, 349] on div at bounding box center [1293, 318] width 4 height 306
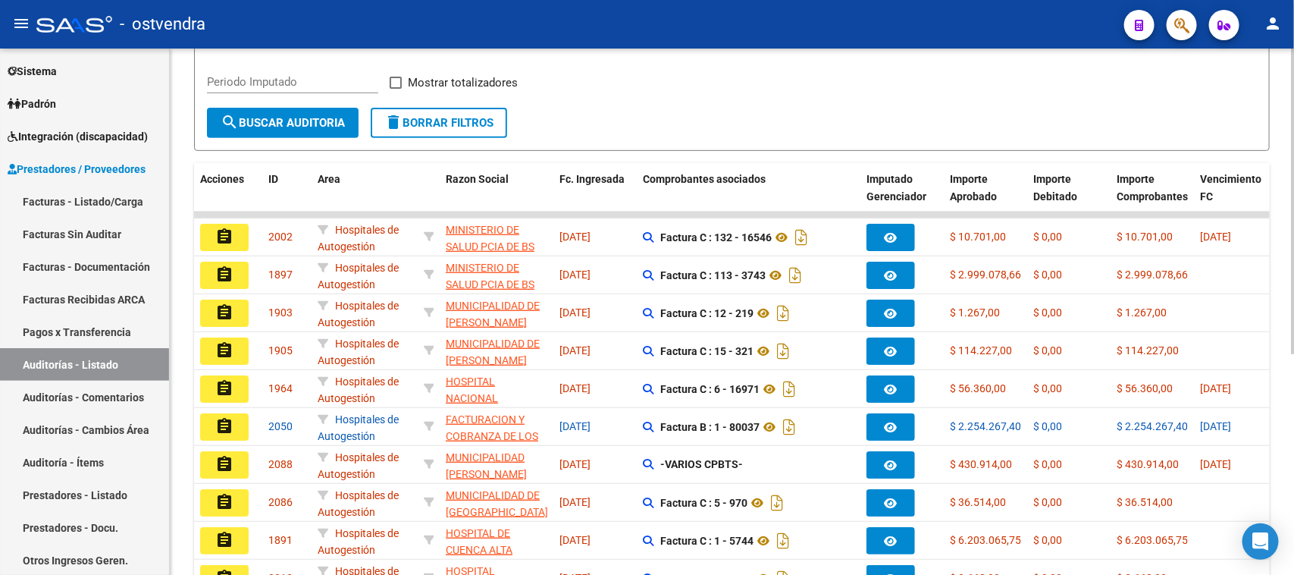
click at [1289, 365] on div "PRESTADORES -> Auditoría de Comprobantes / Prestaciones add Crear Auditoría clo…" at bounding box center [734, 241] width 1128 height 896
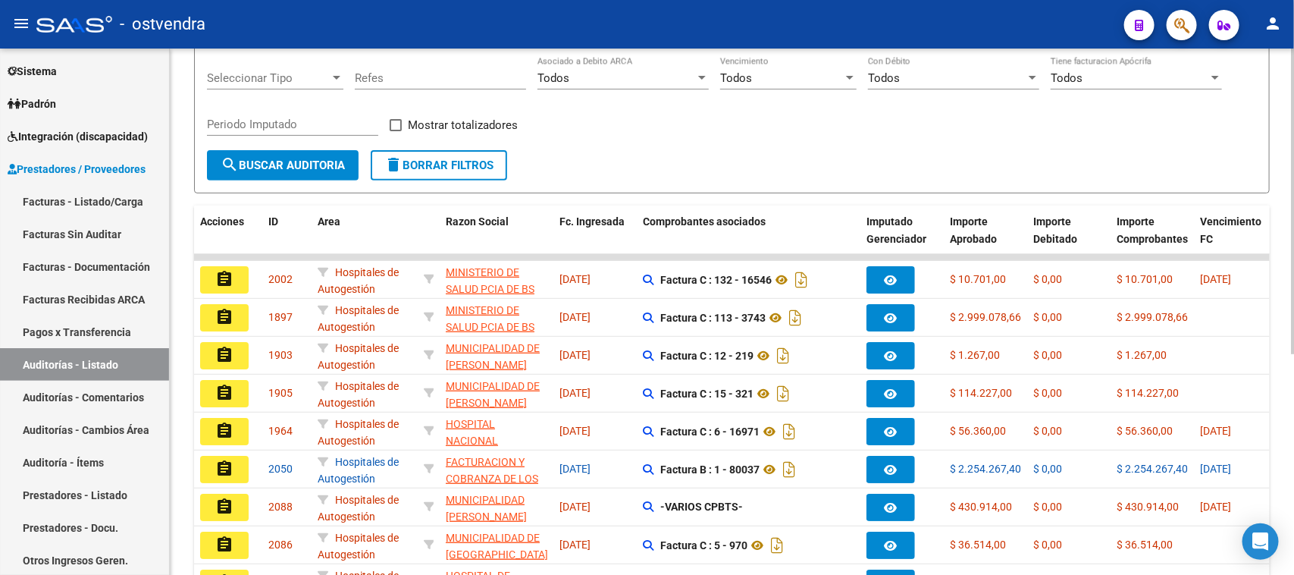
click at [1293, 328] on div at bounding box center [1293, 329] width 4 height 306
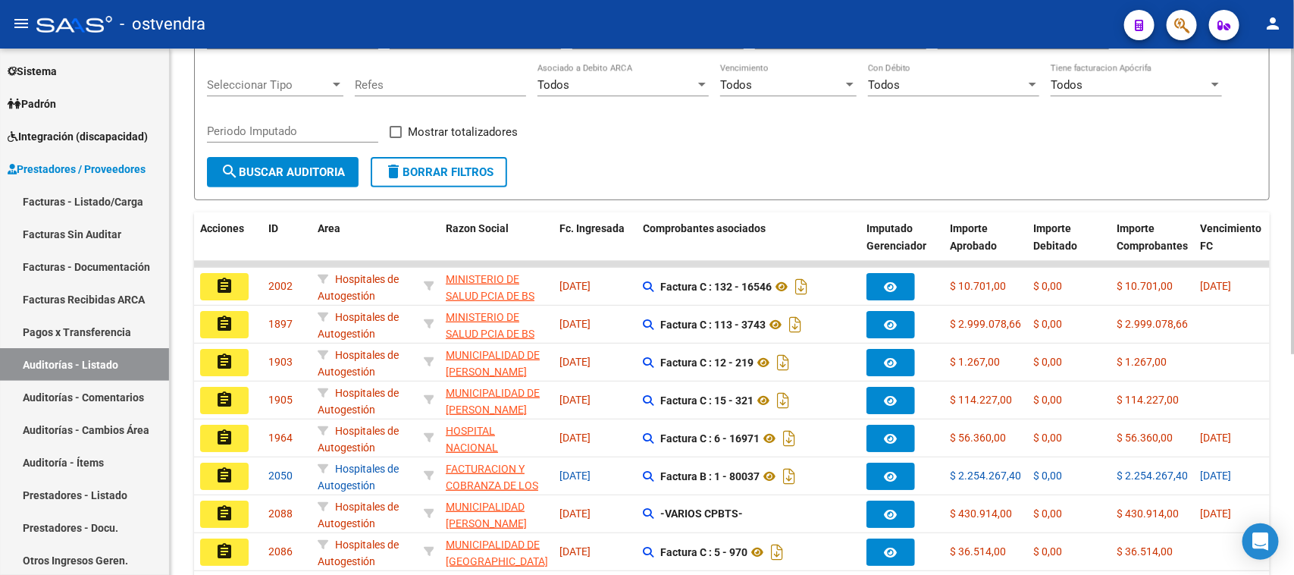
click at [766, 110] on div "Filtros Id Seleccionar Gerenciador Seleccionar Gerenciador Hospital CUIT/Nombre…" at bounding box center [732, 63] width 1050 height 187
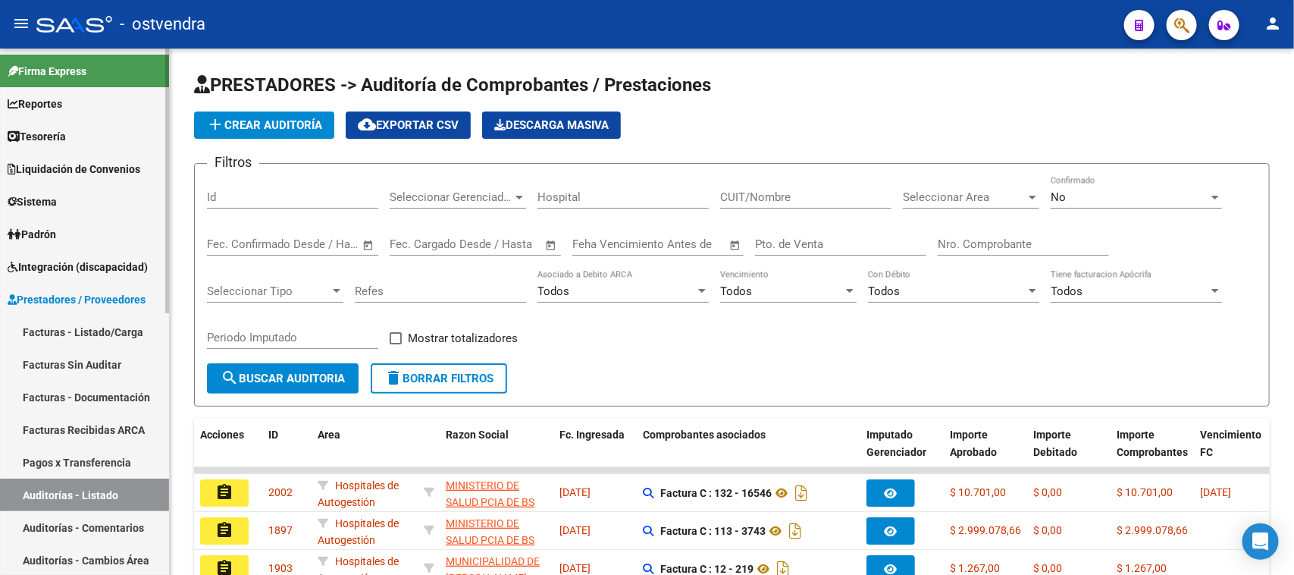
click at [65, 490] on link "Auditorías - Listado" at bounding box center [84, 494] width 169 height 33
click at [997, 237] on input "Nro. Comprobante" at bounding box center [1023, 244] width 171 height 14
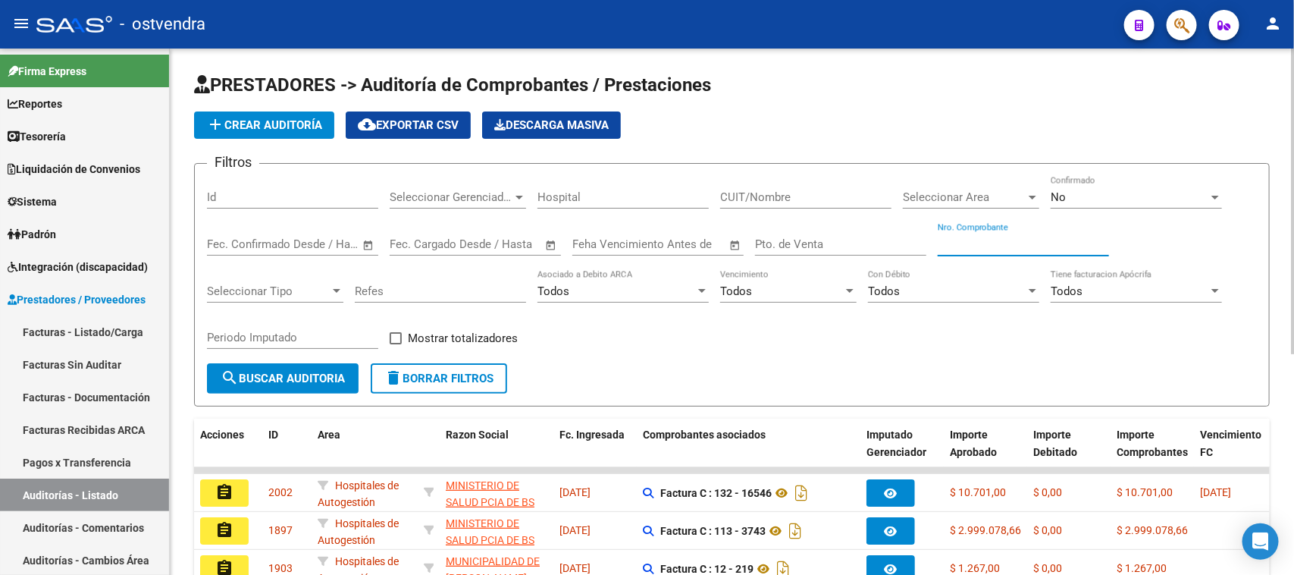
paste input "83454"
type input "83454"
click at [1069, 197] on div "No" at bounding box center [1130, 197] width 158 height 14
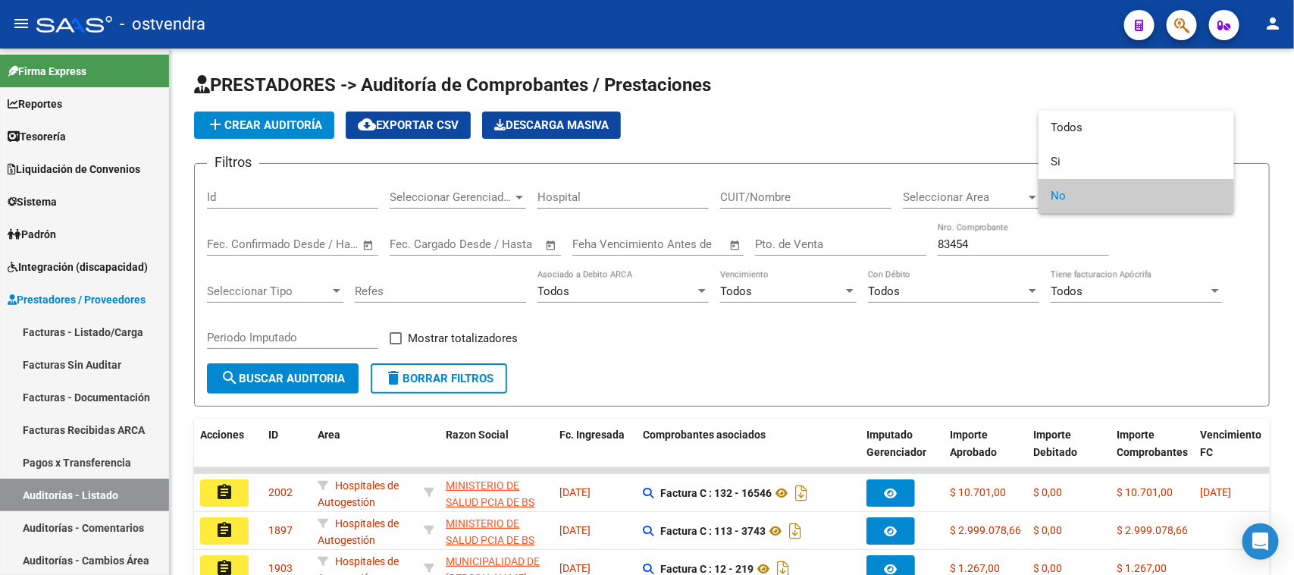
click at [863, 372] on div at bounding box center [647, 287] width 1294 height 575
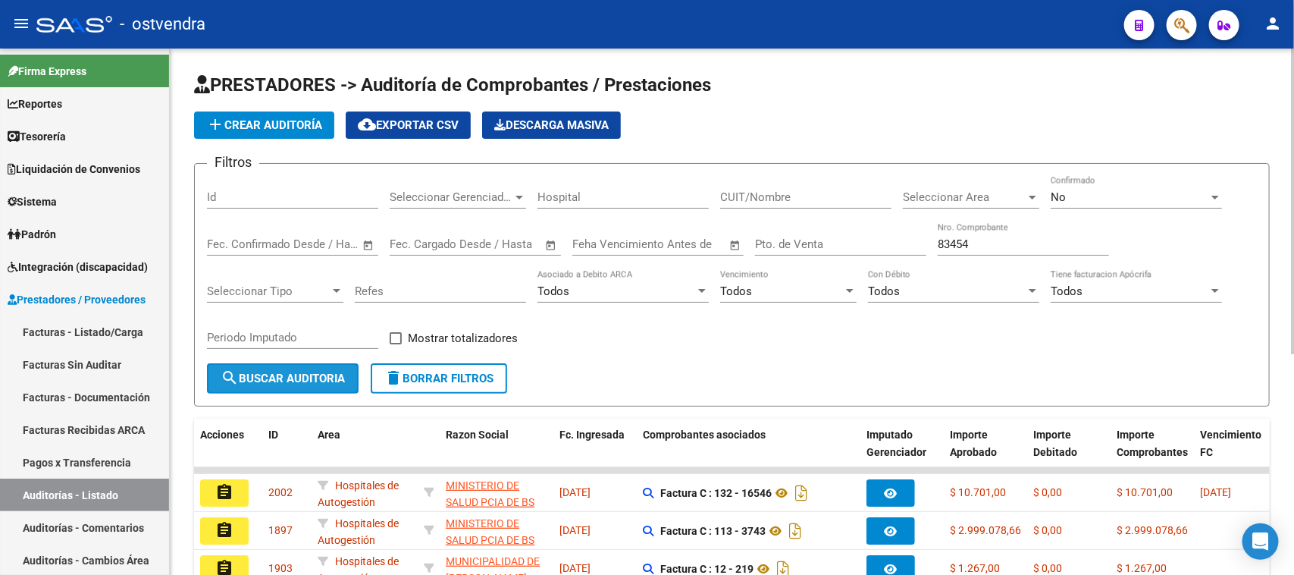
click at [330, 378] on span "search Buscar Auditoria" at bounding box center [283, 379] width 124 height 14
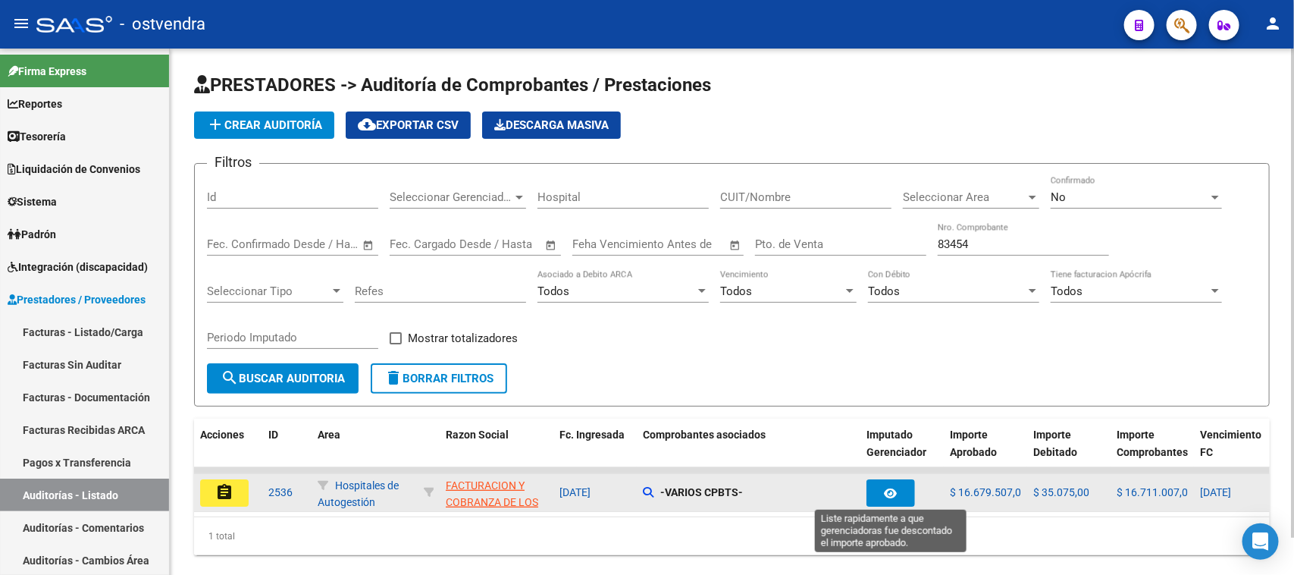
click at [911, 489] on button "button" at bounding box center [891, 492] width 49 height 27
click at [892, 494] on icon "button" at bounding box center [891, 493] width 13 height 11
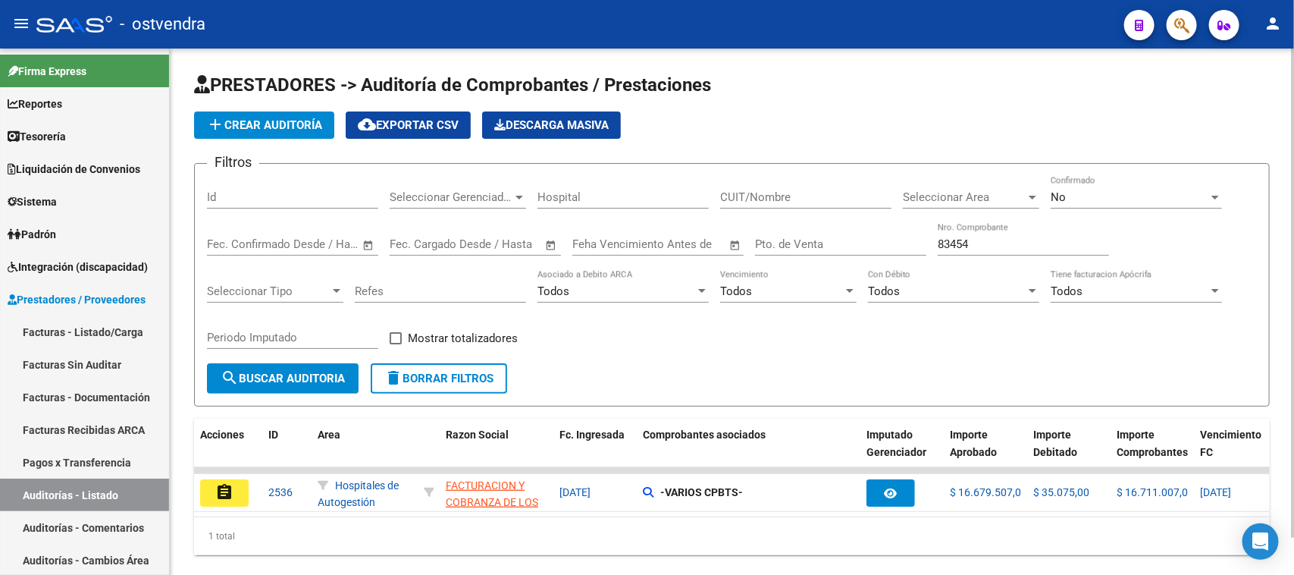
click at [265, 470] on datatable-body-cell at bounding box center [286, 470] width 49 height 6
click at [349, 535] on div "1 total" at bounding box center [732, 536] width 1076 height 38
click at [729, 354] on div "Filtros Id Seleccionar Gerenciador Seleccionar Gerenciador Hospital CUIT/Nombre…" at bounding box center [732, 269] width 1050 height 187
click at [955, 199] on span "Seleccionar Area" at bounding box center [964, 197] width 123 height 14
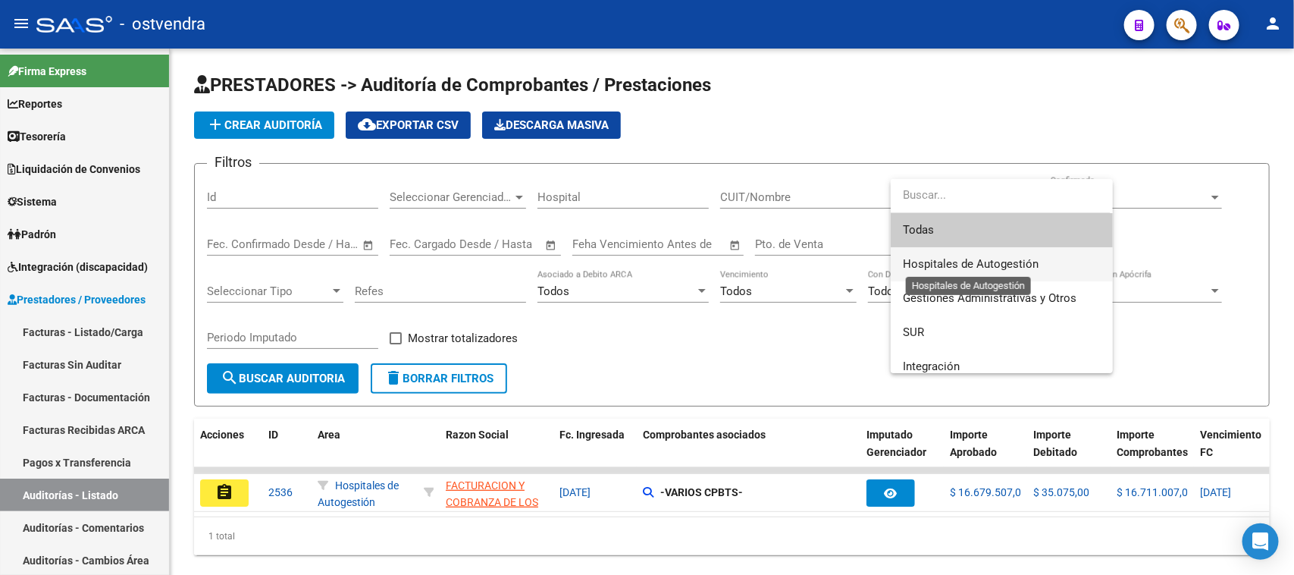
click at [963, 260] on span "Hospitales de Autogestión" at bounding box center [971, 264] width 136 height 14
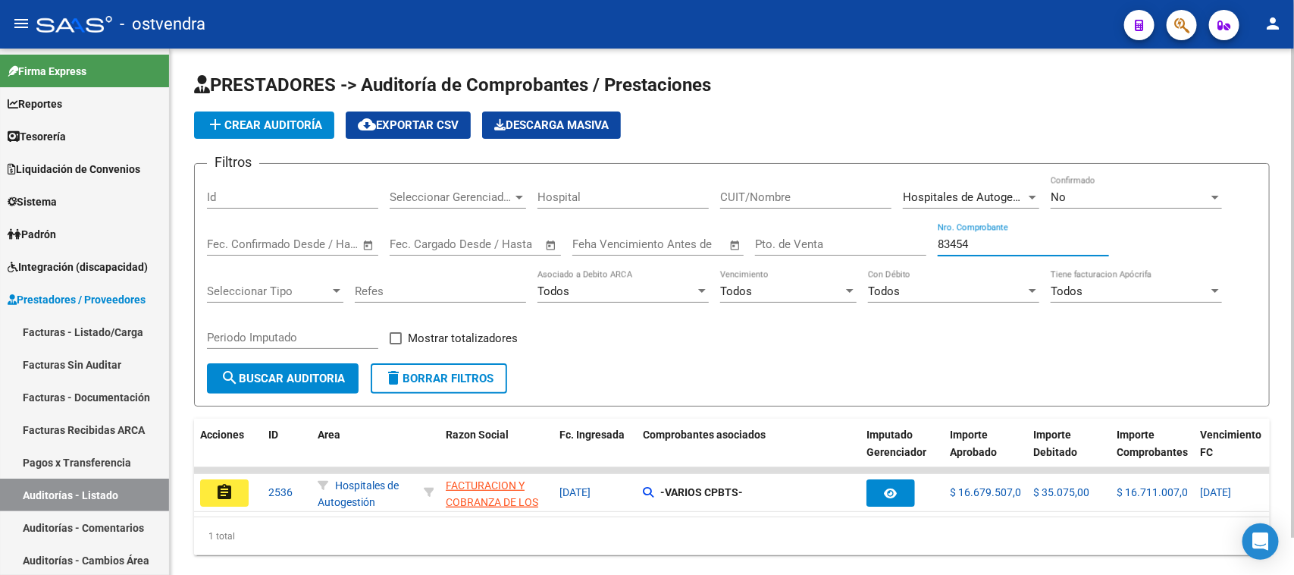
drag, startPoint x: 986, startPoint y: 243, endPoint x: 895, endPoint y: 243, distance: 90.2
click at [895, 243] on div "Filtros Id Seleccionar Gerenciador Seleccionar Gerenciador Hospital CUIT/Nombre…" at bounding box center [732, 269] width 1050 height 187
click at [895, 243] on input "Pto. de Venta" at bounding box center [840, 244] width 171 height 14
click at [1035, 237] on input "83454" at bounding box center [1023, 244] width 171 height 14
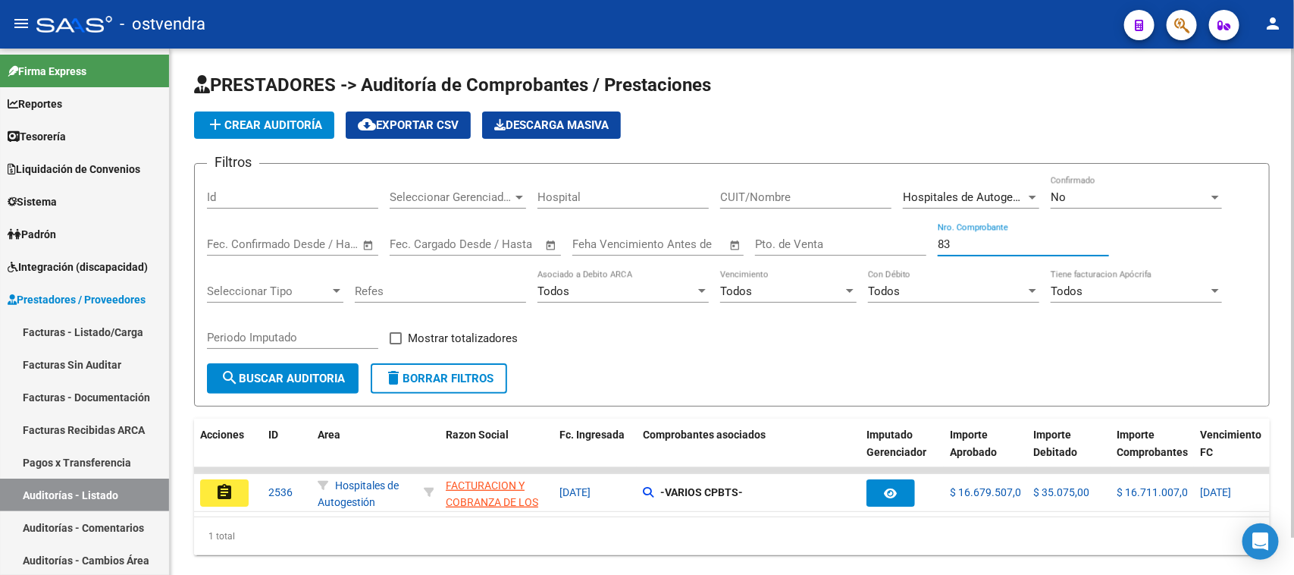
type input "8"
click at [1077, 194] on div "No" at bounding box center [1130, 197] width 158 height 14
click at [1071, 202] on div "No" at bounding box center [1130, 197] width 158 height 14
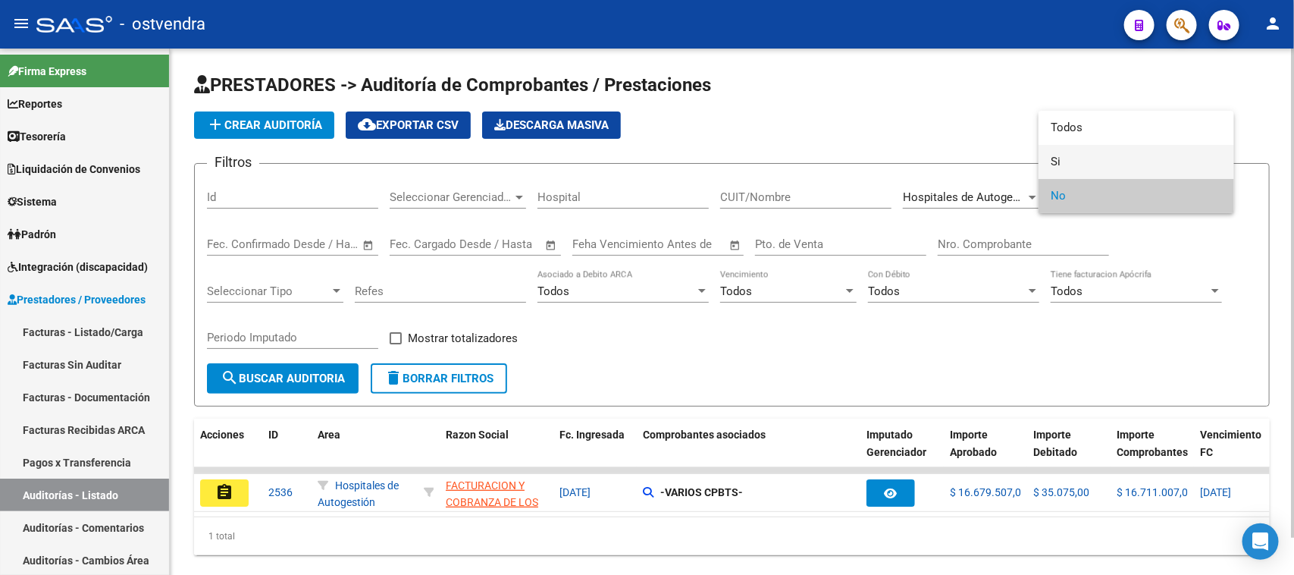
click at [1073, 153] on span "Si" at bounding box center [1136, 162] width 171 height 34
click at [1073, 153] on app-list-header "PRESTADORES -> Auditoría de Comprobantes / Prestaciones add Crear Auditoría clo…" at bounding box center [732, 240] width 1076 height 334
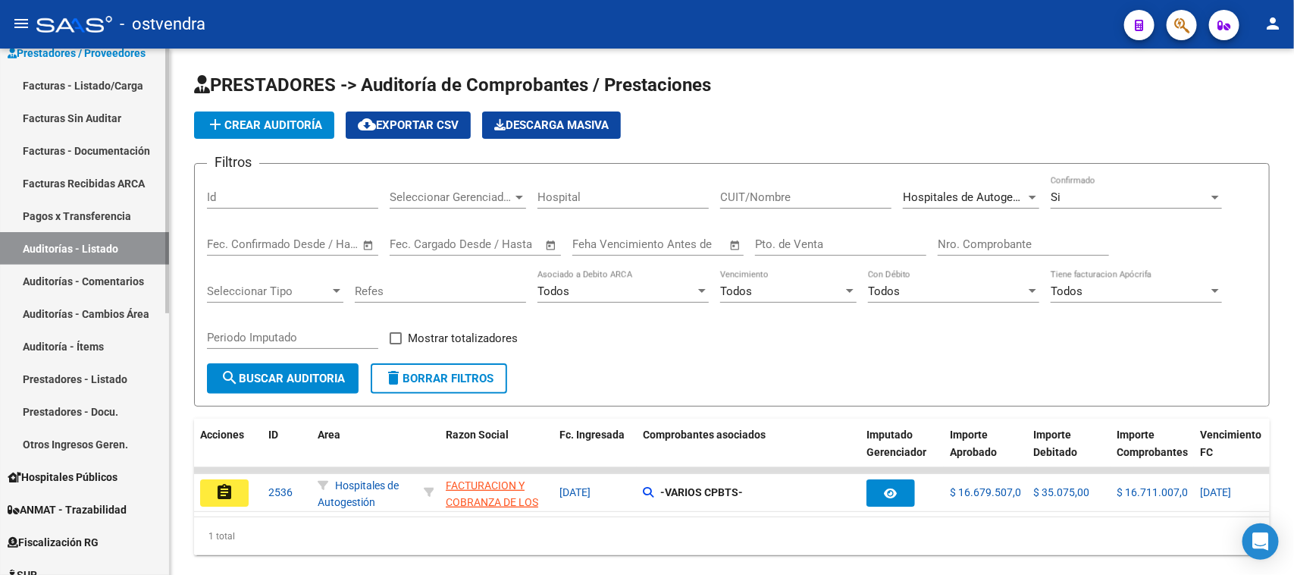
scroll to position [284, 0]
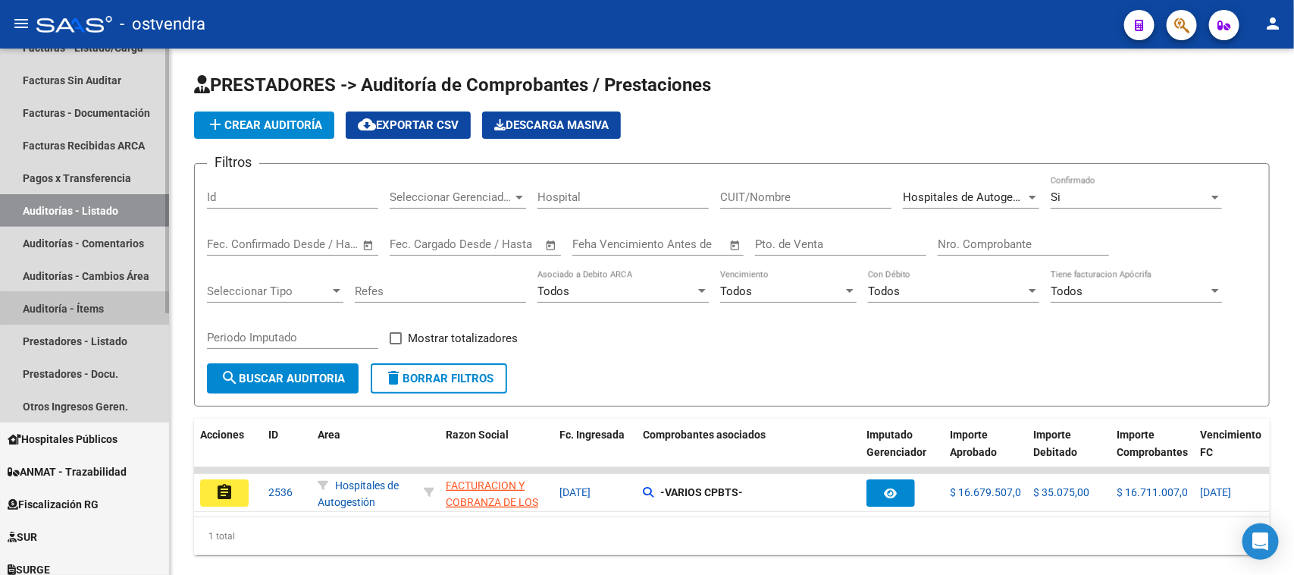
click at [102, 304] on link "Auditoría - Ítems" at bounding box center [84, 308] width 169 height 33
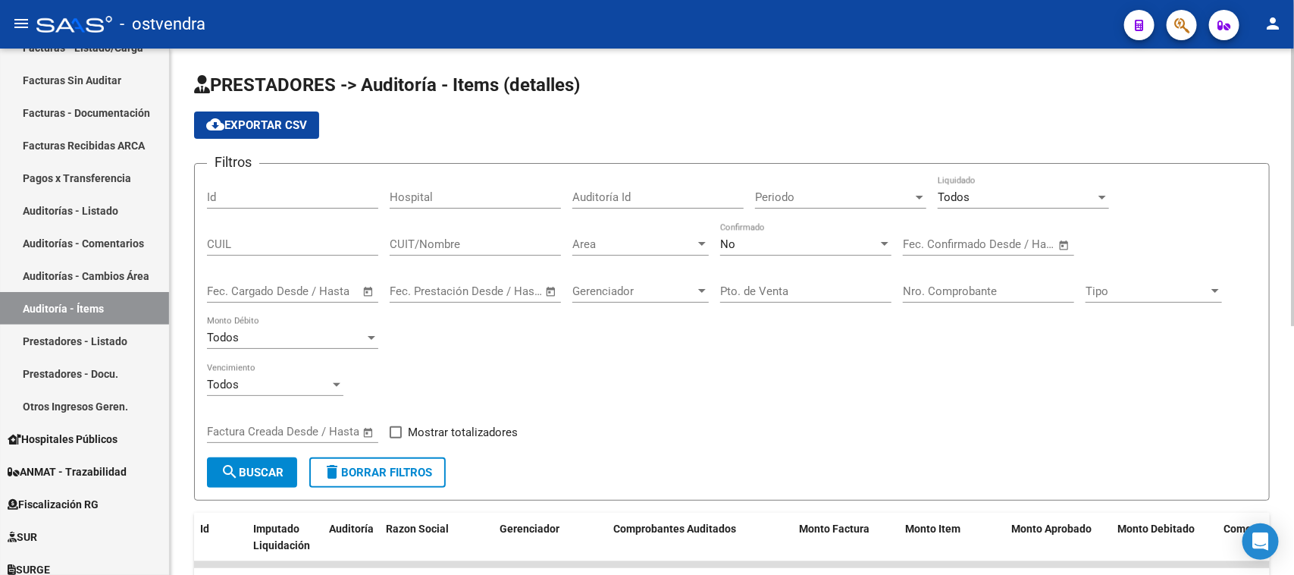
click at [972, 193] on div "Todos" at bounding box center [1017, 197] width 158 height 14
click at [975, 195] on div "Todos" at bounding box center [1017, 197] width 158 height 14
click at [970, 195] on div "Todos" at bounding box center [1017, 197] width 158 height 14
click at [1107, 194] on div at bounding box center [1103, 197] width 14 height 12
click at [1086, 199] on div "Todos" at bounding box center [1017, 197] width 158 height 14
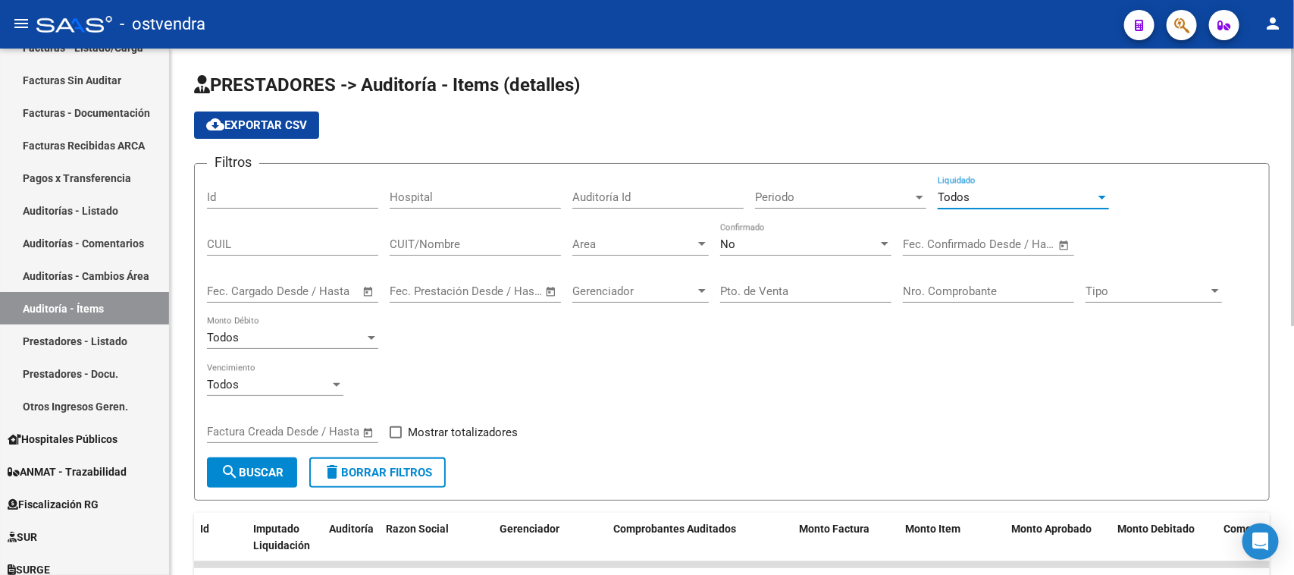
click at [1067, 180] on div "Todos Liquidado" at bounding box center [1023, 192] width 171 height 33
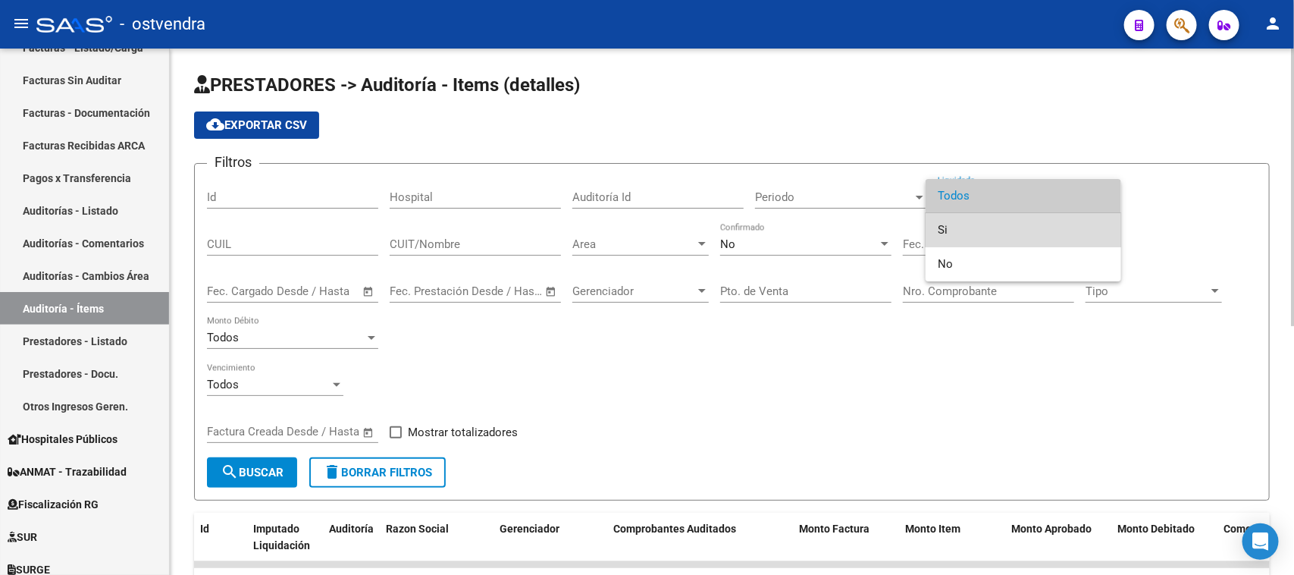
click at [954, 226] on span "Si" at bounding box center [1023, 230] width 171 height 34
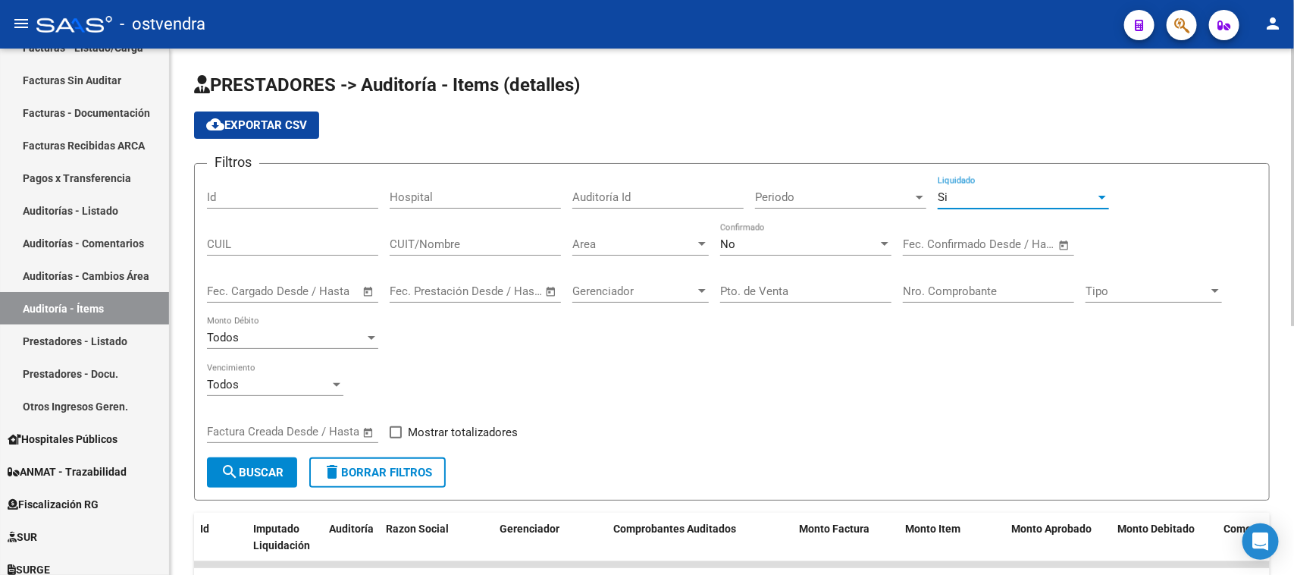
click at [835, 194] on span "Periodo" at bounding box center [834, 197] width 158 height 14
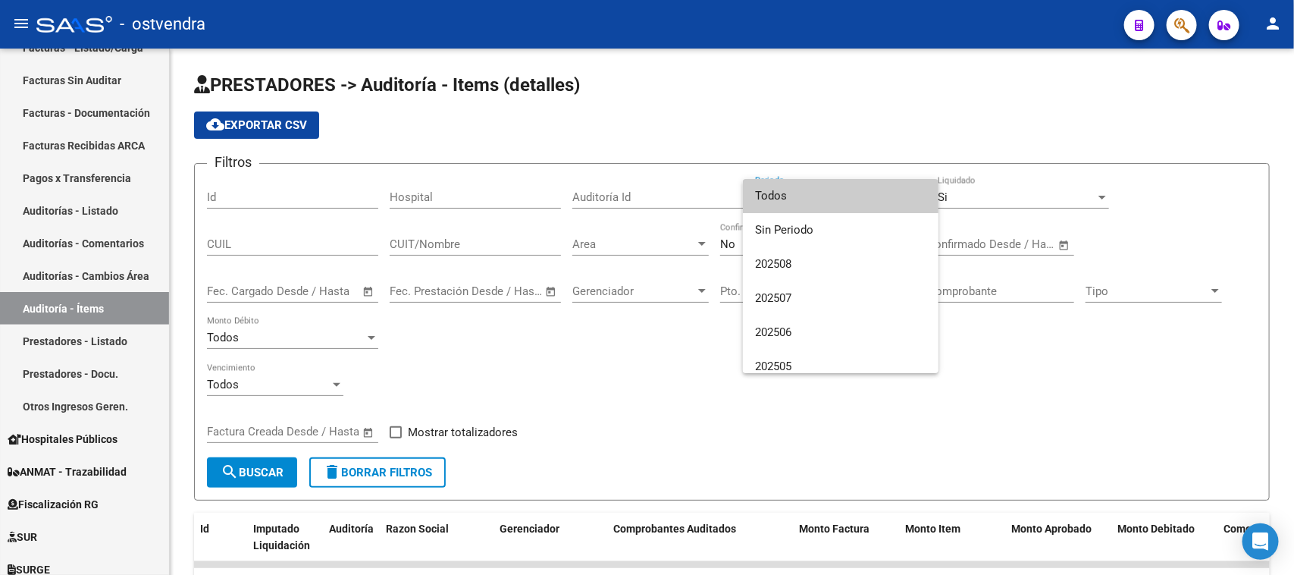
click at [643, 360] on div at bounding box center [647, 287] width 1294 height 575
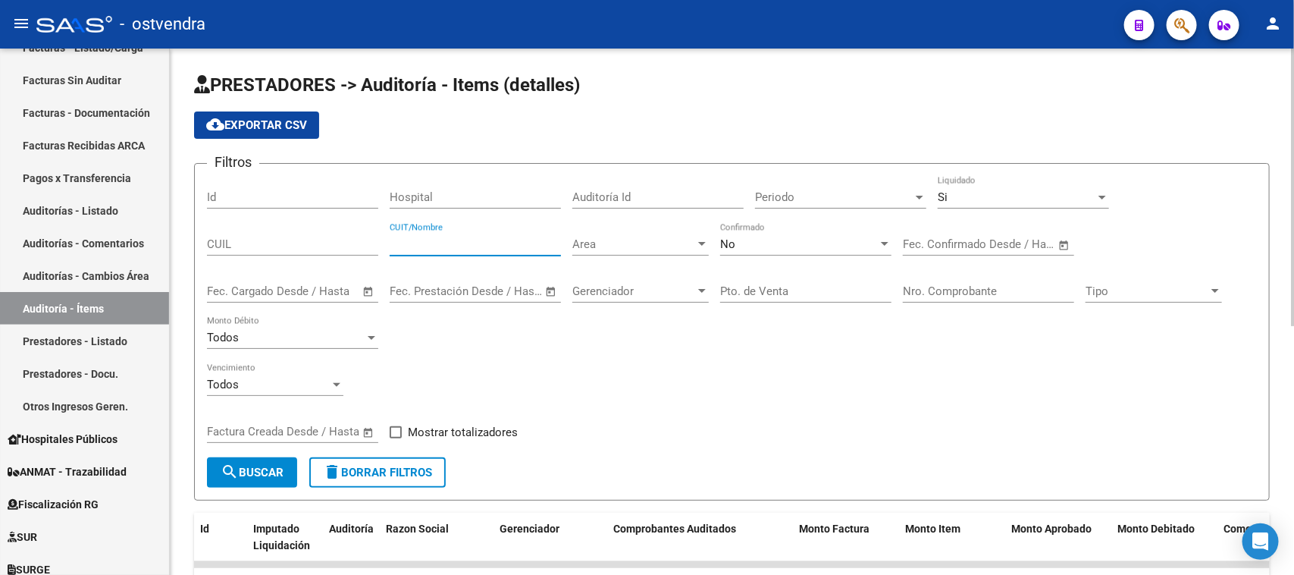
click at [498, 240] on input "CUIT/Nombre" at bounding box center [475, 244] width 171 height 14
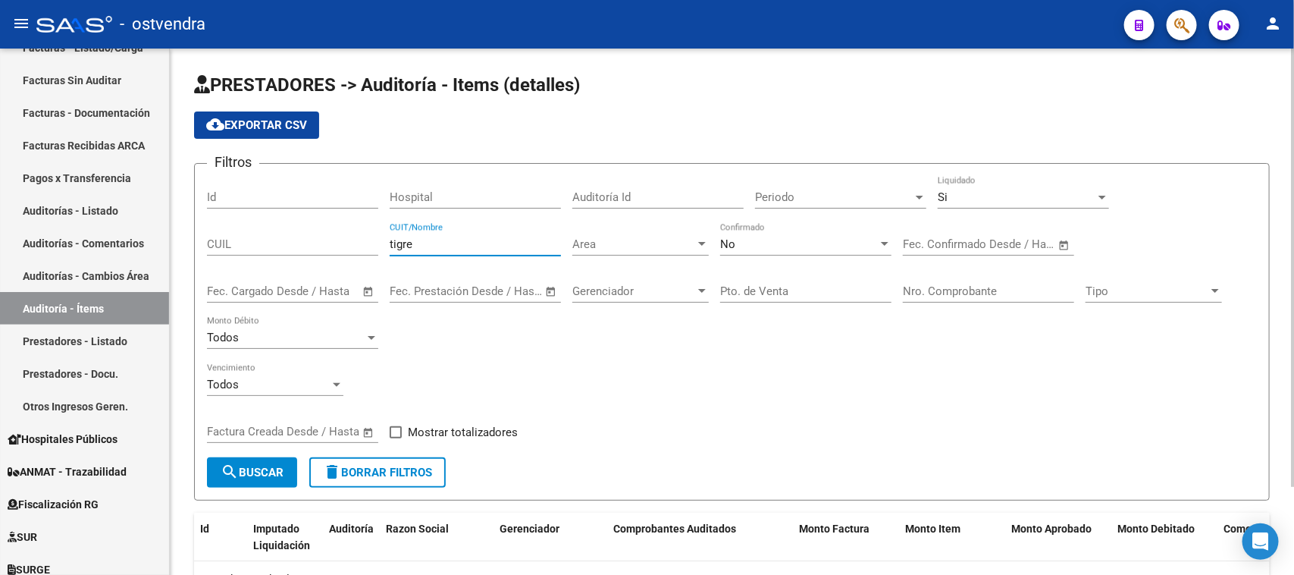
type input "tigre"
click at [657, 240] on span "Area" at bounding box center [633, 244] width 123 height 14
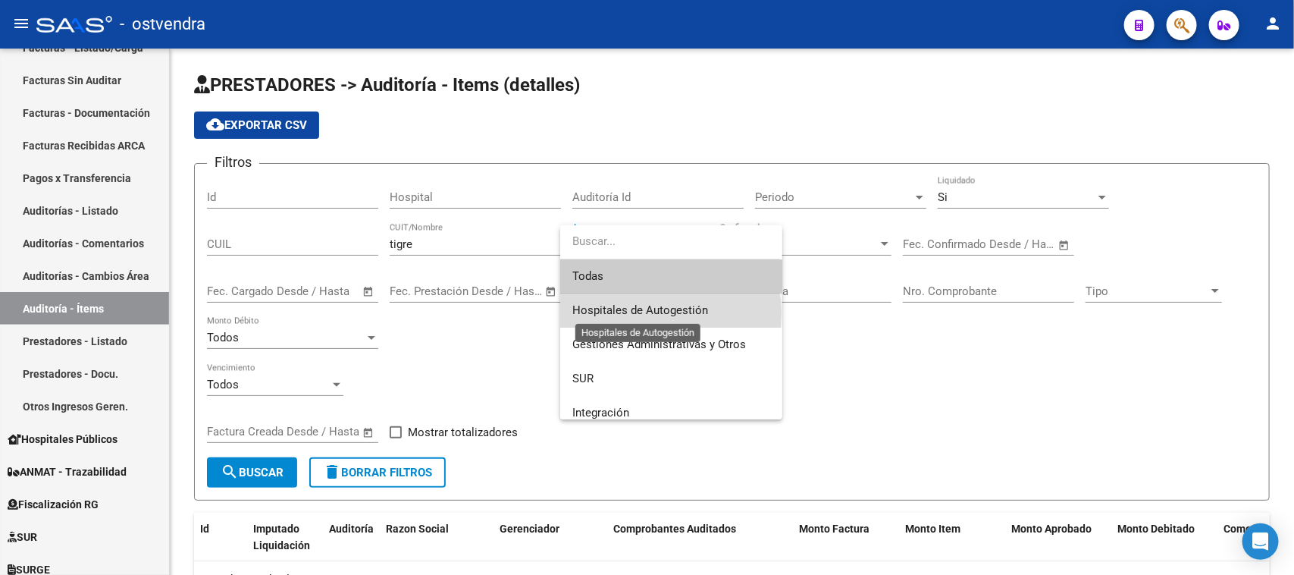
click at [654, 313] on span "Hospitales de Autogestión" at bounding box center [640, 310] width 136 height 14
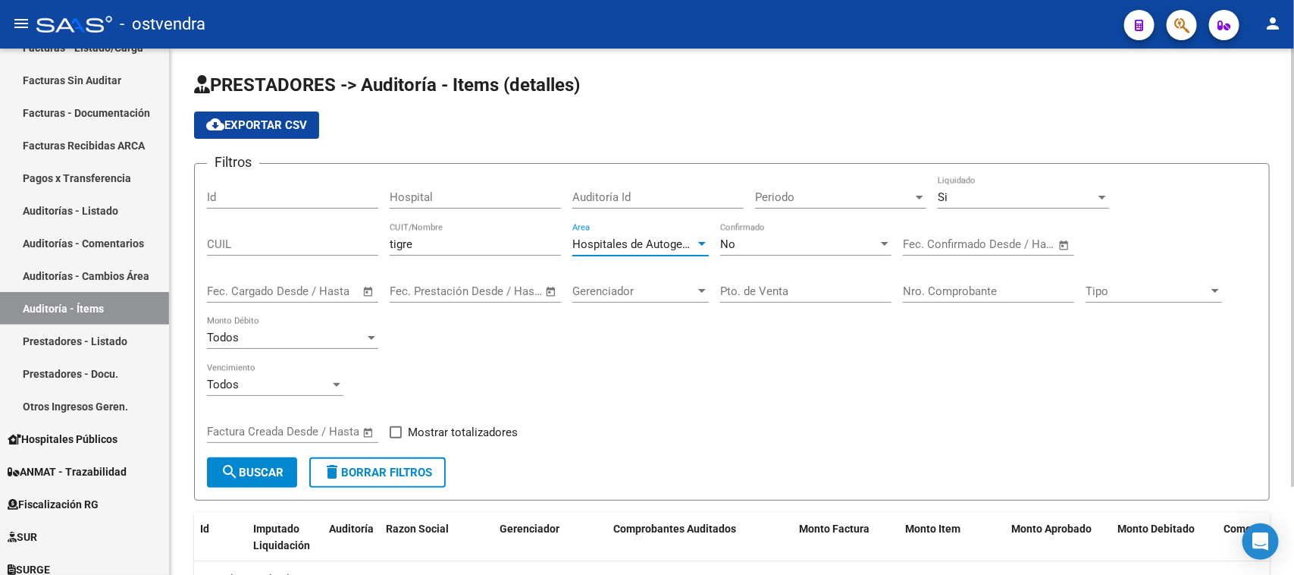
click at [277, 475] on button "search Buscar" at bounding box center [252, 472] width 90 height 30
click at [672, 355] on div "Filtros Id Hospital Auditoría Id Periodo Periodo Si Liquidado CUIL tigre CUIT/N…" at bounding box center [732, 316] width 1050 height 281
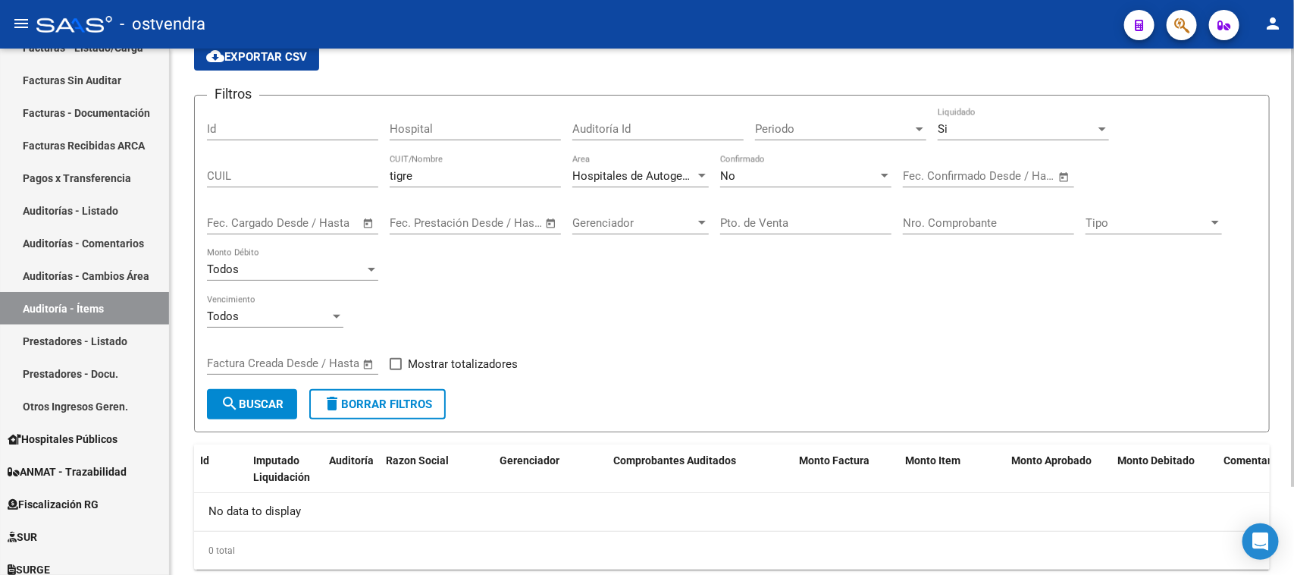
scroll to position [107, 0]
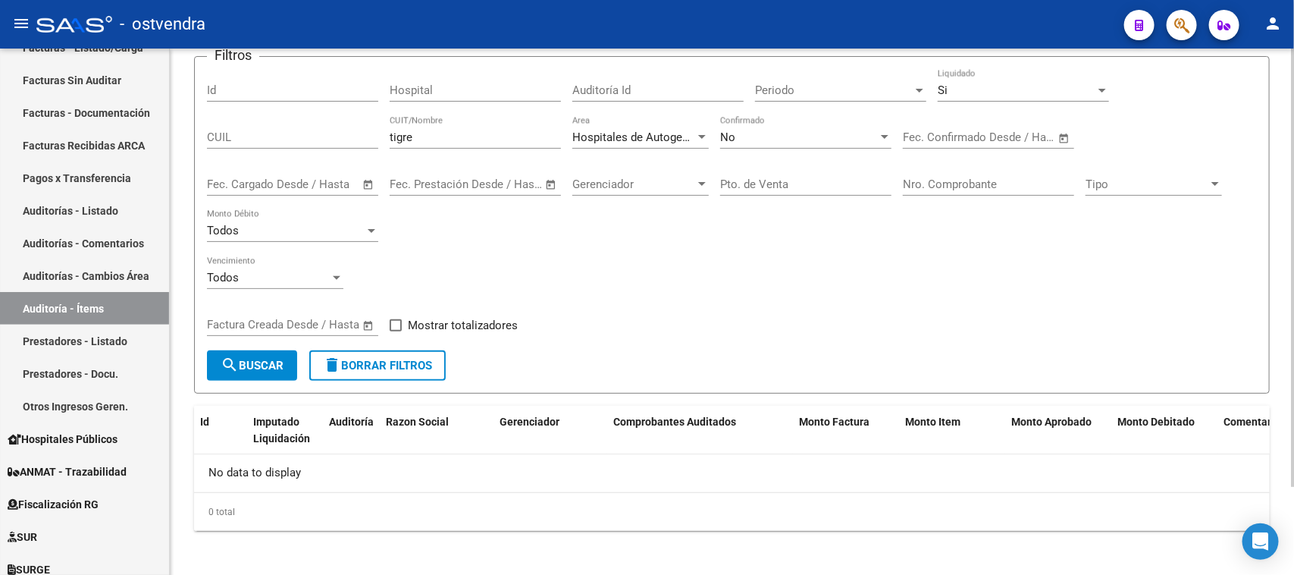
click at [438, 322] on span "Mostrar totalizadores" at bounding box center [463, 325] width 110 height 18
click at [396, 331] on input "Mostrar totalizadores" at bounding box center [395, 331] width 1 height 1
checkbox input "true"
click at [244, 365] on span "search Buscar" at bounding box center [252, 366] width 63 height 14
click at [244, 336] on div "Start date – End date Factura Creada Desde / Hasta" at bounding box center [283, 319] width 153 height 33
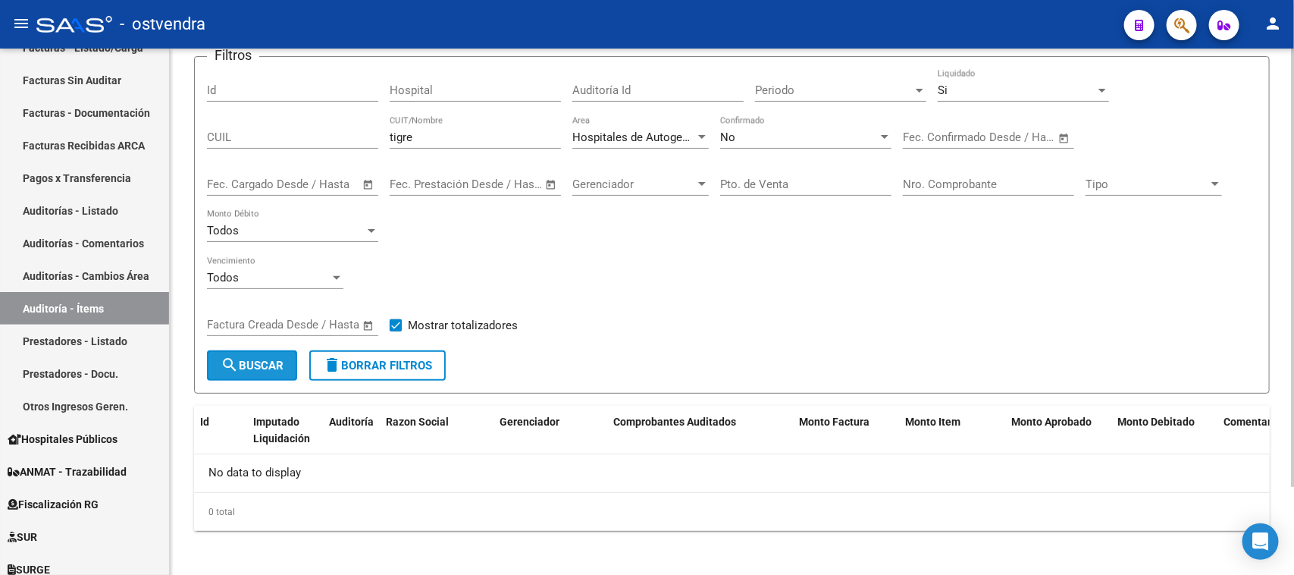
scroll to position [73, 0]
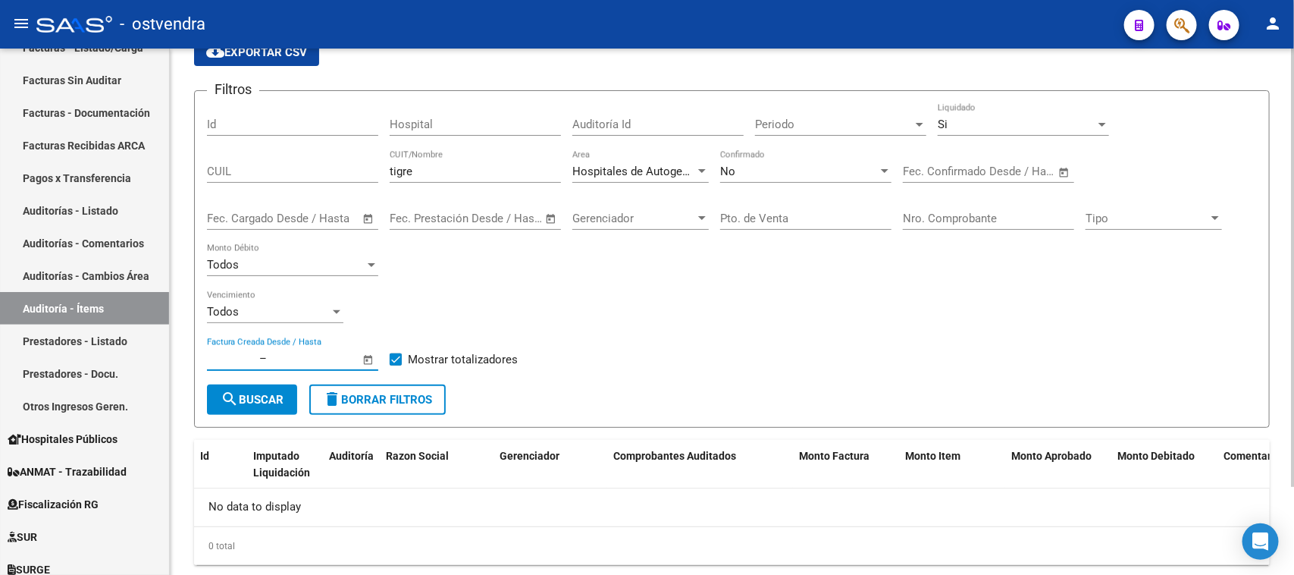
click at [964, 123] on div "Si" at bounding box center [1017, 125] width 158 height 14
click at [785, 173] on div "No" at bounding box center [799, 172] width 158 height 14
click at [779, 169] on div "No" at bounding box center [799, 172] width 158 height 14
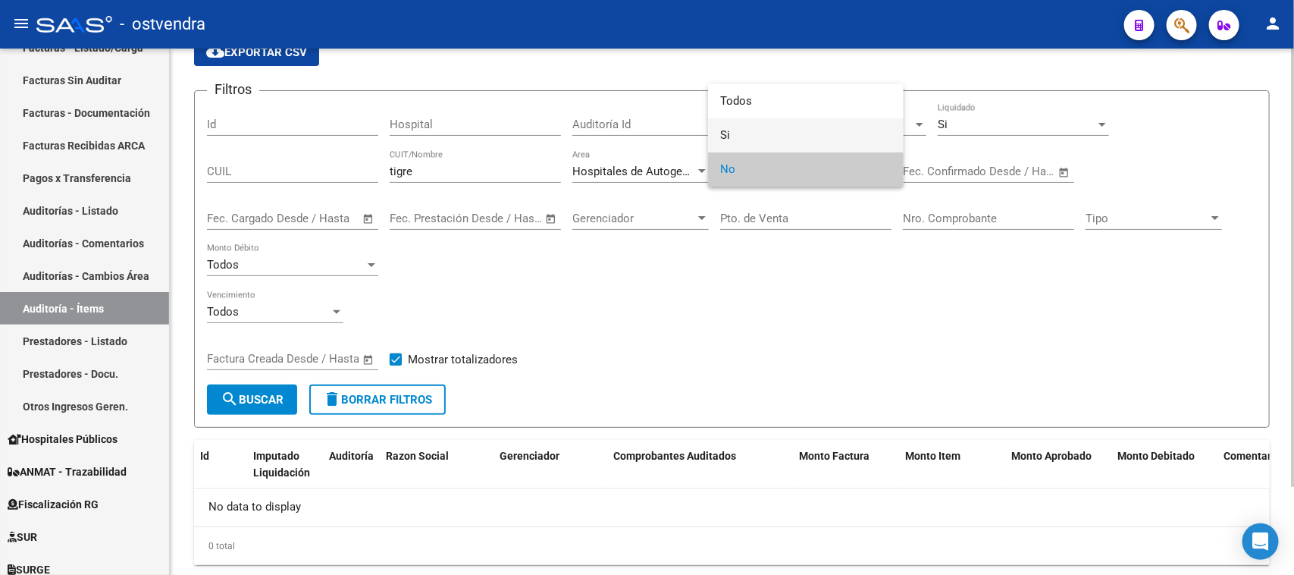
drag, startPoint x: 766, startPoint y: 129, endPoint x: 665, endPoint y: 214, distance: 131.8
click at [766, 127] on span "Si" at bounding box center [805, 135] width 171 height 34
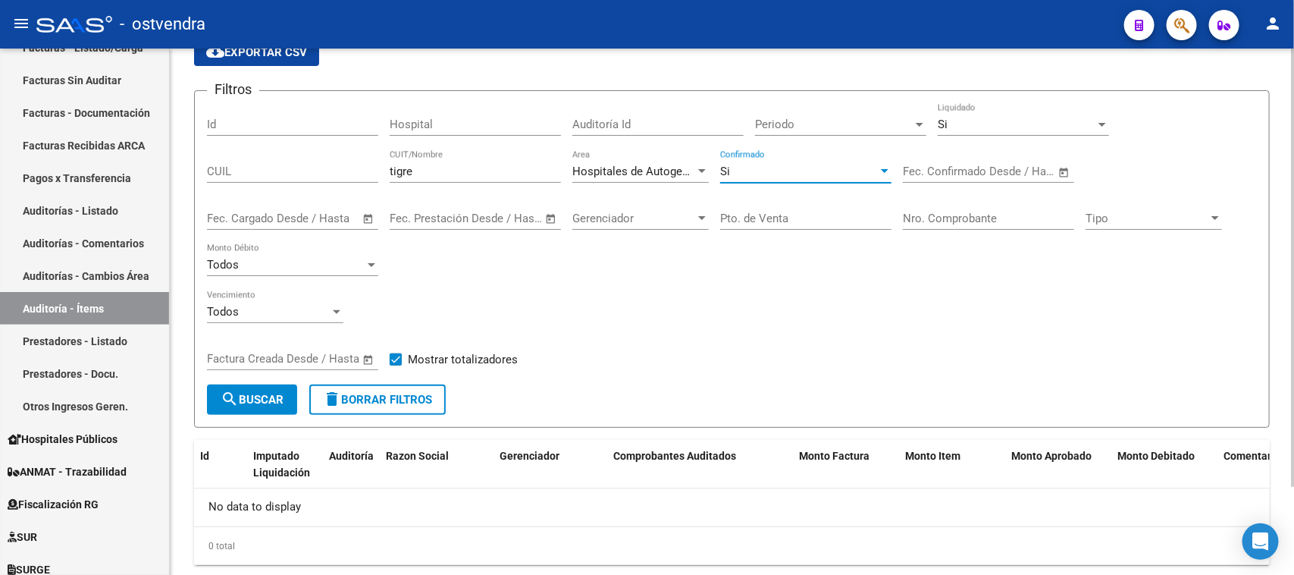
click at [273, 393] on span "search Buscar" at bounding box center [252, 400] width 63 height 14
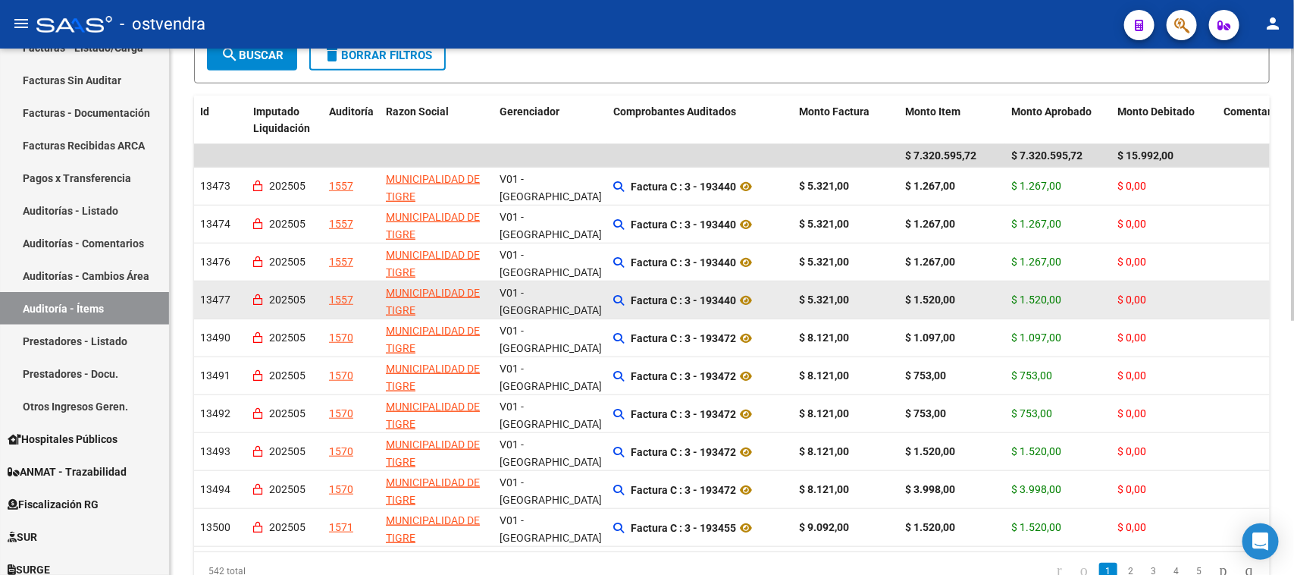
scroll to position [302, 0]
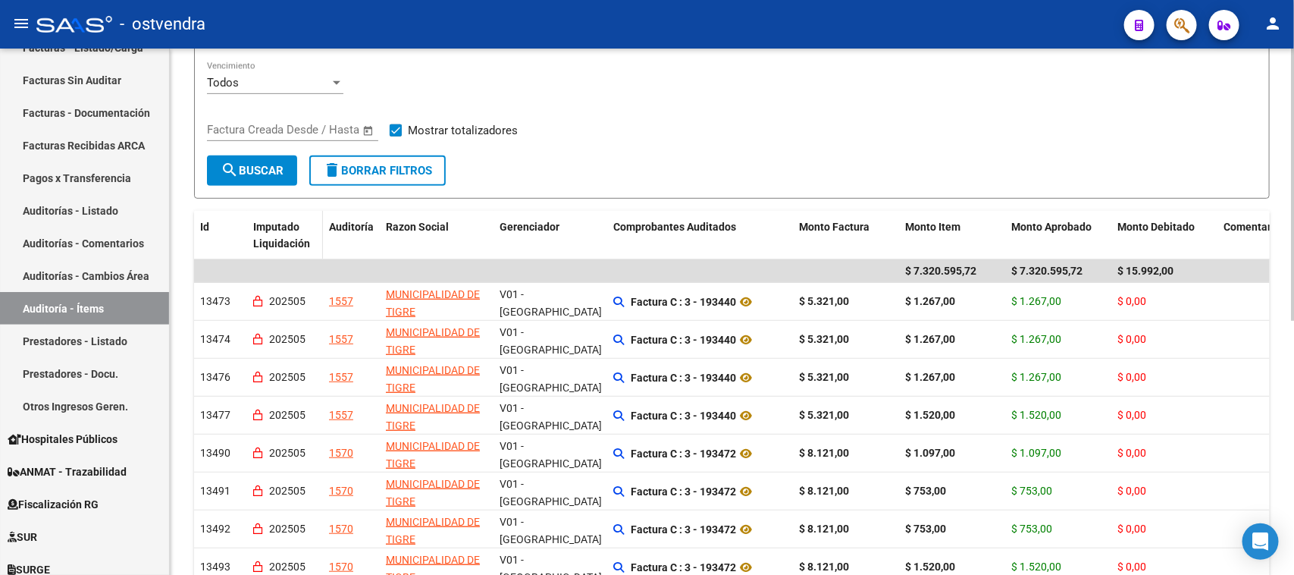
click at [285, 227] on span "Imputado Liquidación" at bounding box center [281, 236] width 57 height 30
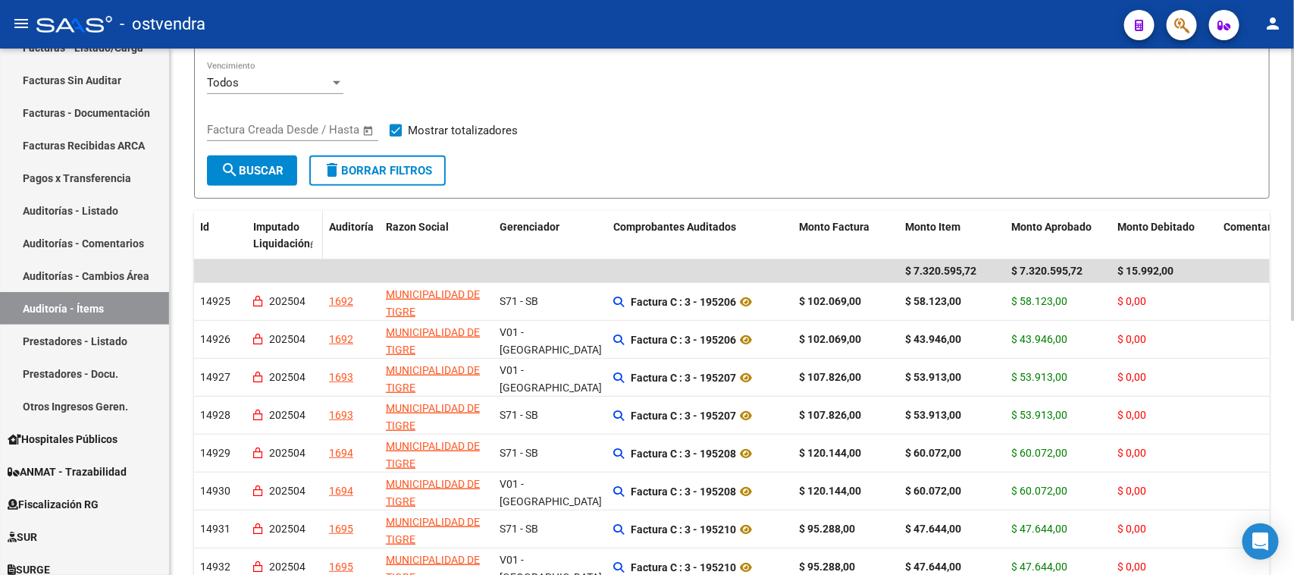
click at [285, 229] on div "Imputado Liquidación" at bounding box center [285, 235] width 64 height 35
click at [284, 230] on div "Imputado Liquidación" at bounding box center [285, 235] width 64 height 35
click at [281, 240] on span "Imputado Liquidación" at bounding box center [281, 236] width 57 height 30
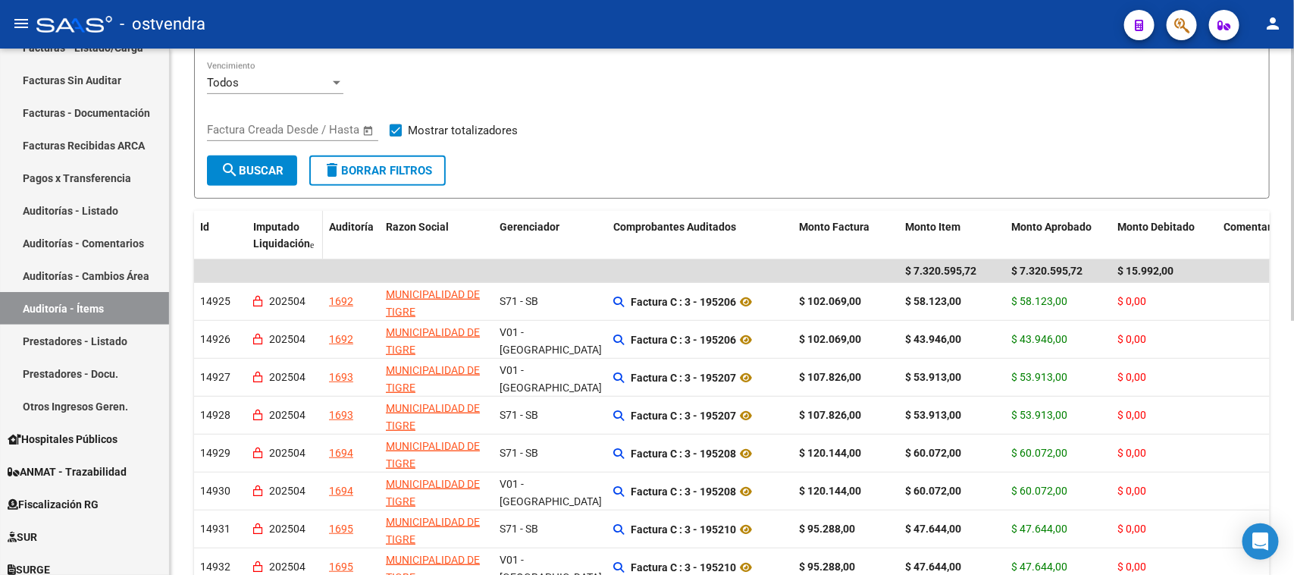
click at [279, 237] on span "Imputado Liquidación" at bounding box center [281, 236] width 57 height 30
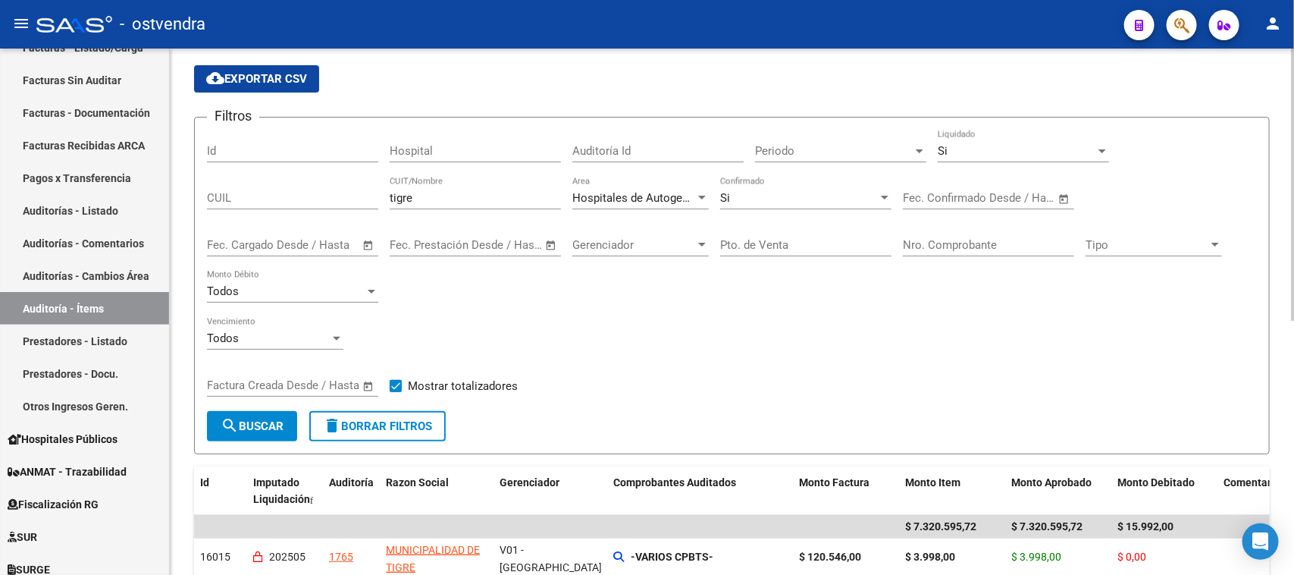
scroll to position [17, 0]
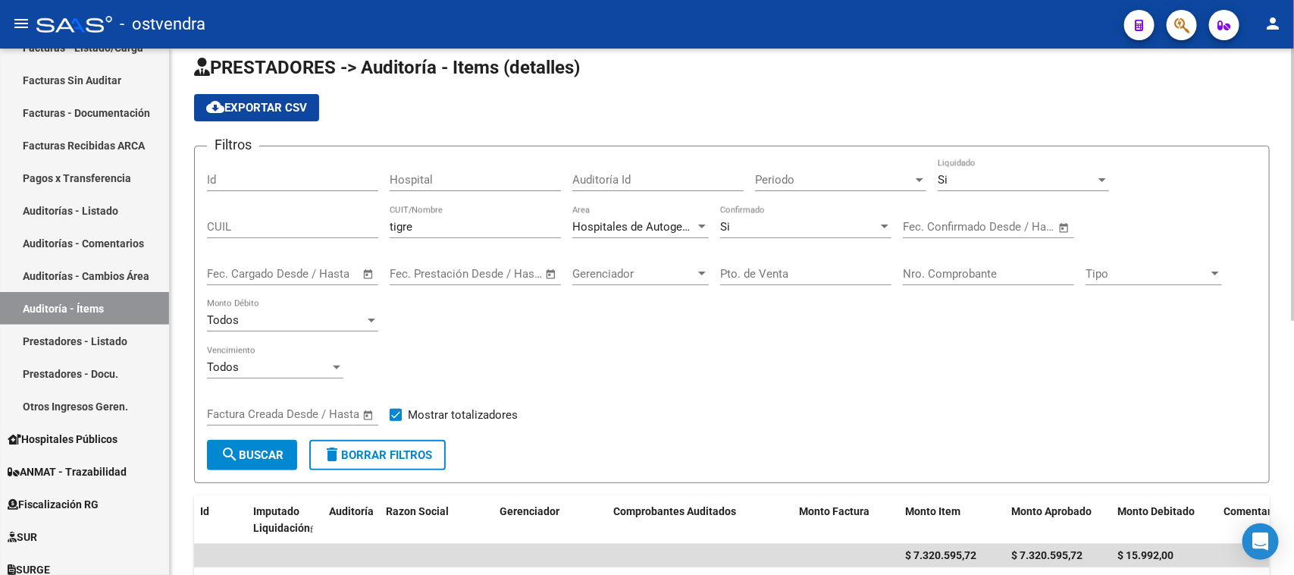
click at [989, 182] on div "Si" at bounding box center [1017, 180] width 158 height 14
click at [987, 186] on div "Si Liquidado" at bounding box center [1023, 174] width 171 height 33
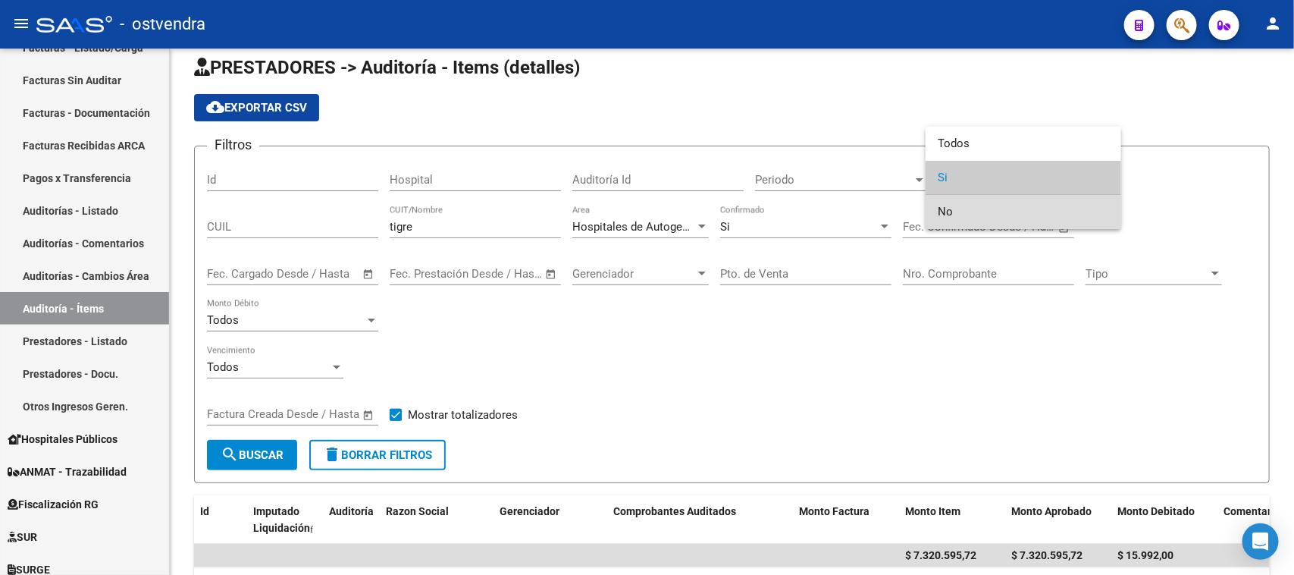
click at [983, 202] on span "No" at bounding box center [1023, 212] width 171 height 34
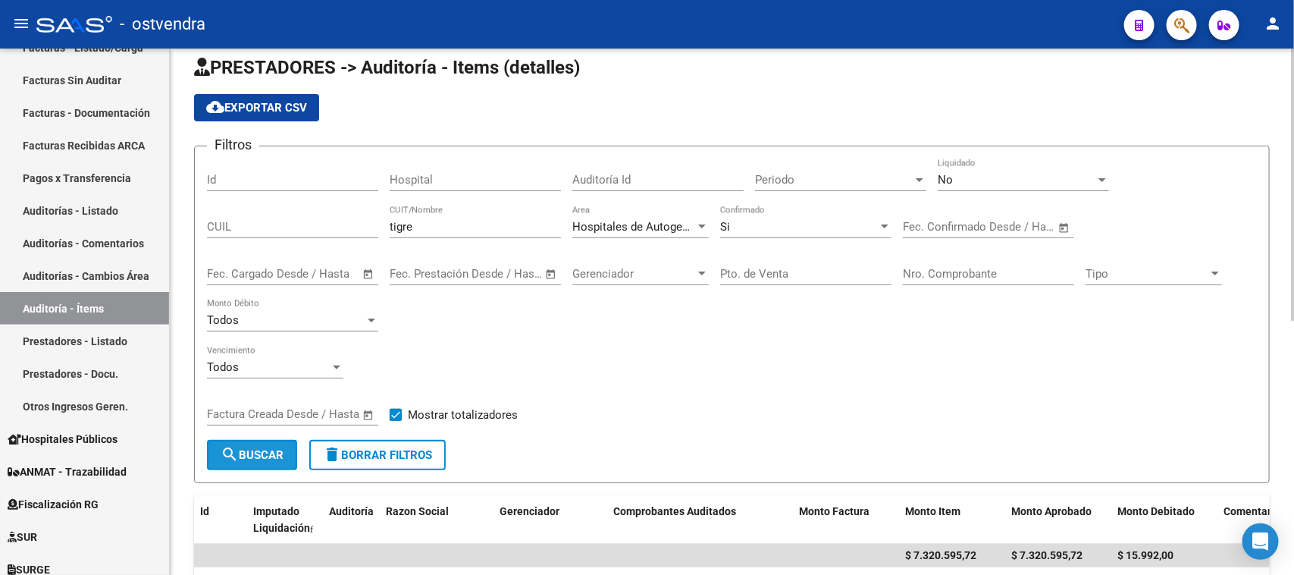
click at [243, 449] on span "search Buscar" at bounding box center [252, 455] width 63 height 14
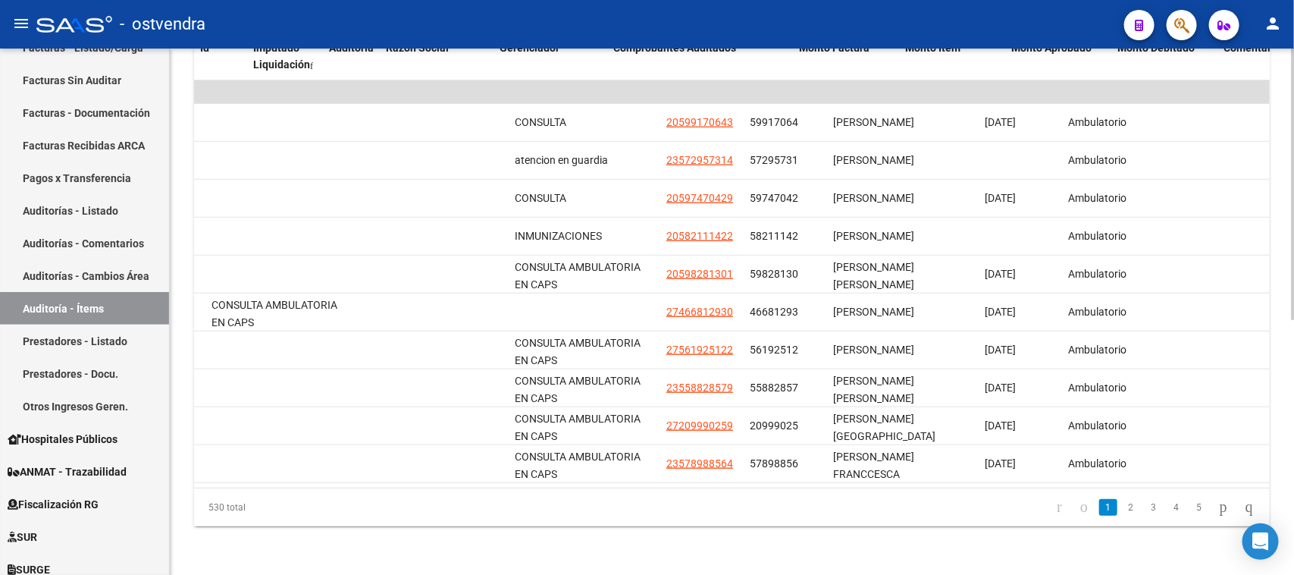
scroll to position [0, 0]
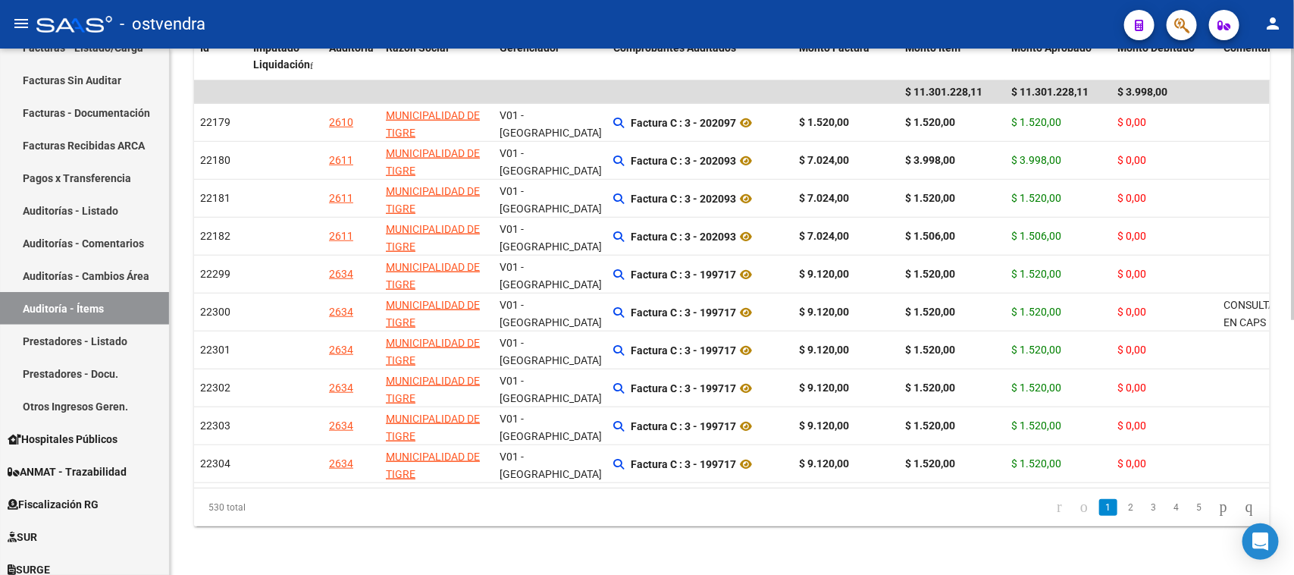
drag, startPoint x: 340, startPoint y: 573, endPoint x: 283, endPoint y: 491, distance: 100.3
click at [283, 491] on div "530 total" at bounding box center [300, 507] width 212 height 38
click at [411, 528] on div "PRESTADORES -> Auditoría - Items (detalles) cloud_download Exportar CSV Filtros…" at bounding box center [732, 71] width 1124 height 1007
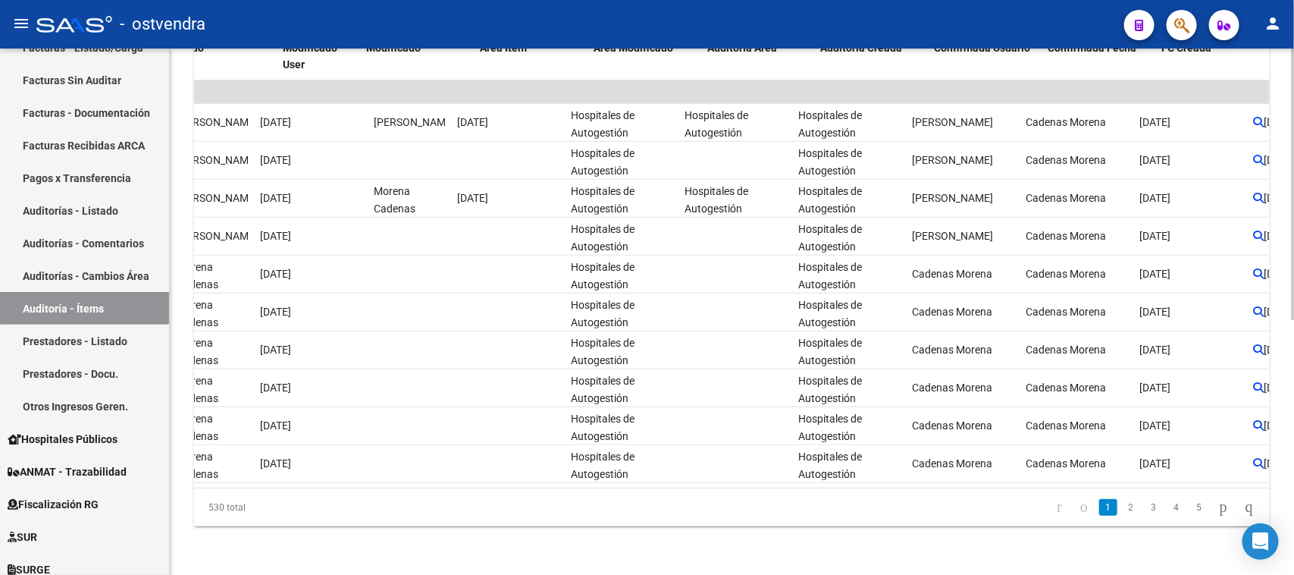
scroll to position [0, 2245]
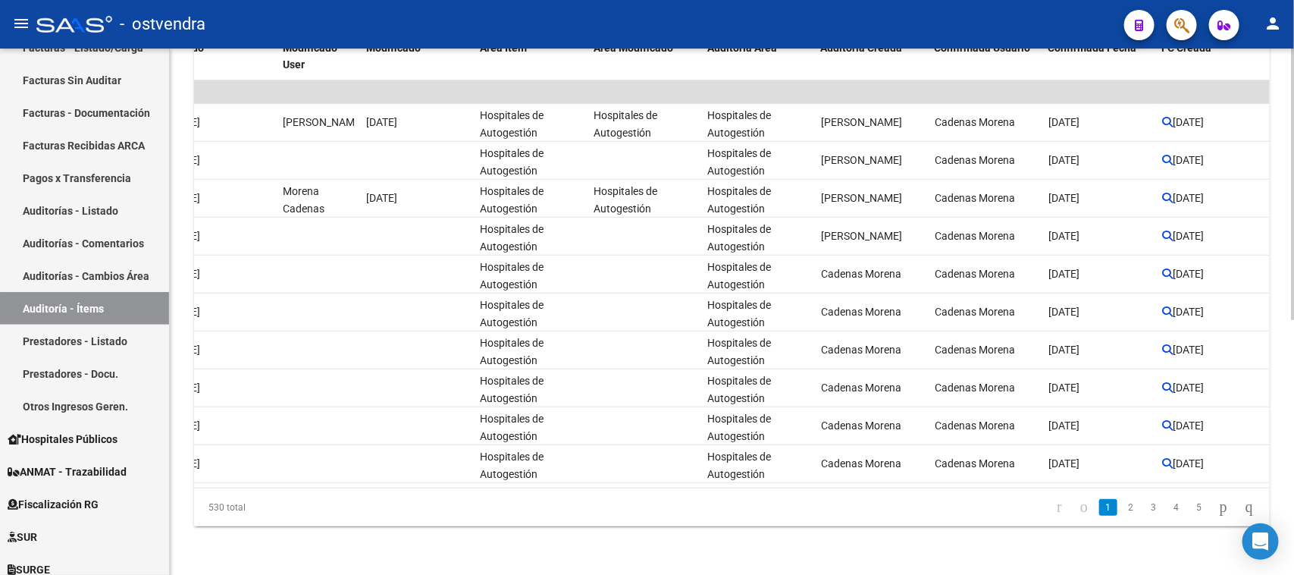
drag, startPoint x: 1036, startPoint y: 479, endPoint x: 1177, endPoint y: 478, distance: 140.3
click at [1188, 489] on div "530 total 1 2 3 4 5" at bounding box center [732, 507] width 1076 height 38
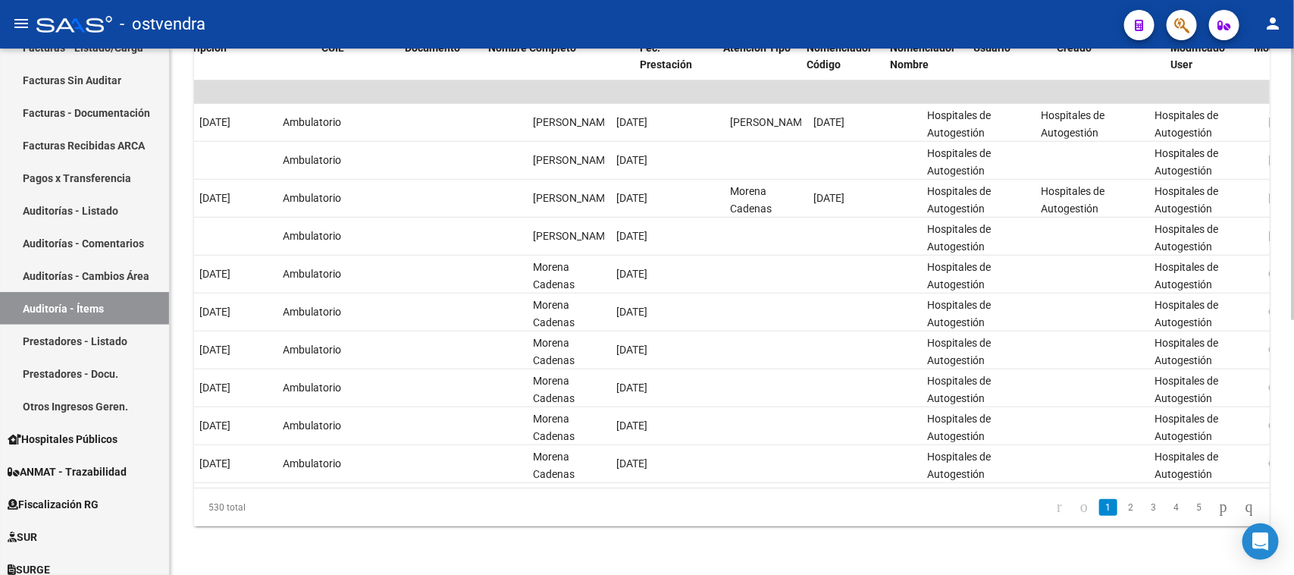
scroll to position [0, 1353]
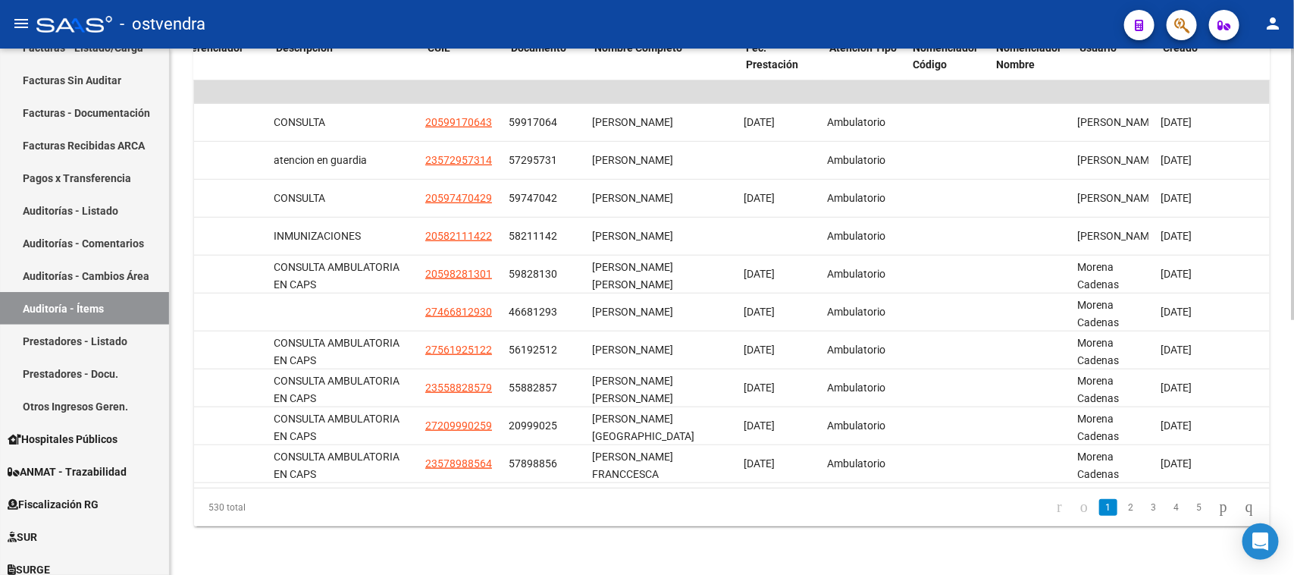
click at [805, 497] on datatable-pager "1 2 3 4 5" at bounding box center [838, 507] width 848 height 26
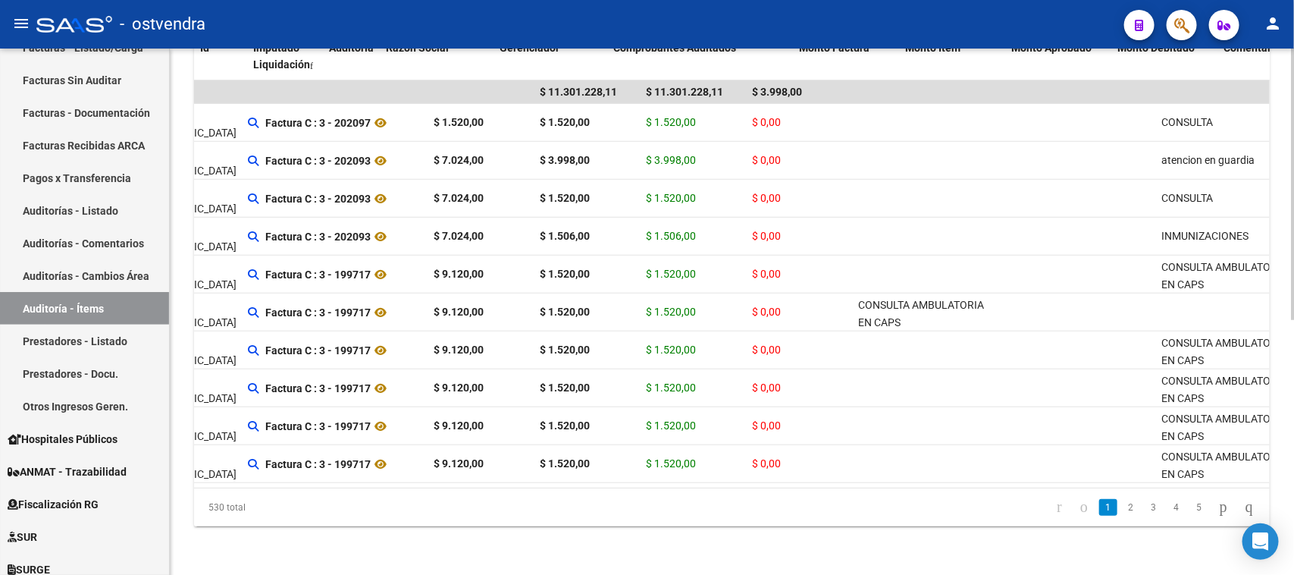
scroll to position [0, 0]
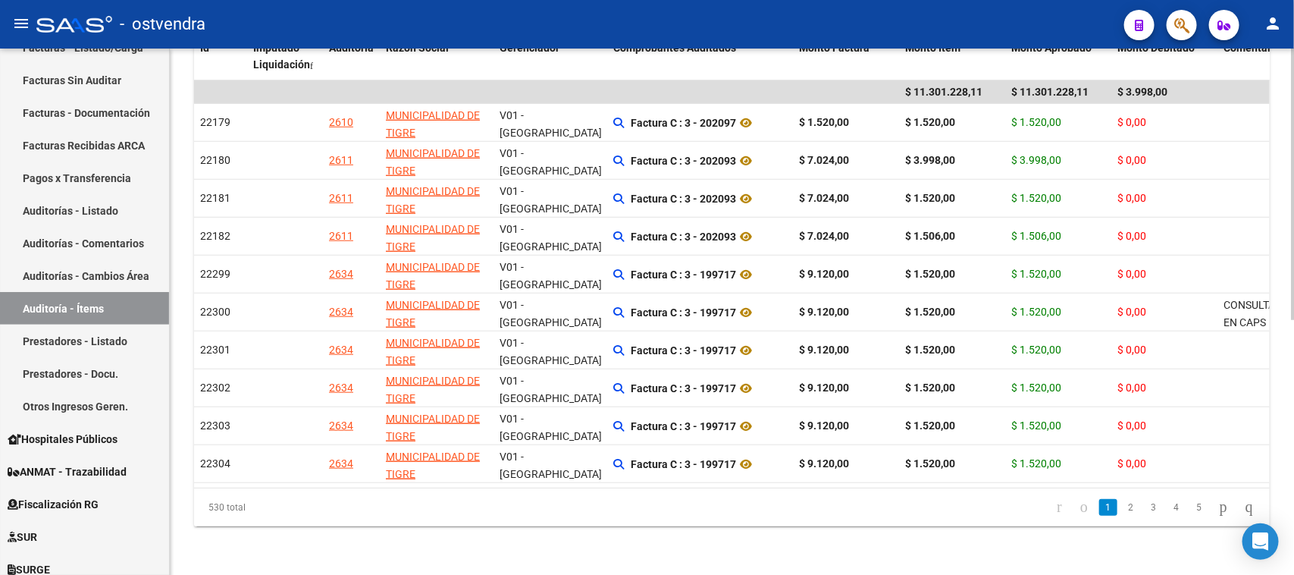
drag, startPoint x: 470, startPoint y: 572, endPoint x: 341, endPoint y: 516, distance: 140.6
click at [341, 516] on div "530 total" at bounding box center [300, 507] width 212 height 38
click at [523, 572] on div "PRESTADORES -> Auditoría - Items (detalles) cloud_download Exportar CSV Filtros…" at bounding box center [732, 71] width 1124 height 1007
click at [330, 505] on div "530 total" at bounding box center [300, 507] width 212 height 38
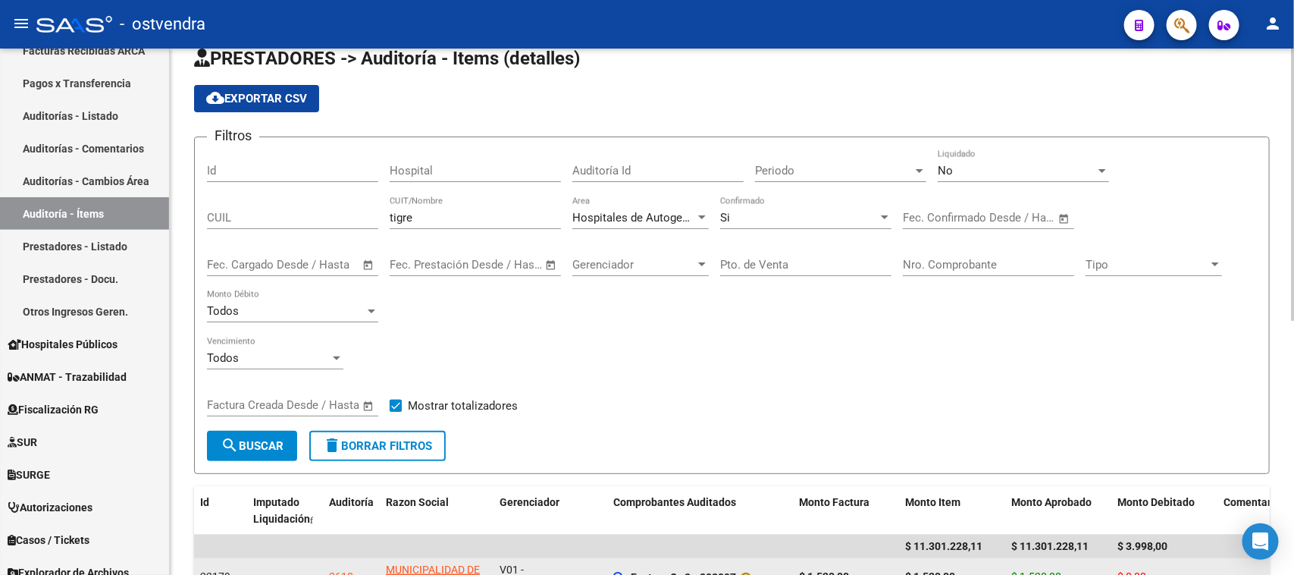
scroll to position [17, 0]
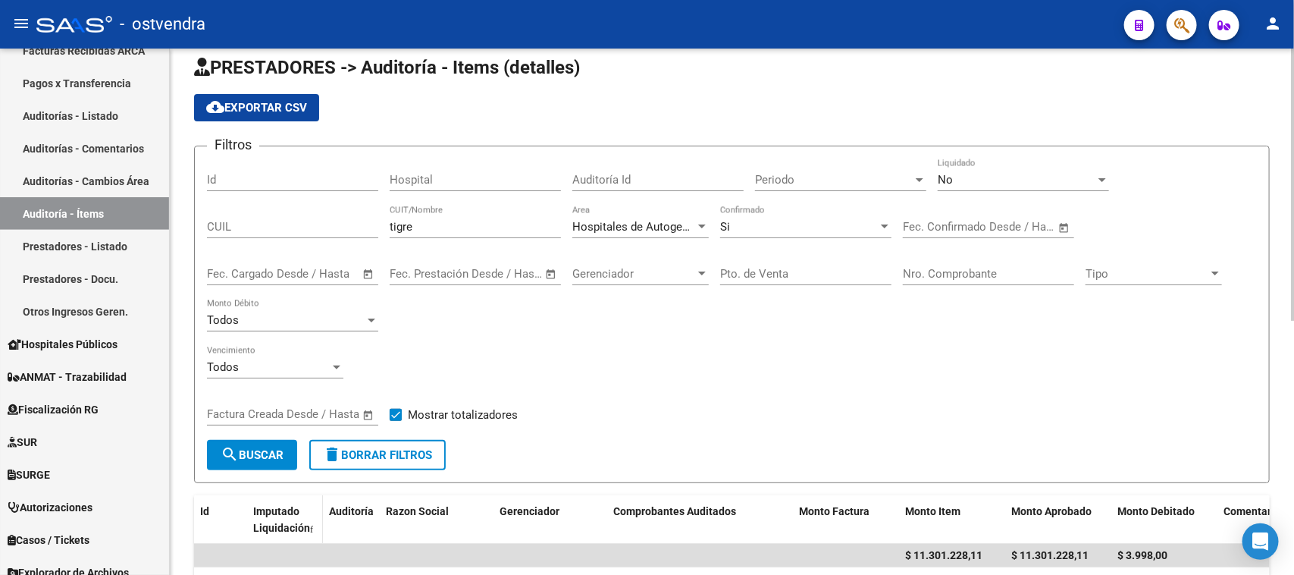
click at [256, 505] on span "Imputado Liquidación" at bounding box center [281, 520] width 57 height 30
click at [512, 124] on app-list-header "PRESTADORES -> Auditoría - Items (detalles) cloud_download Exportar CSV Filtros…" at bounding box center [732, 269] width 1076 height 428
click at [620, 120] on app-list-header "PRESTADORES -> Auditoría - Items (detalles) cloud_download Exportar CSV Filtros…" at bounding box center [732, 269] width 1076 height 428
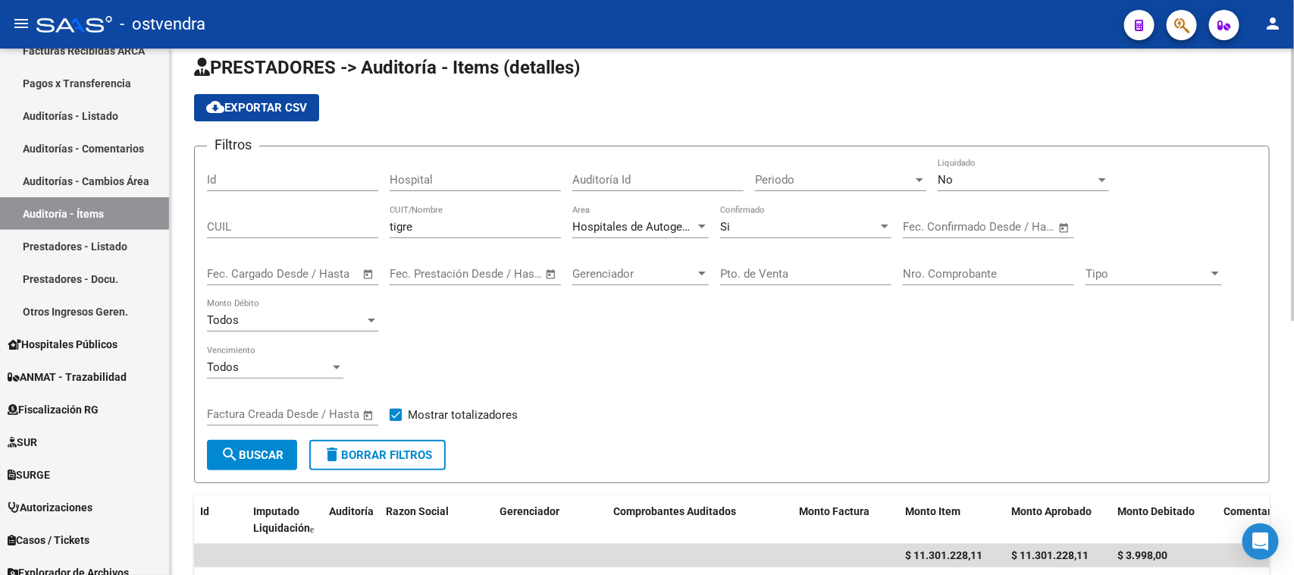
click at [620, 120] on app-list-header "PRESTADORES -> Auditoría - Items (detalles) cloud_download Exportar CSV Filtros…" at bounding box center [732, 269] width 1076 height 428
